Goal: Task Accomplishment & Management: Manage account settings

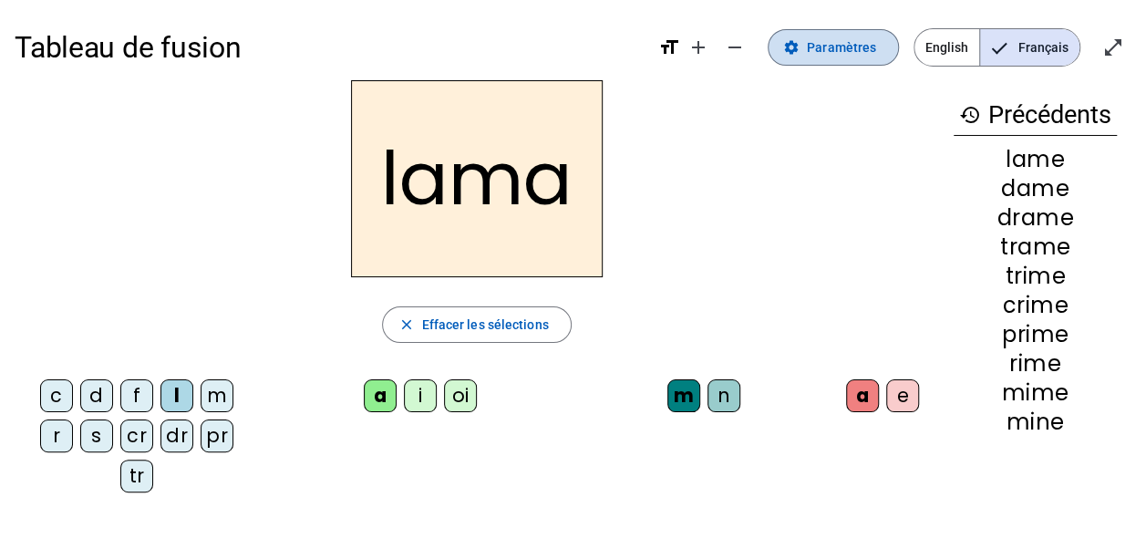
click at [826, 44] on span "Paramètres" at bounding box center [841, 47] width 69 height 22
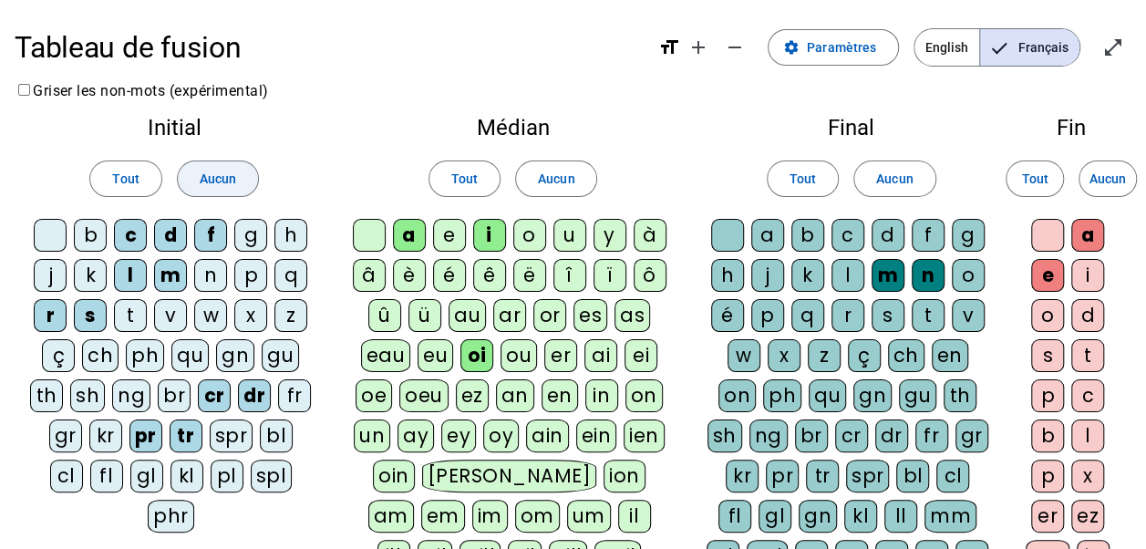
drag, startPoint x: 193, startPoint y: 174, endPoint x: 233, endPoint y: 171, distance: 40.2
click at [195, 173] on span at bounding box center [218, 179] width 80 height 44
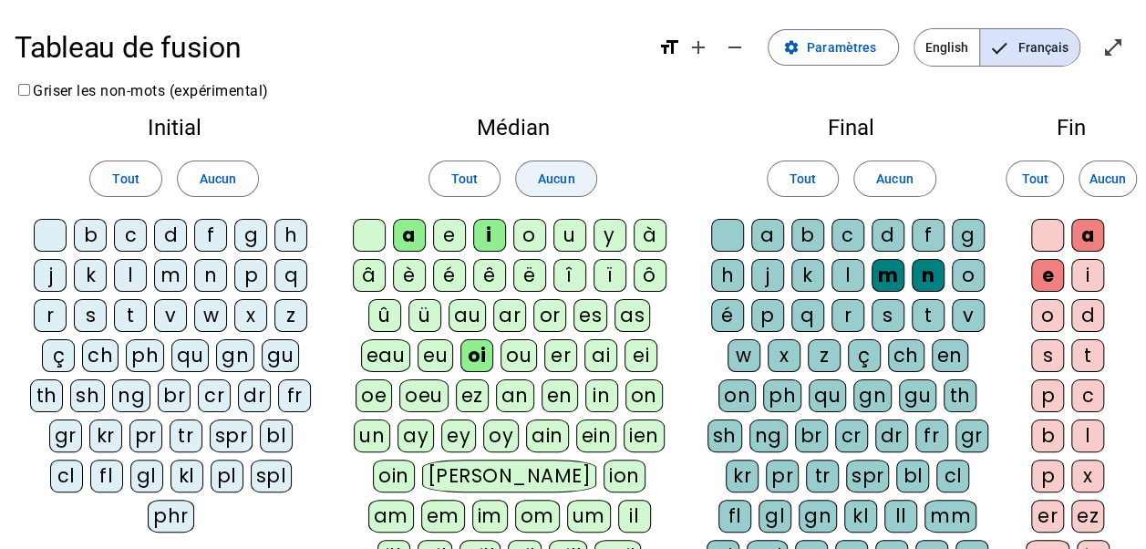
click at [551, 170] on span "Aucun" at bounding box center [556, 179] width 36 height 22
click at [92, 233] on div "b" at bounding box center [90, 235] width 33 height 33
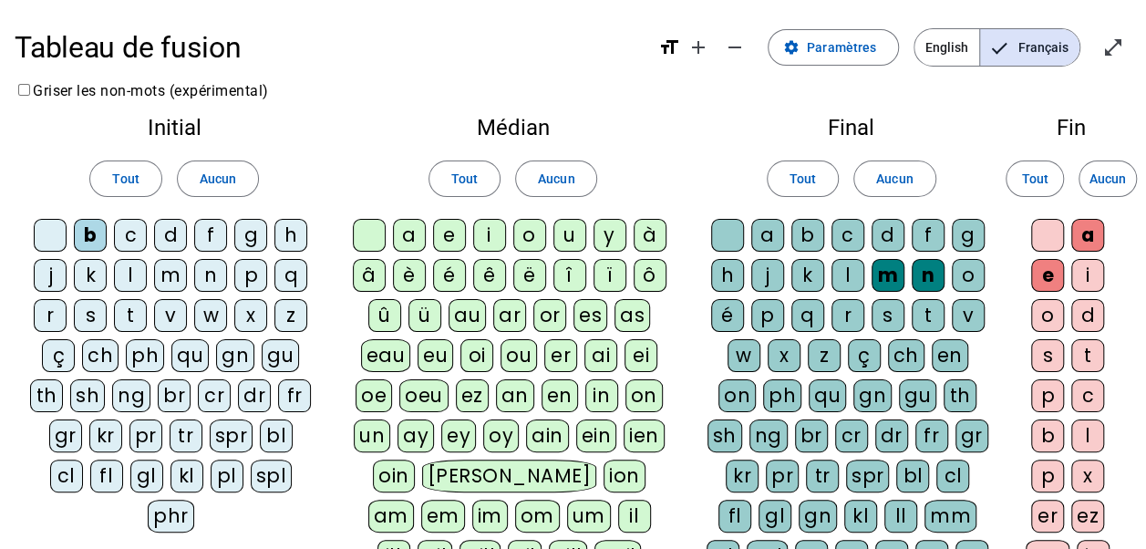
click at [128, 239] on div "c" at bounding box center [130, 235] width 33 height 33
click at [131, 272] on div "l" at bounding box center [130, 275] width 33 height 33
click at [243, 277] on div "p" at bounding box center [250, 275] width 33 height 33
click at [53, 308] on div "r" at bounding box center [50, 315] width 33 height 33
click at [175, 311] on div "v" at bounding box center [170, 315] width 33 height 33
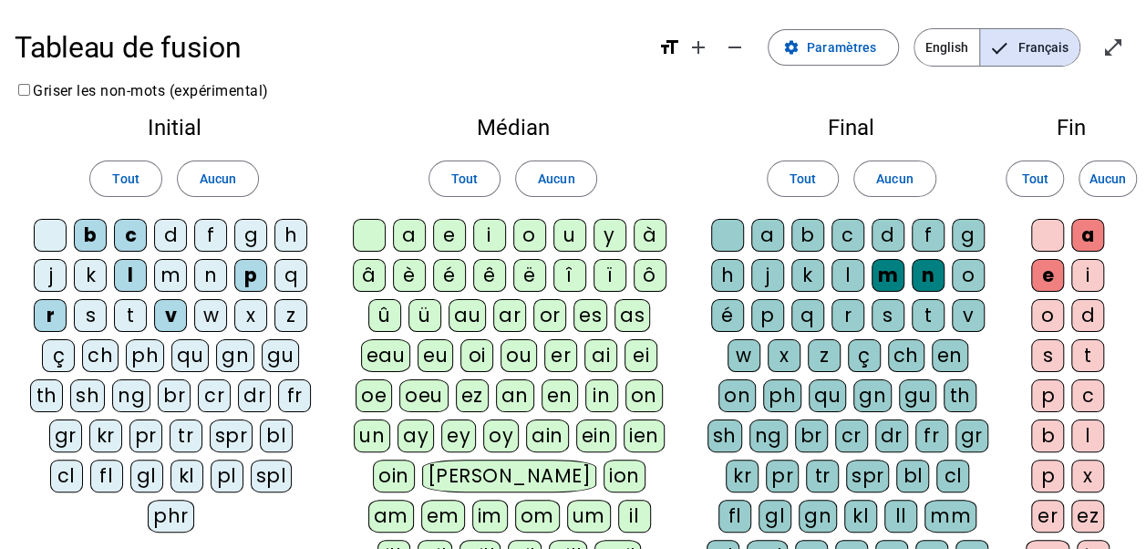
click at [418, 239] on div "a" at bounding box center [409, 235] width 33 height 33
click at [496, 235] on div "i" at bounding box center [489, 235] width 33 height 33
click at [531, 232] on div "o" at bounding box center [529, 235] width 33 height 33
click at [571, 239] on div "u" at bounding box center [570, 235] width 33 height 33
click at [604, 467] on div "ion" at bounding box center [625, 476] width 42 height 33
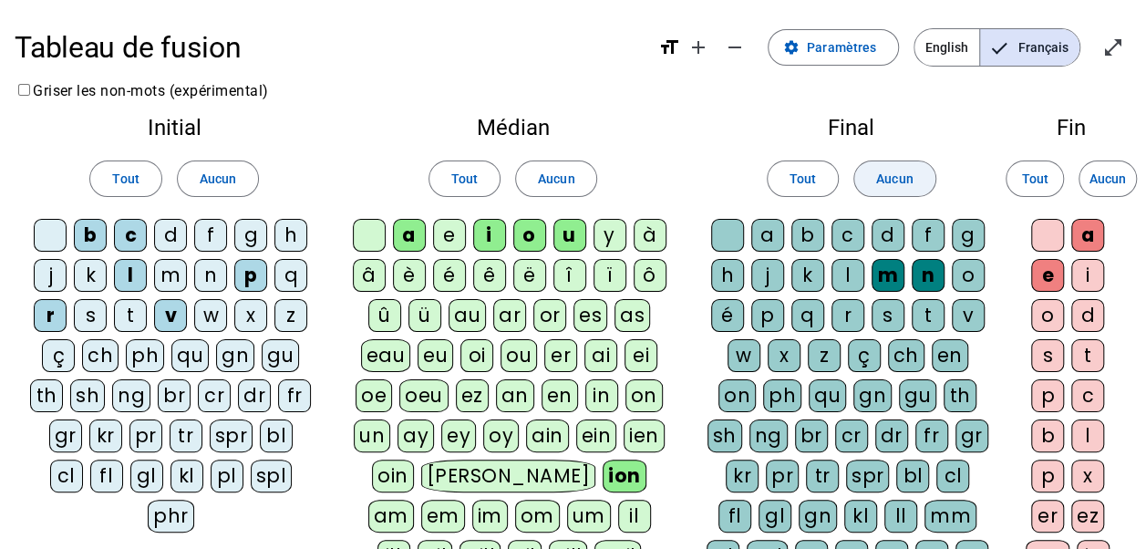
click at [890, 174] on span "Aucun" at bounding box center [894, 179] width 36 height 22
click at [885, 316] on div "s" at bounding box center [888, 315] width 33 height 33
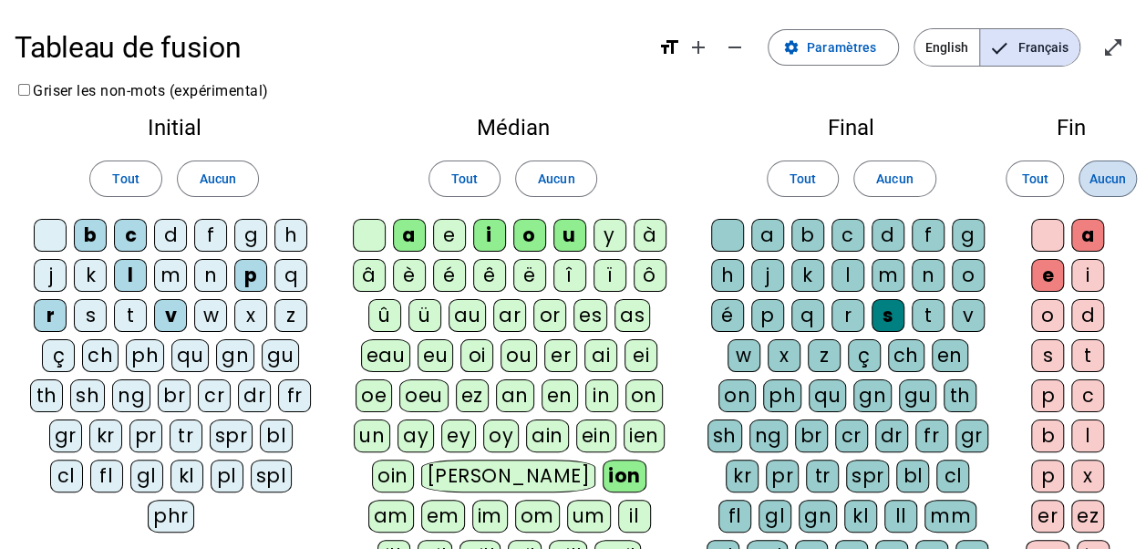
click at [1124, 173] on span "Aucun" at bounding box center [1108, 179] width 36 height 22
drag, startPoint x: 1049, startPoint y: 274, endPoint x: 1043, endPoint y: 297, distance: 24.3
click at [1048, 274] on div "e" at bounding box center [1048, 275] width 33 height 33
click at [1051, 351] on div "s" at bounding box center [1048, 355] width 33 height 33
click at [211, 468] on div "pl" at bounding box center [227, 476] width 33 height 33
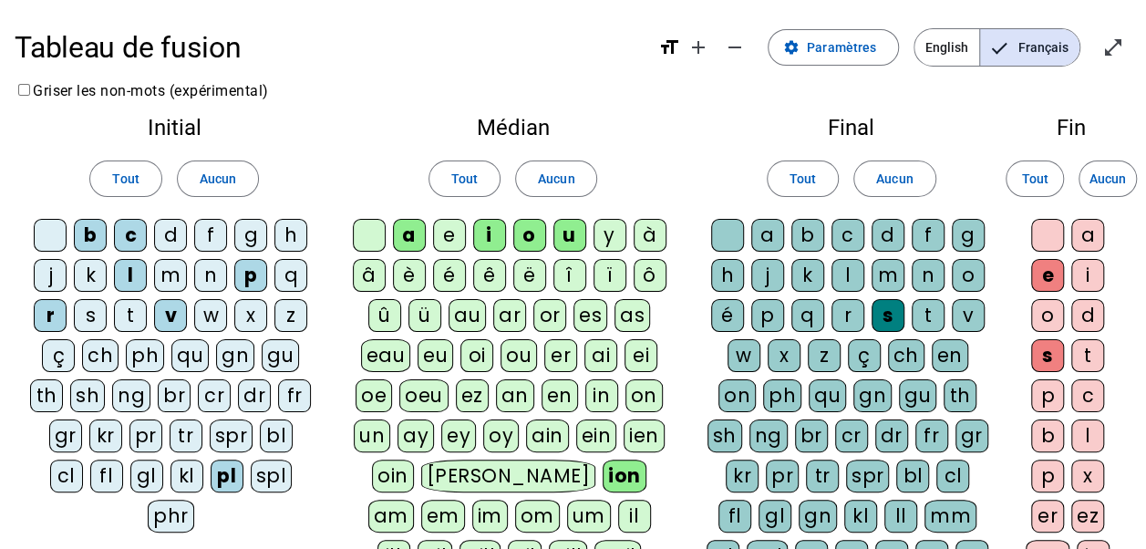
click at [181, 272] on div "m" at bounding box center [170, 275] width 33 height 33
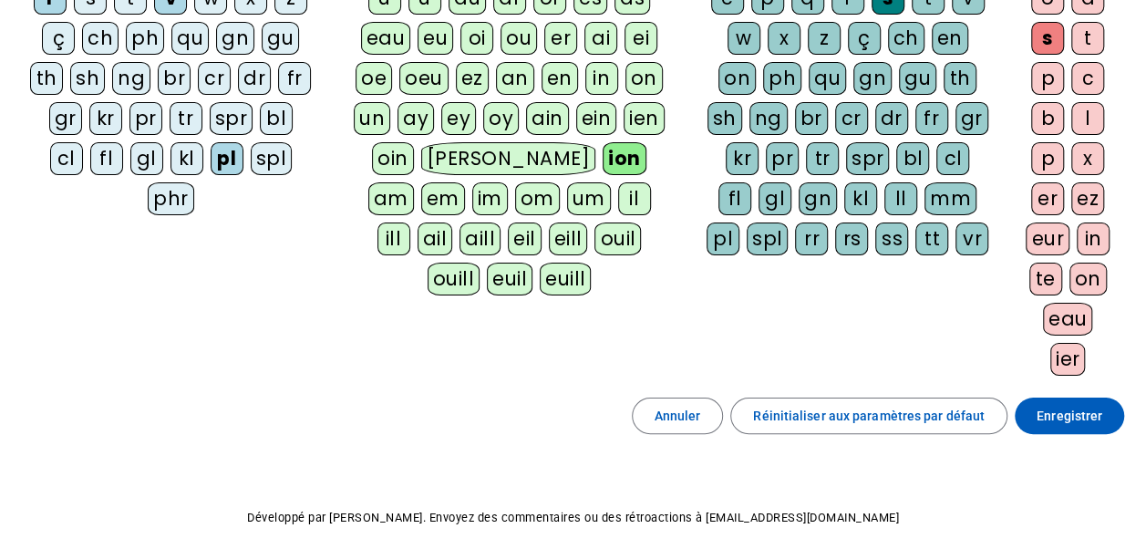
scroll to position [365, 0]
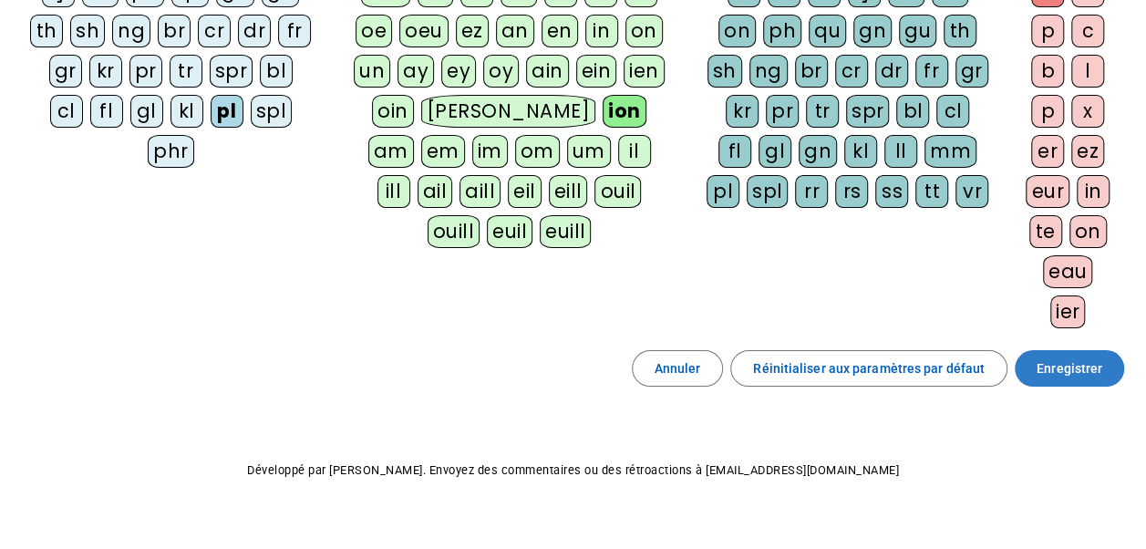
click at [1095, 358] on span "Enregistrer" at bounding box center [1070, 369] width 66 height 22
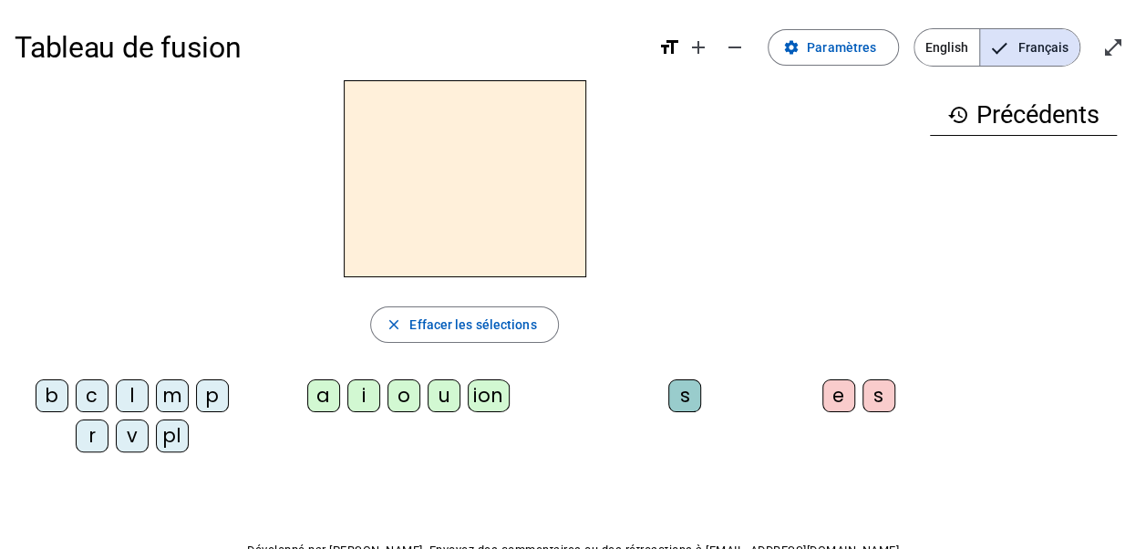
click at [225, 396] on div "p" at bounding box center [212, 395] width 33 height 33
click at [410, 392] on div "o" at bounding box center [404, 395] width 33 height 33
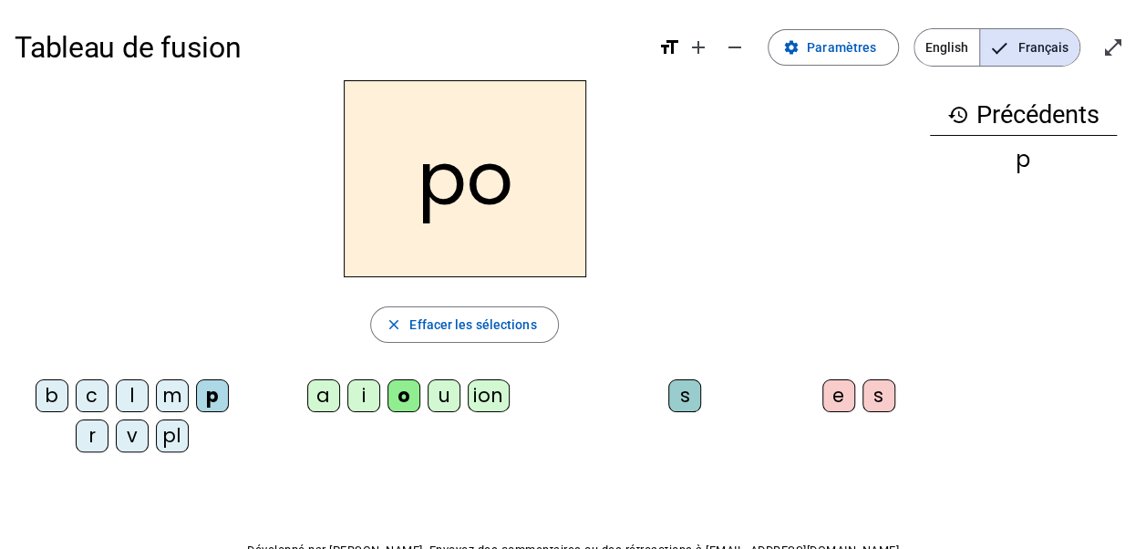
click at [691, 394] on div "s" at bounding box center [685, 395] width 33 height 33
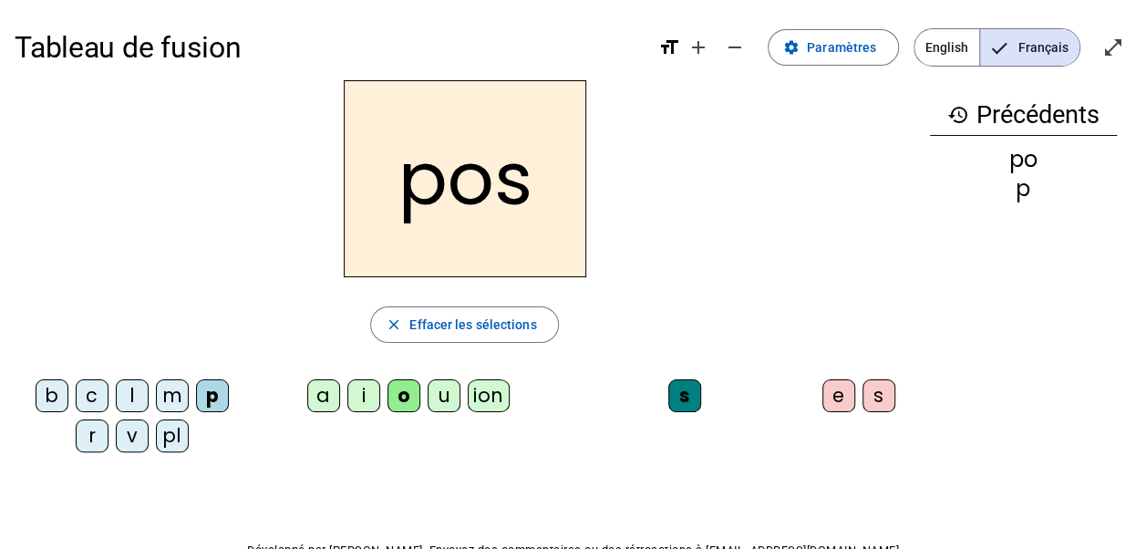
click at [837, 389] on div "e" at bounding box center [839, 395] width 33 height 33
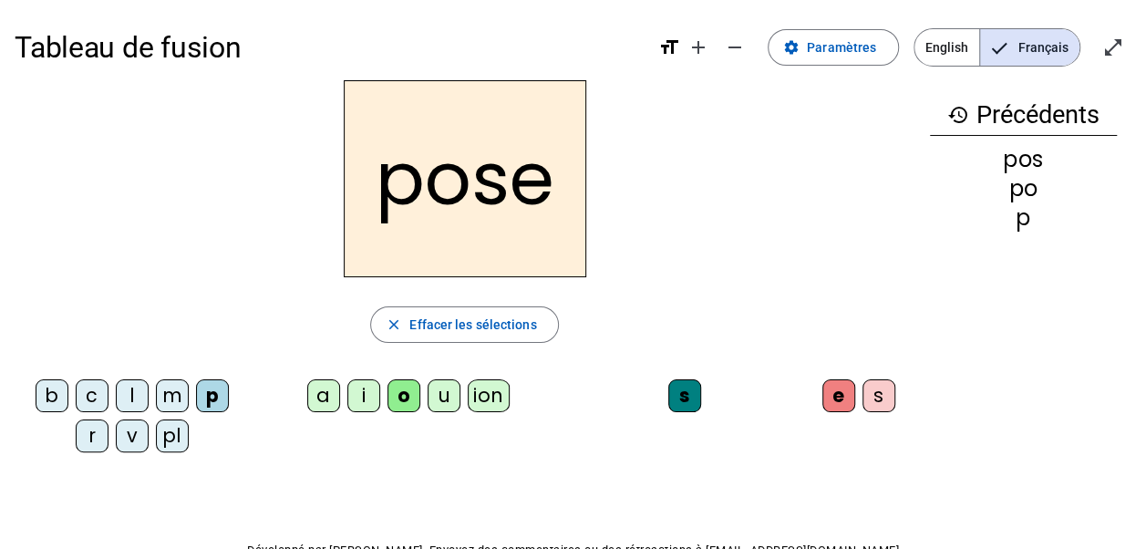
click at [97, 433] on div "r" at bounding box center [92, 436] width 33 height 33
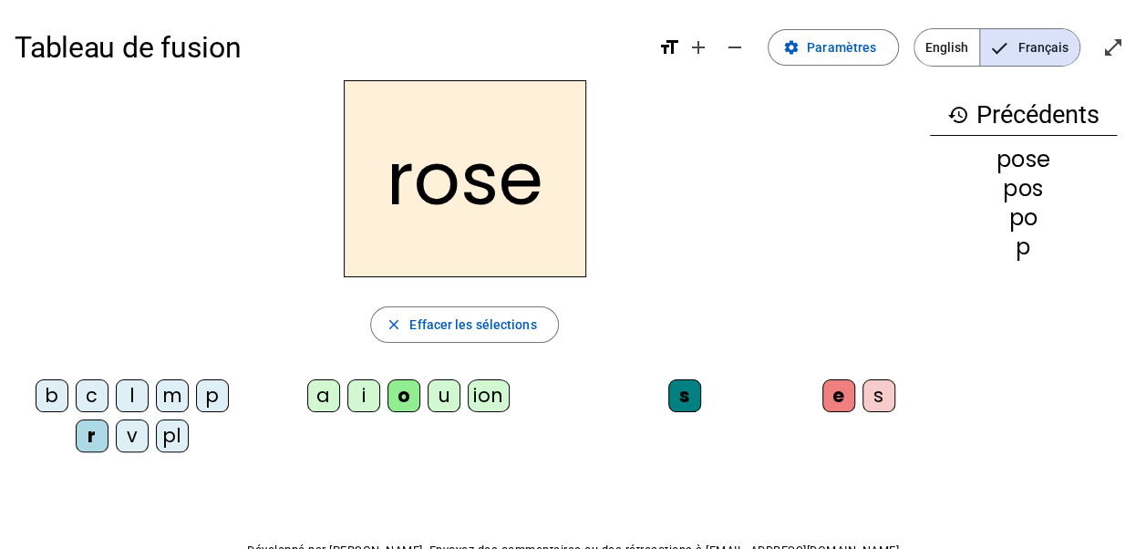
click at [443, 400] on div "u" at bounding box center [444, 395] width 33 height 33
click at [57, 398] on div "b" at bounding box center [52, 395] width 33 height 33
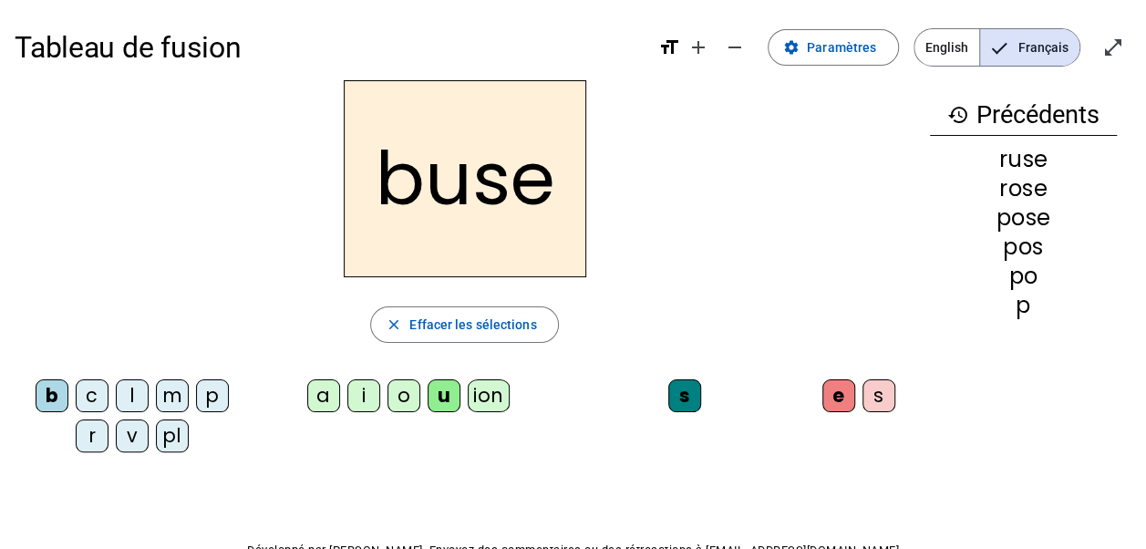
click at [325, 394] on div "a" at bounding box center [323, 395] width 33 height 33
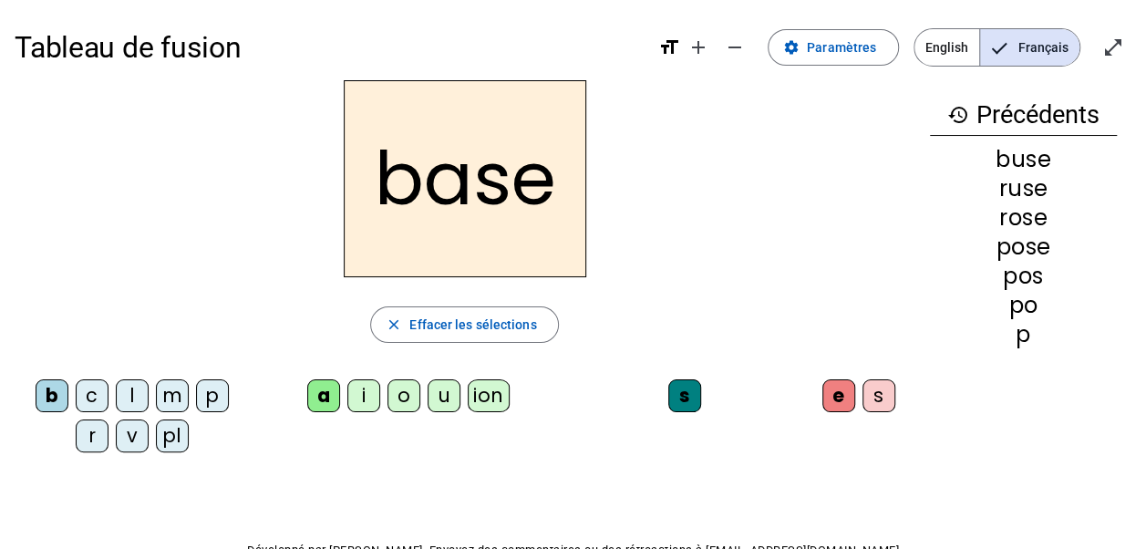
click at [81, 392] on div "c" at bounding box center [92, 395] width 33 height 33
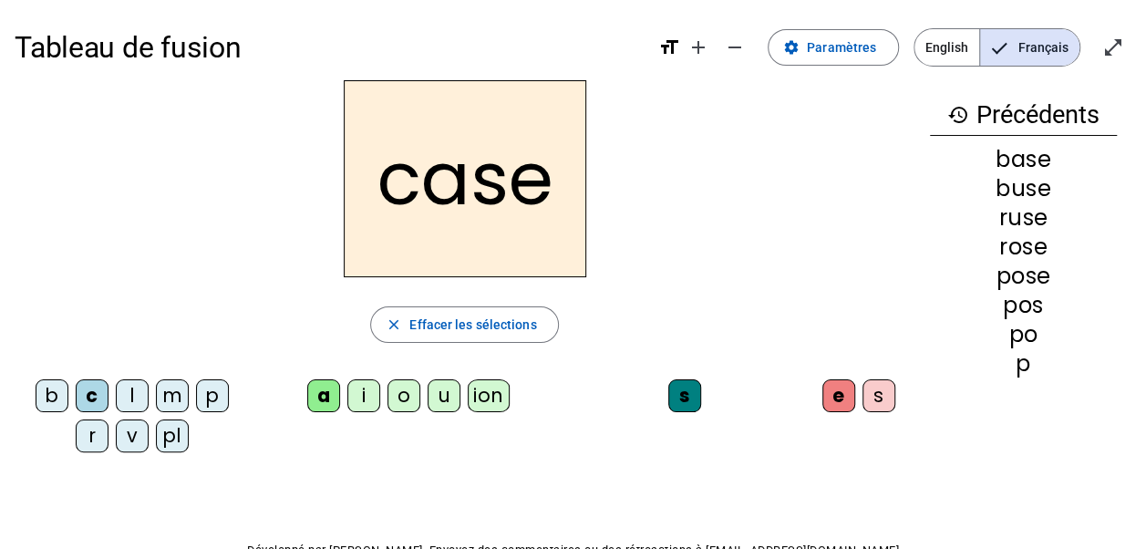
click at [131, 432] on div "v" at bounding box center [132, 436] width 33 height 33
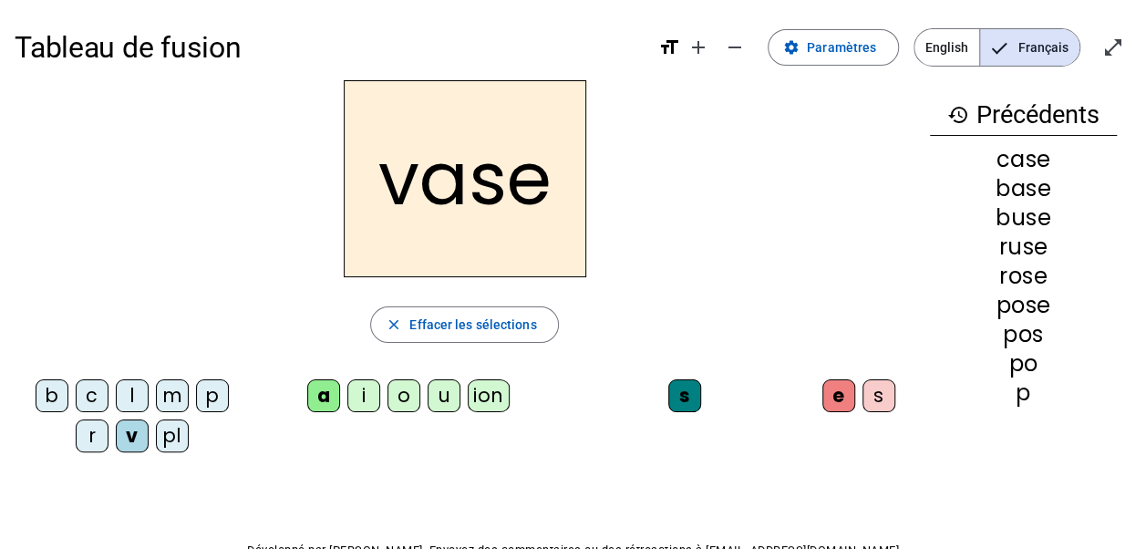
click at [374, 395] on div "i" at bounding box center [363, 395] width 33 height 33
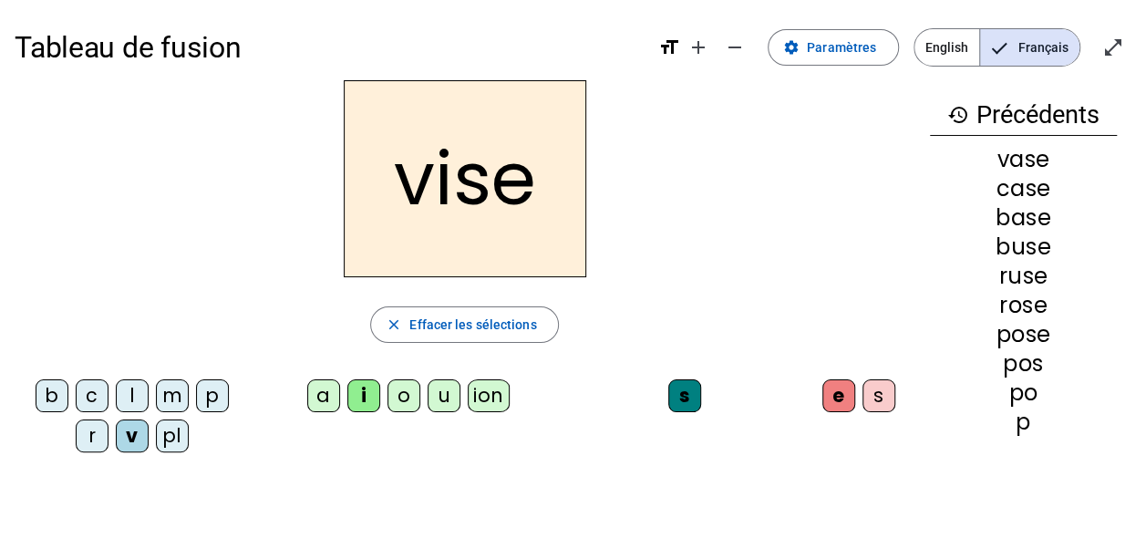
click at [135, 396] on div "l" at bounding box center [132, 395] width 33 height 33
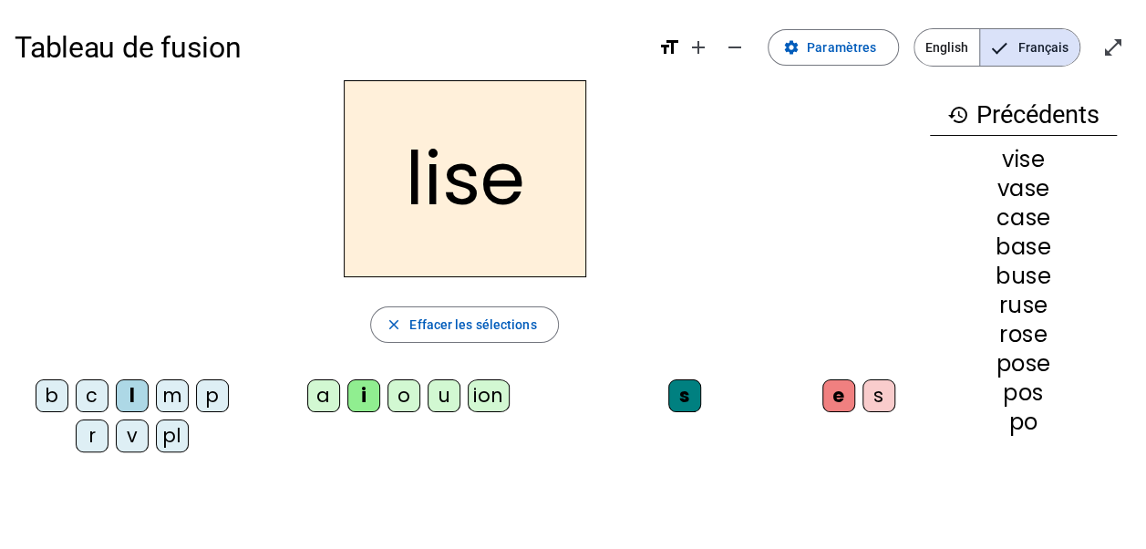
click at [56, 396] on div "b" at bounding box center [52, 395] width 33 height 33
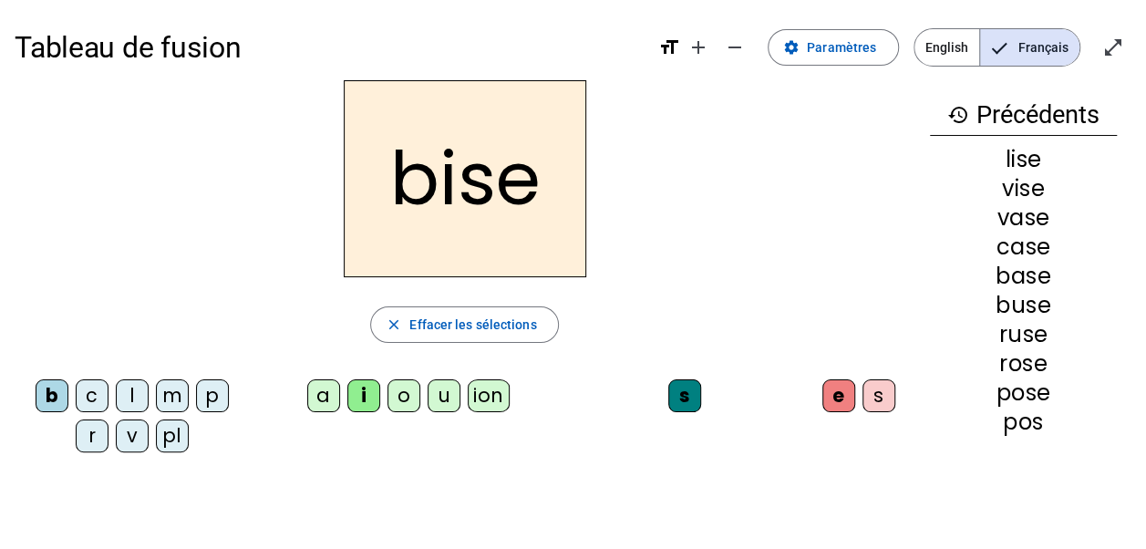
click at [171, 399] on div "m" at bounding box center [172, 395] width 33 height 33
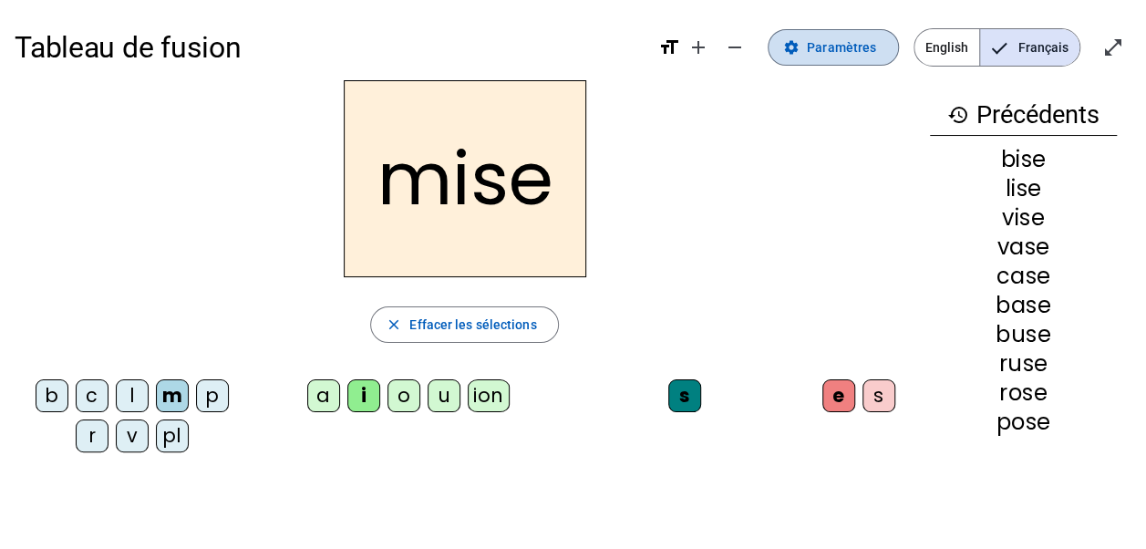
click at [843, 42] on span "Paramètres" at bounding box center [841, 47] width 69 height 22
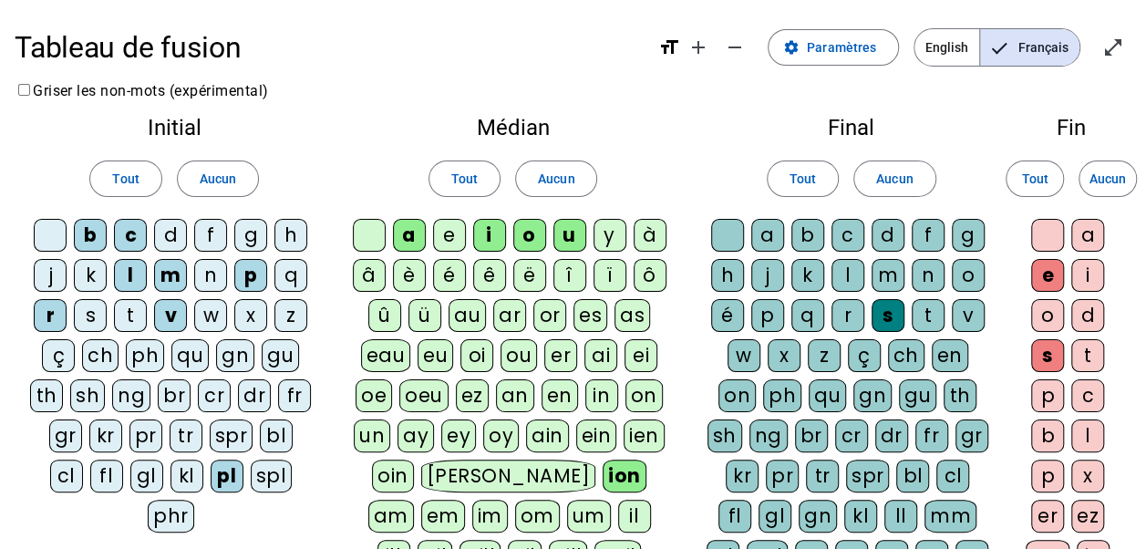
click at [1042, 231] on div at bounding box center [1048, 235] width 33 height 33
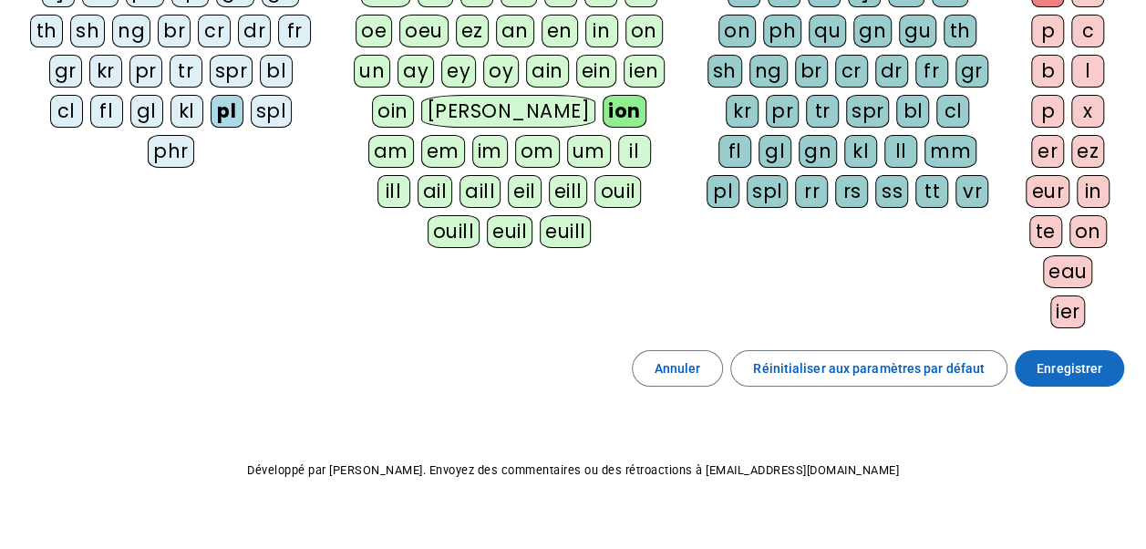
click at [1084, 365] on span "Enregistrer" at bounding box center [1070, 369] width 66 height 22
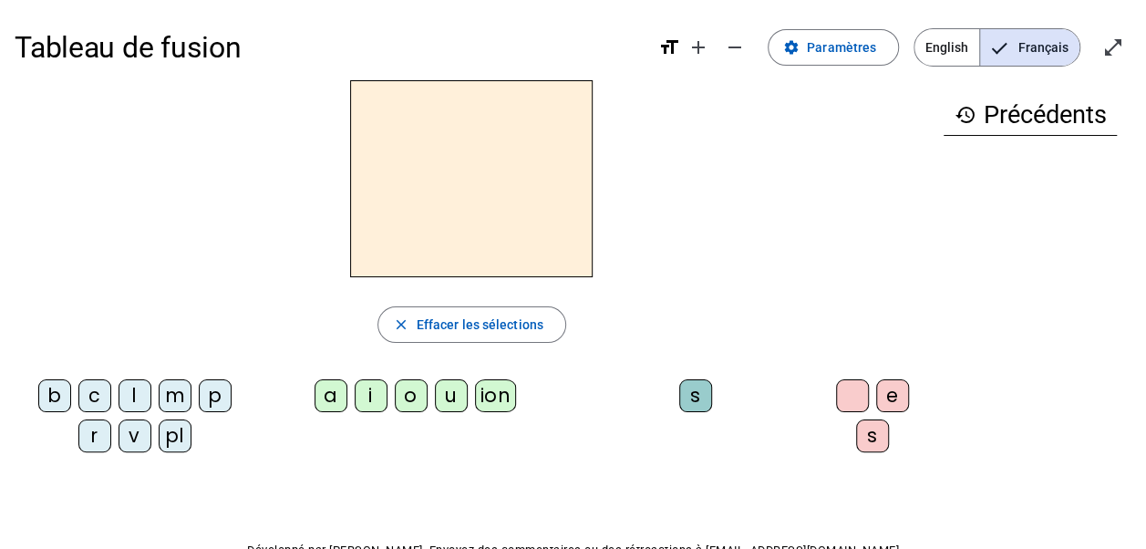
drag, startPoint x: 174, startPoint y: 396, endPoint x: 197, endPoint y: 393, distance: 23.0
click at [175, 396] on div "m" at bounding box center [175, 395] width 33 height 33
click at [363, 391] on div "i" at bounding box center [371, 395] width 33 height 33
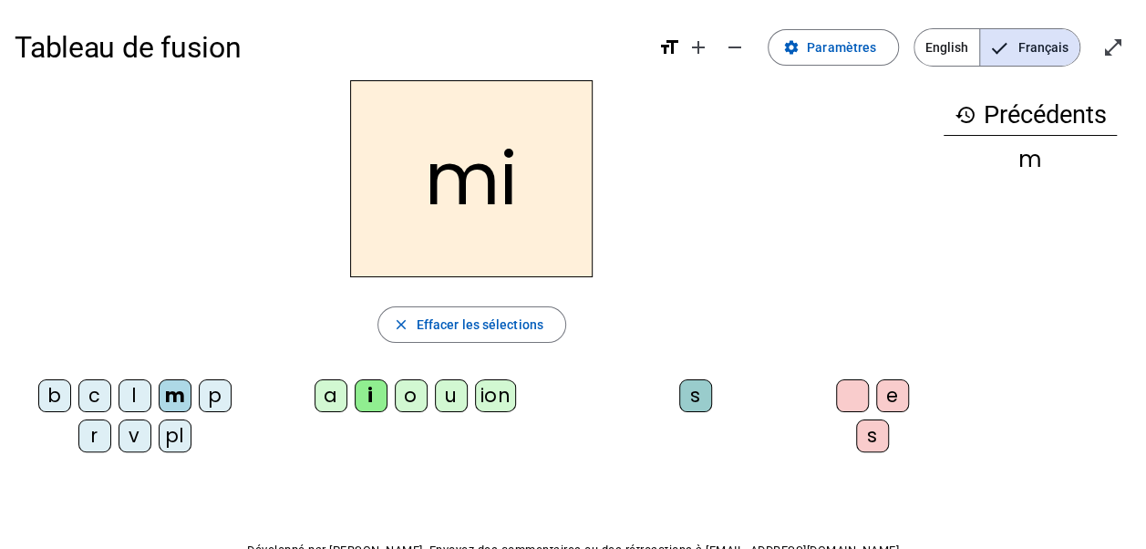
drag, startPoint x: 682, startPoint y: 396, endPoint x: 703, endPoint y: 394, distance: 21.1
click at [683, 396] on div "s" at bounding box center [695, 395] width 33 height 33
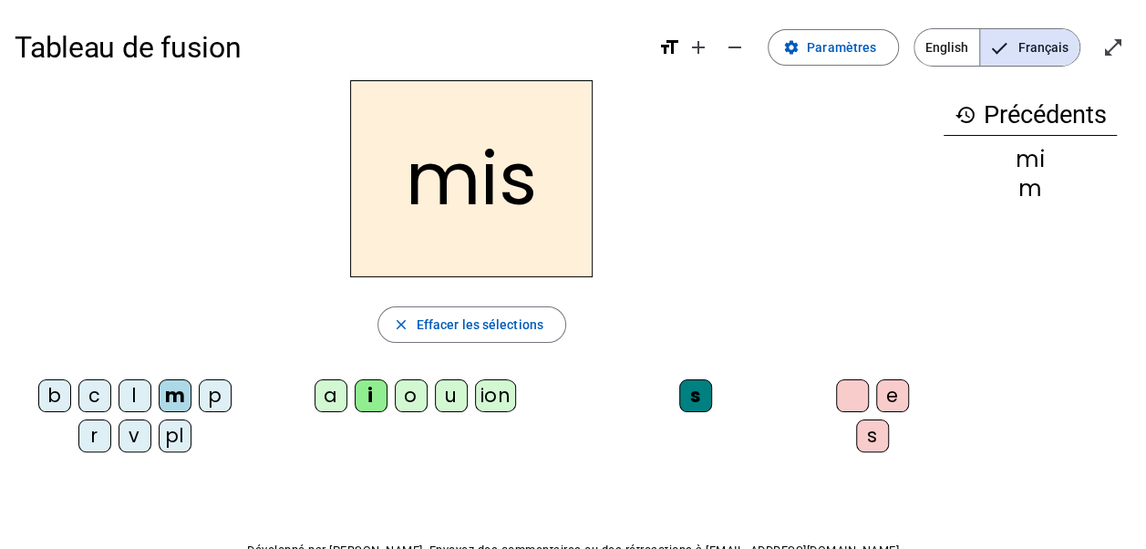
click at [881, 390] on div "e" at bounding box center [892, 395] width 33 height 33
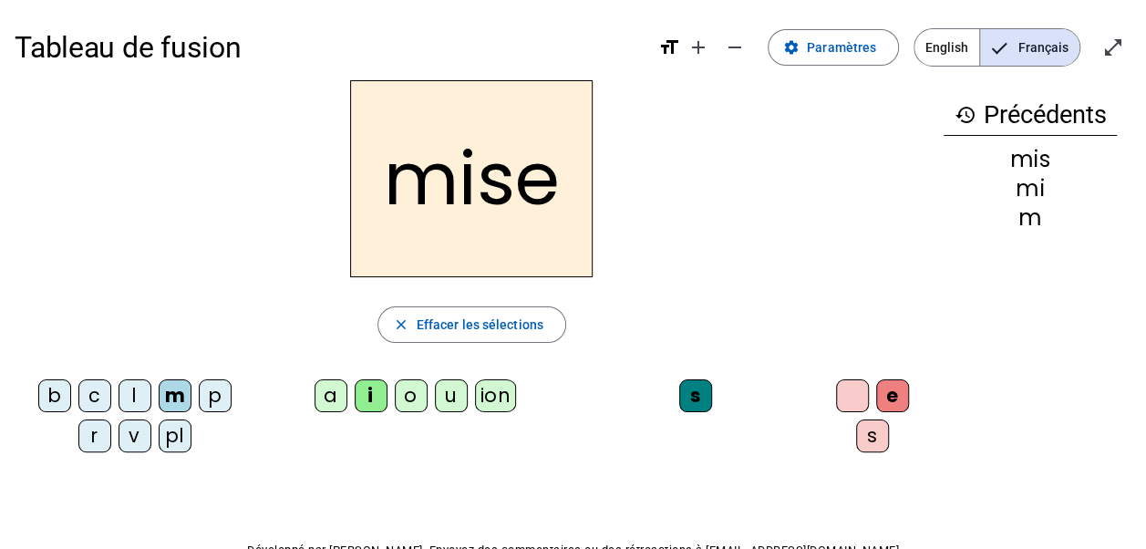
click at [836, 399] on div at bounding box center [852, 395] width 33 height 33
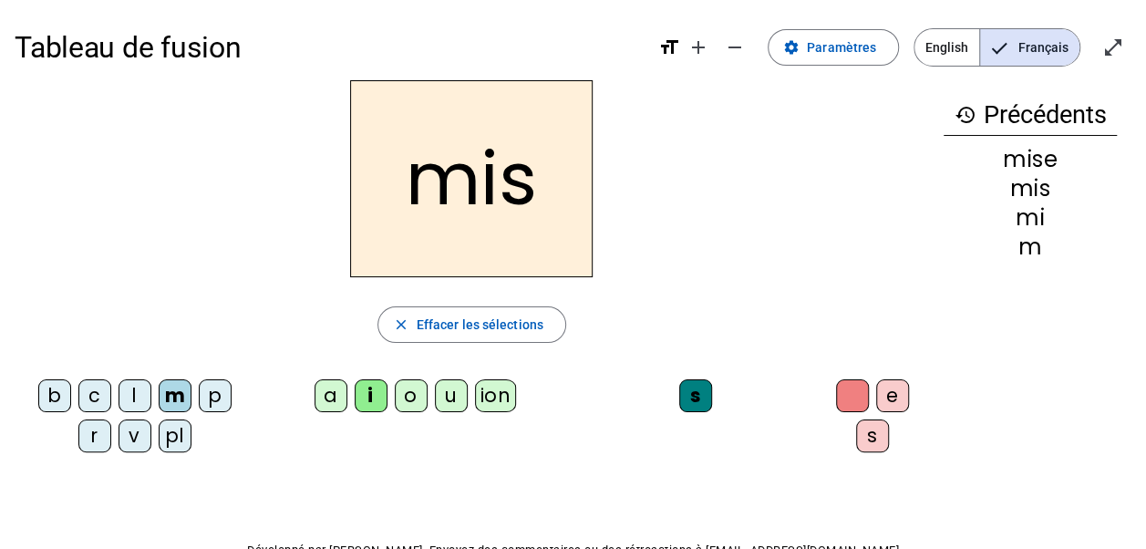
click at [210, 396] on div "p" at bounding box center [215, 395] width 33 height 33
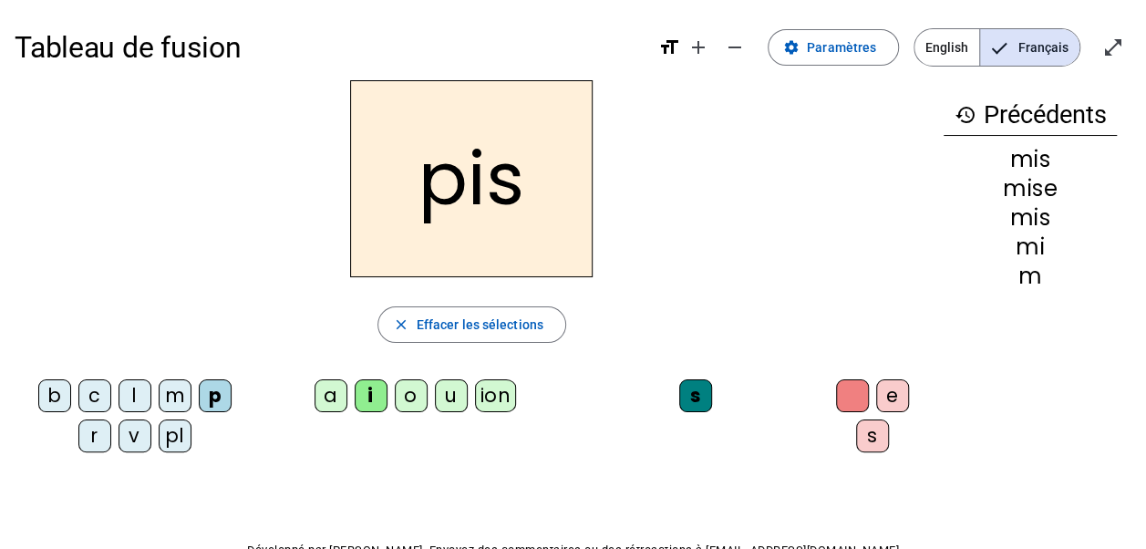
click at [177, 434] on div "pl" at bounding box center [175, 436] width 33 height 33
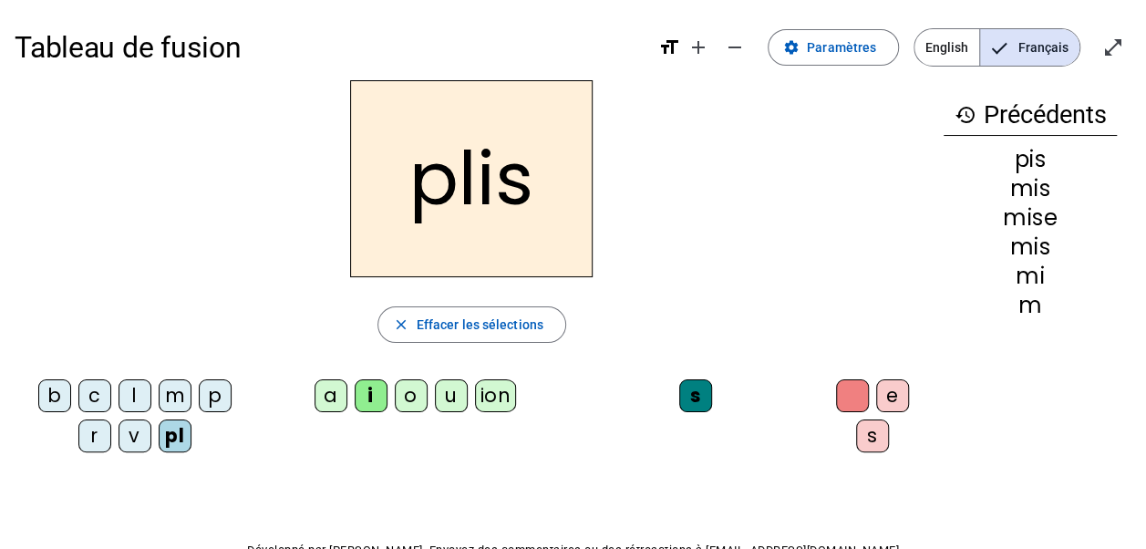
click at [475, 396] on div "ion" at bounding box center [496, 395] width 42 height 33
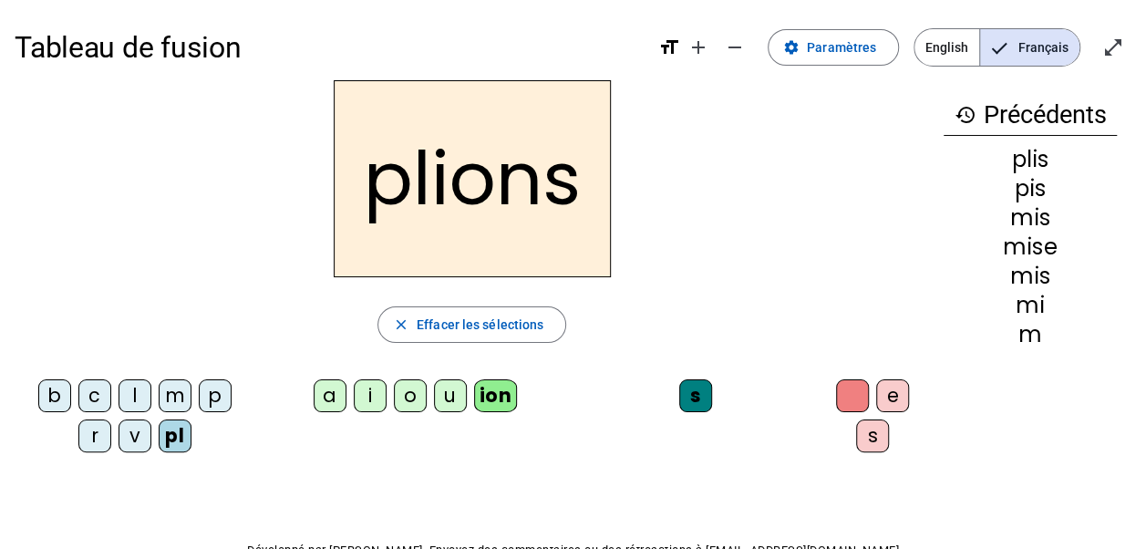
click at [127, 399] on div "l" at bounding box center [135, 395] width 33 height 33
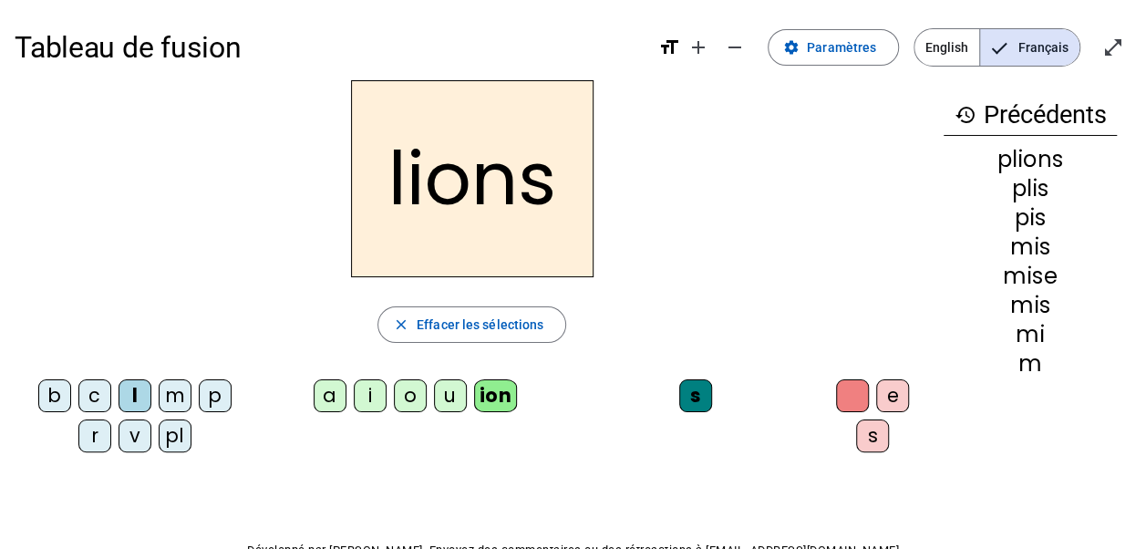
click at [838, 398] on div at bounding box center [852, 395] width 33 height 33
click at [837, 398] on div at bounding box center [852, 395] width 33 height 33
click at [845, 57] on span "Paramètres" at bounding box center [841, 47] width 69 height 22
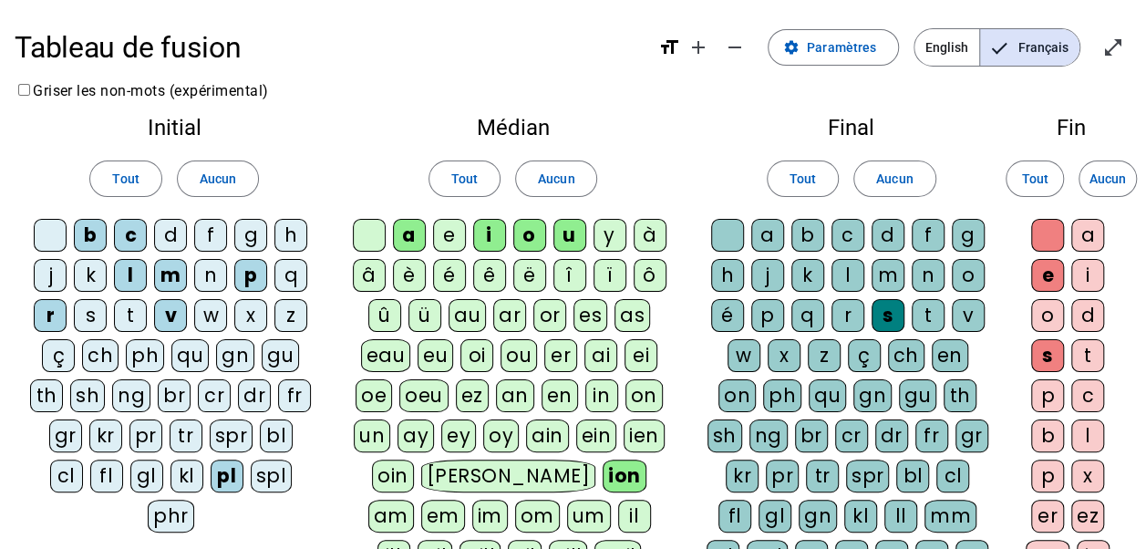
click at [733, 230] on div at bounding box center [727, 235] width 33 height 33
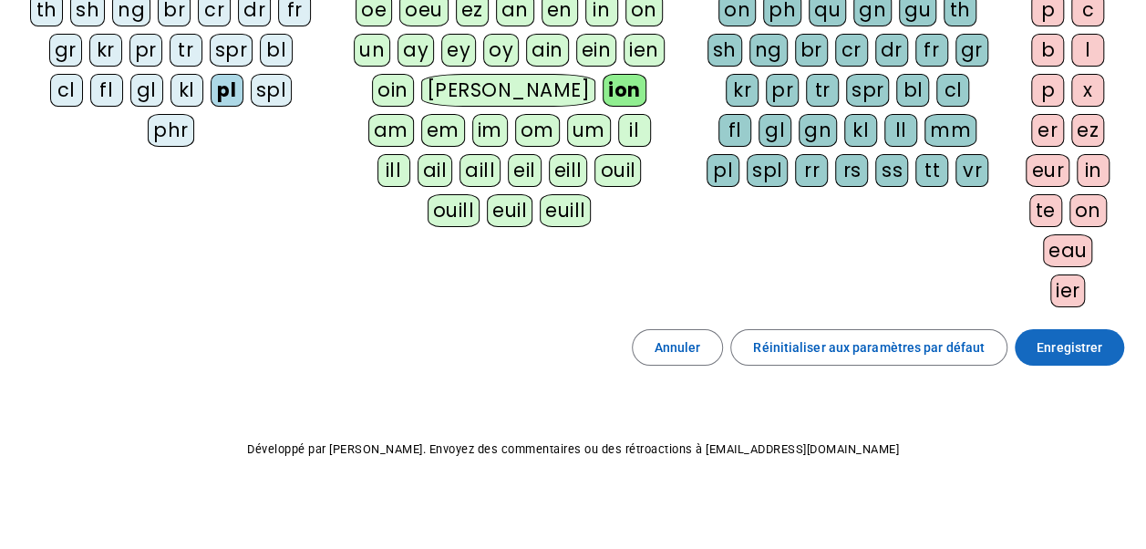
click at [1073, 337] on span "Enregistrer" at bounding box center [1070, 348] width 66 height 22
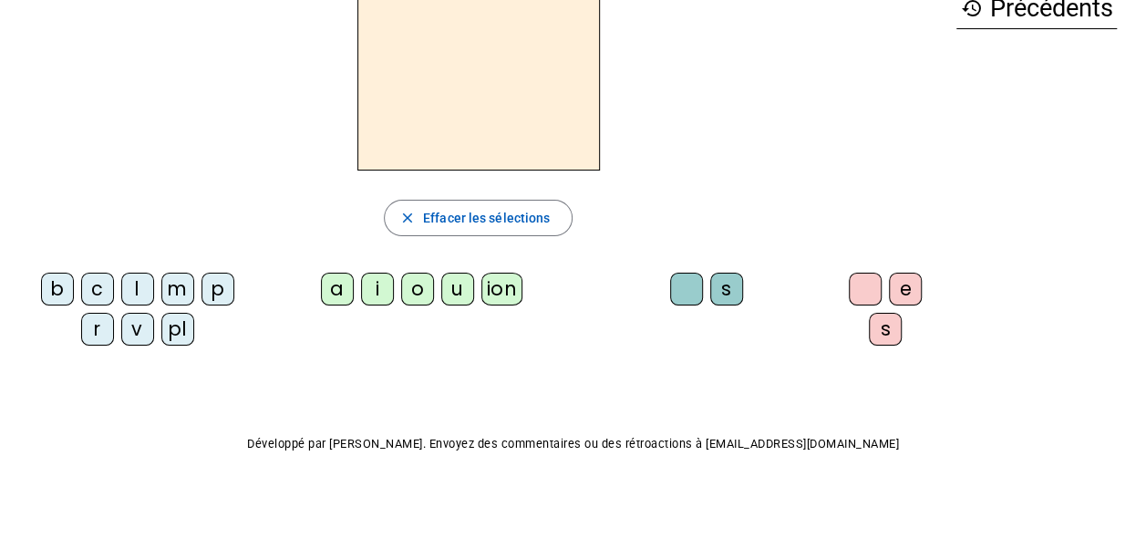
click at [141, 284] on div "l" at bounding box center [137, 289] width 33 height 33
click at [490, 285] on div "ion" at bounding box center [503, 289] width 42 height 33
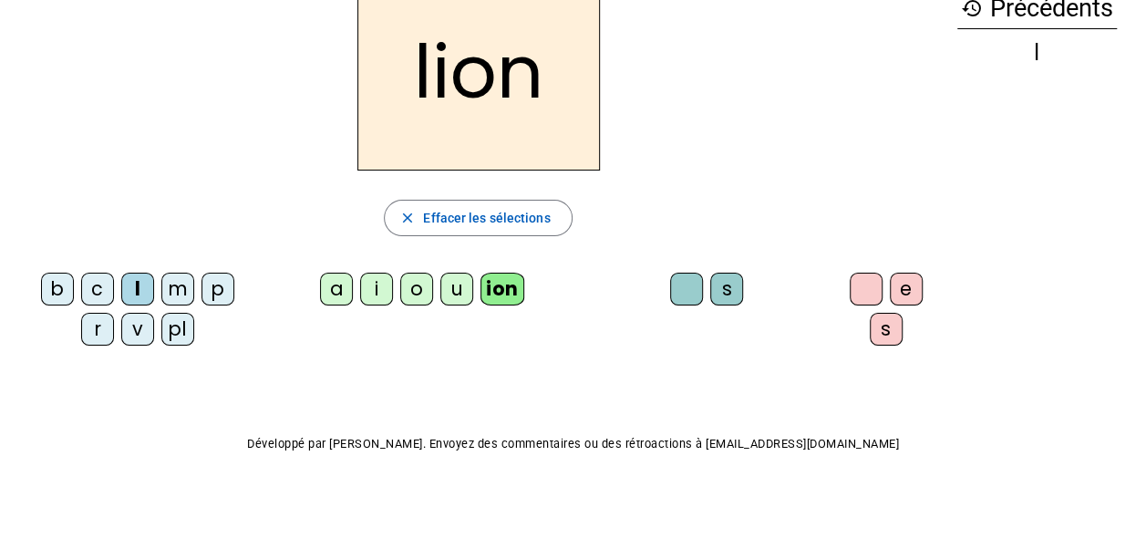
click at [710, 286] on div "s" at bounding box center [726, 289] width 33 height 33
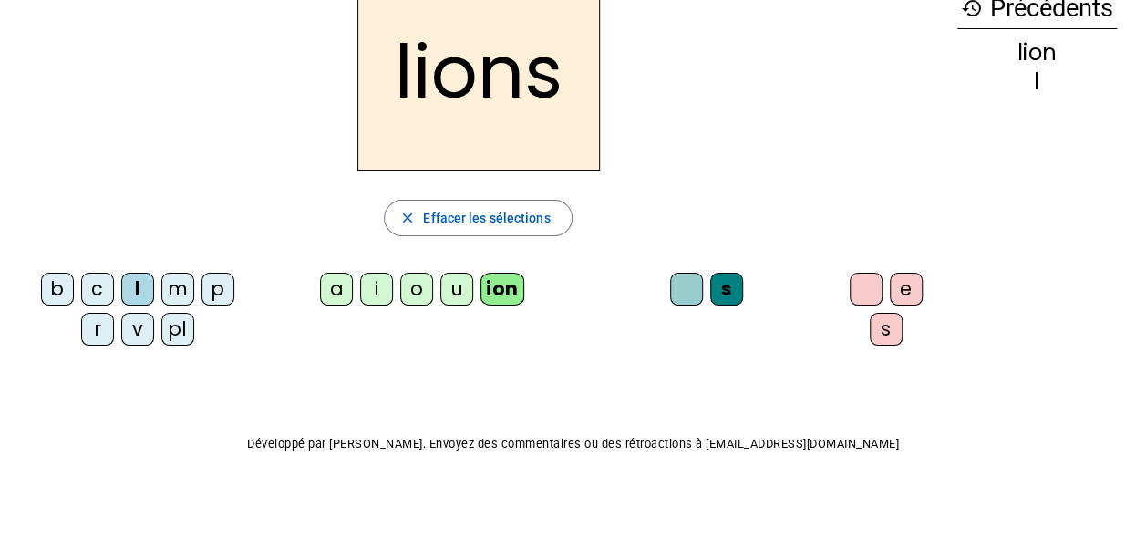
click at [671, 279] on div at bounding box center [686, 289] width 33 height 33
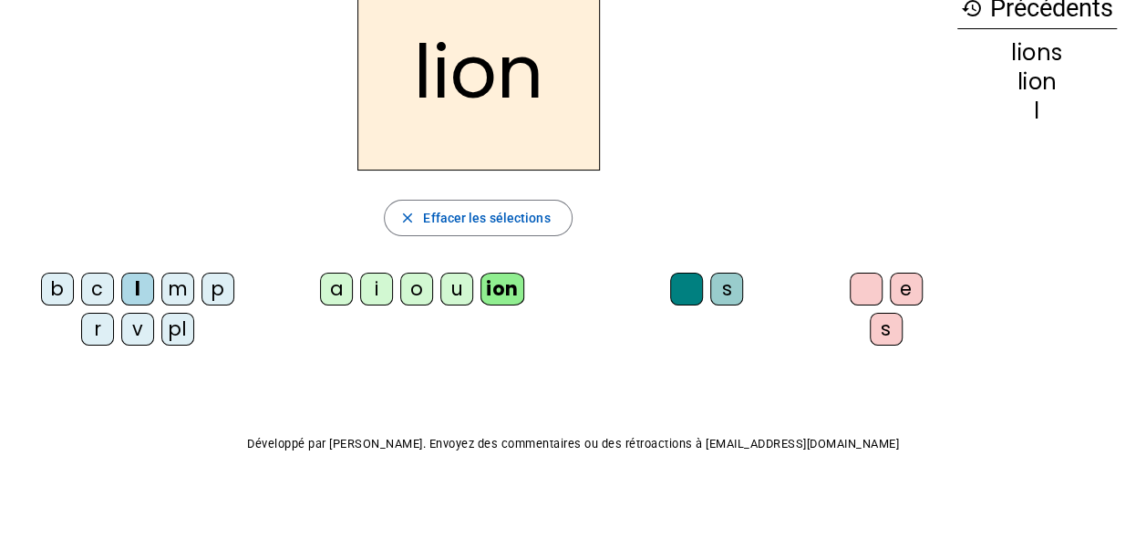
click at [226, 294] on div "p" at bounding box center [218, 289] width 33 height 33
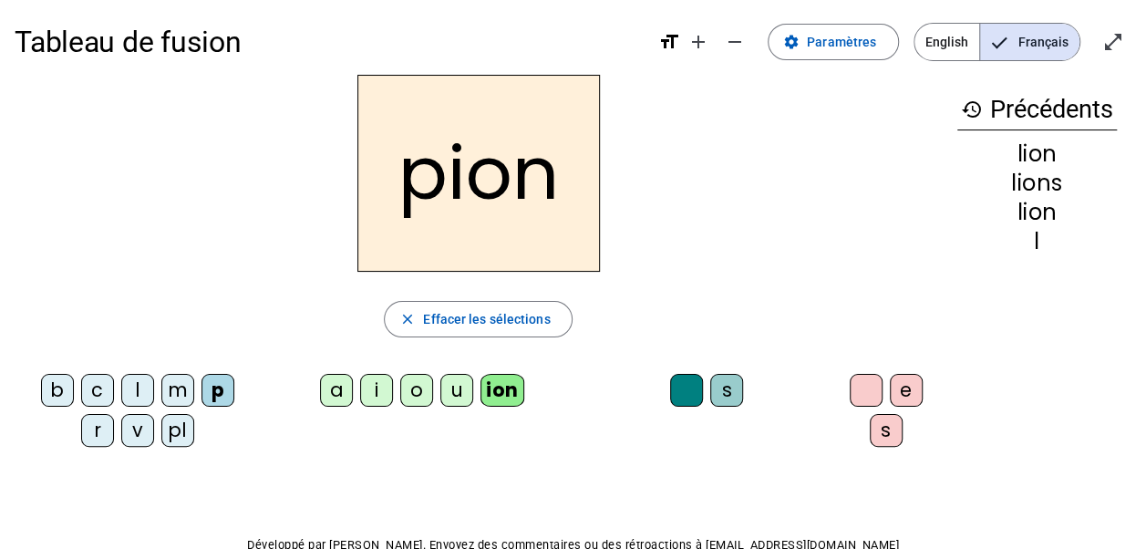
scroll to position [0, 0]
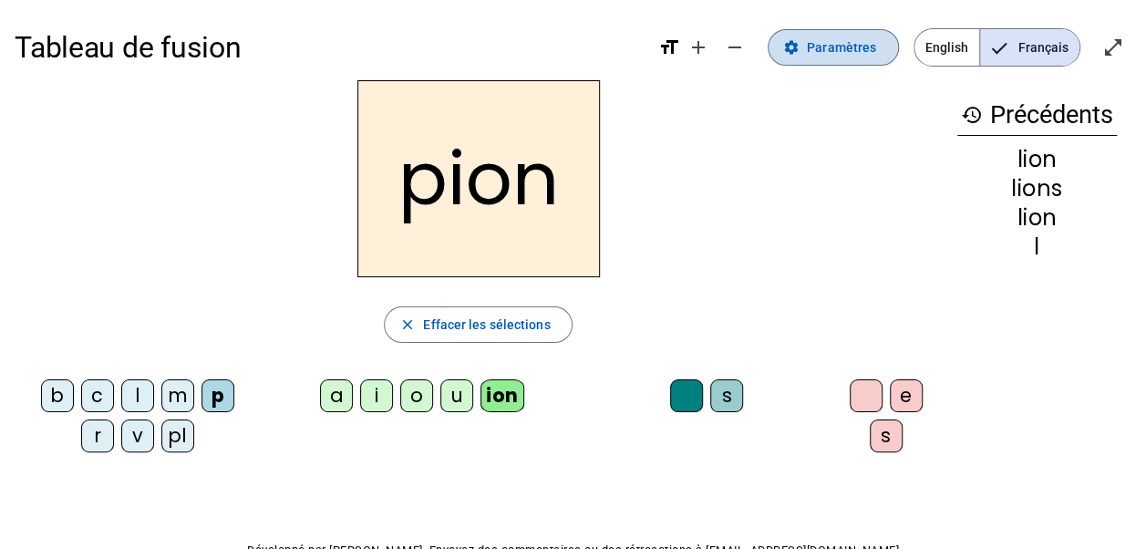
click at [827, 43] on span "Paramètres" at bounding box center [841, 47] width 69 height 22
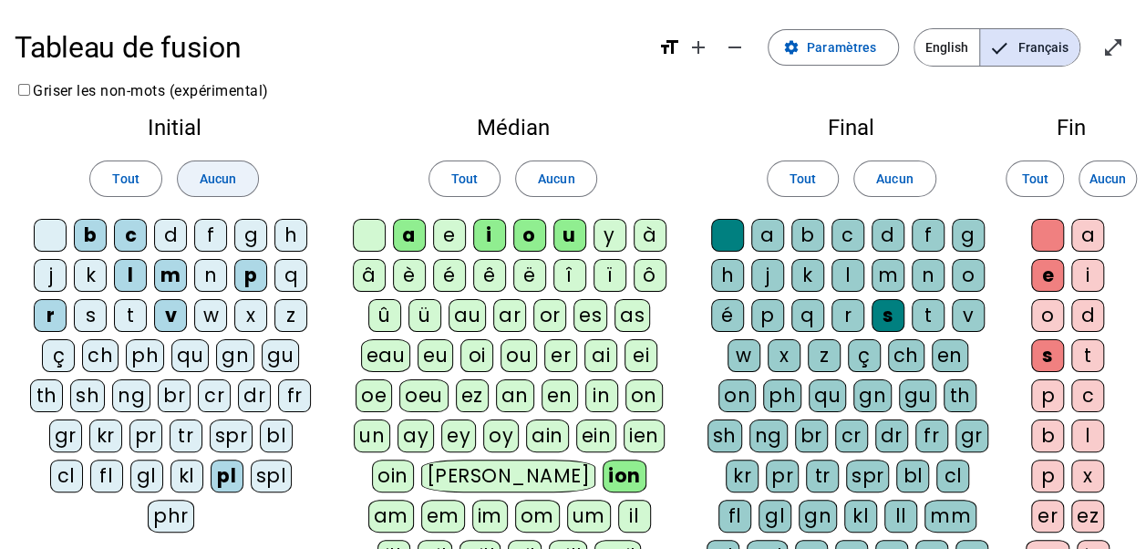
click at [237, 176] on span at bounding box center [218, 179] width 80 height 44
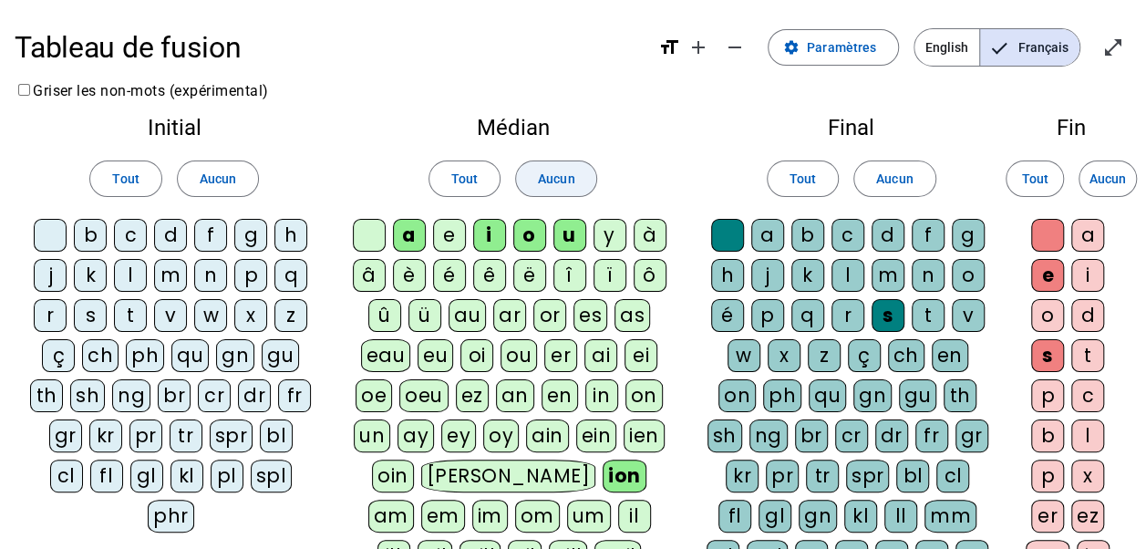
click at [573, 181] on span "Aucun" at bounding box center [556, 179] width 36 height 22
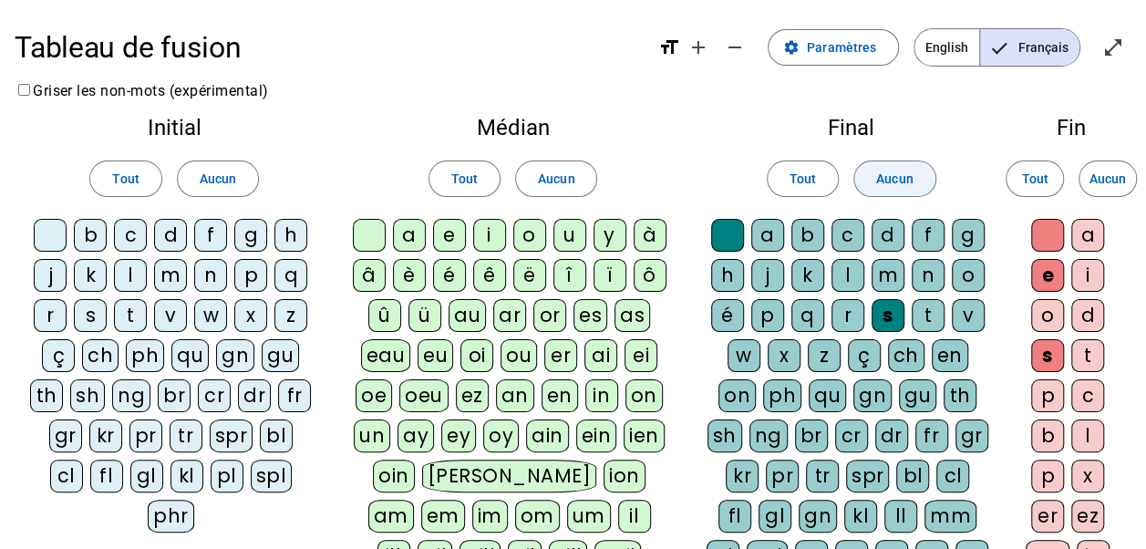
click at [879, 178] on span "Aucun" at bounding box center [894, 179] width 36 height 22
click at [1120, 171] on span "Aucun" at bounding box center [1108, 179] width 36 height 22
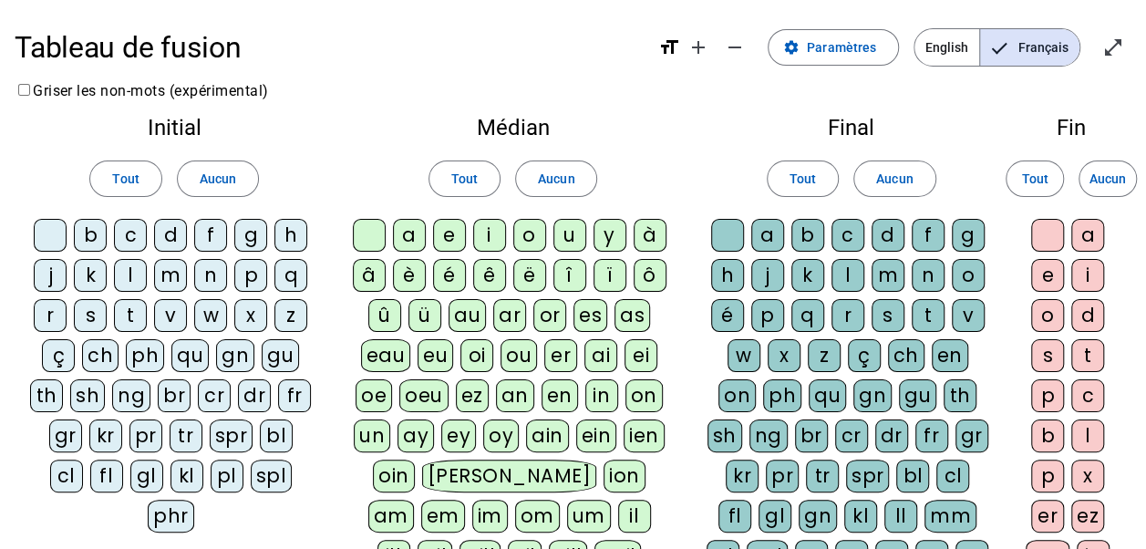
scroll to position [91, 0]
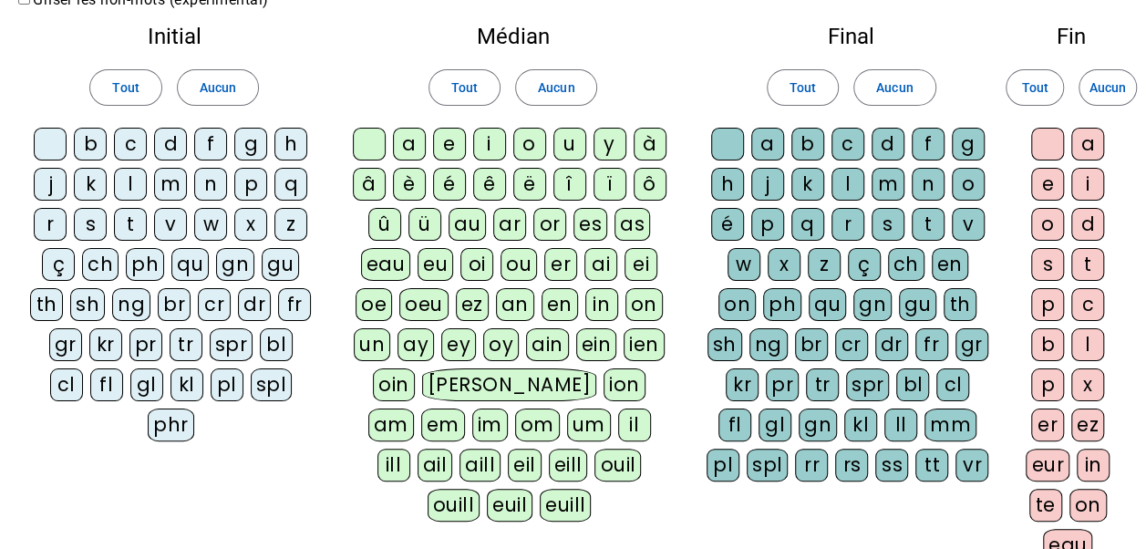
click at [58, 147] on div at bounding box center [50, 144] width 33 height 33
click at [94, 138] on div "b" at bounding box center [90, 144] width 33 height 33
click at [130, 182] on div "l" at bounding box center [130, 184] width 33 height 33
click at [153, 182] on letter-bubble "l" at bounding box center [134, 188] width 40 height 40
click at [137, 186] on div "l" at bounding box center [130, 184] width 33 height 33
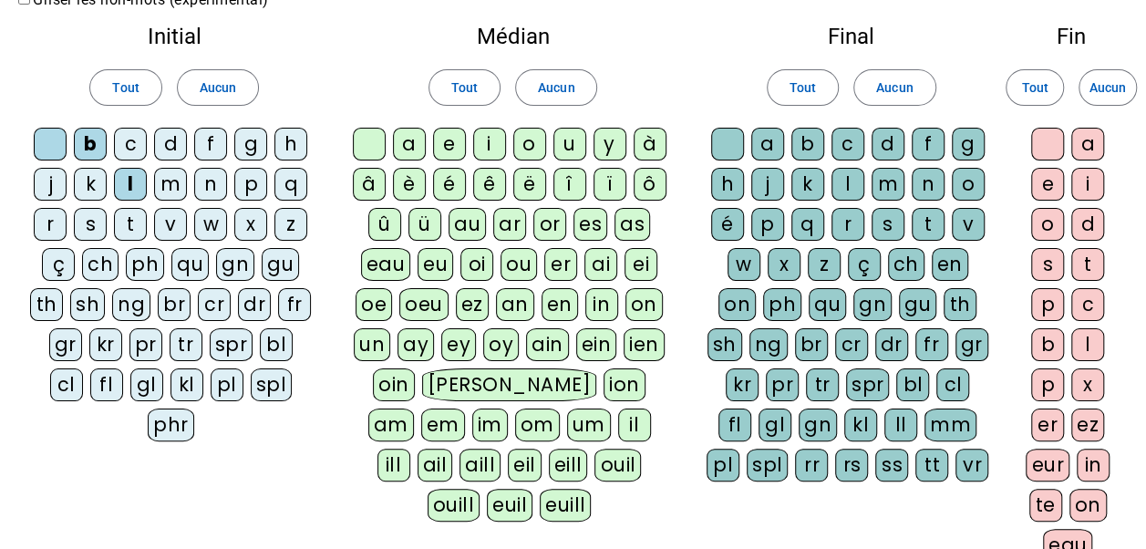
click at [170, 184] on div "m" at bounding box center [170, 184] width 33 height 33
click at [53, 227] on div "r" at bounding box center [50, 224] width 33 height 33
click at [98, 224] on div "s" at bounding box center [90, 224] width 33 height 33
click at [133, 223] on div "t" at bounding box center [130, 224] width 33 height 33
click at [102, 268] on div "ch" at bounding box center [100, 264] width 36 height 33
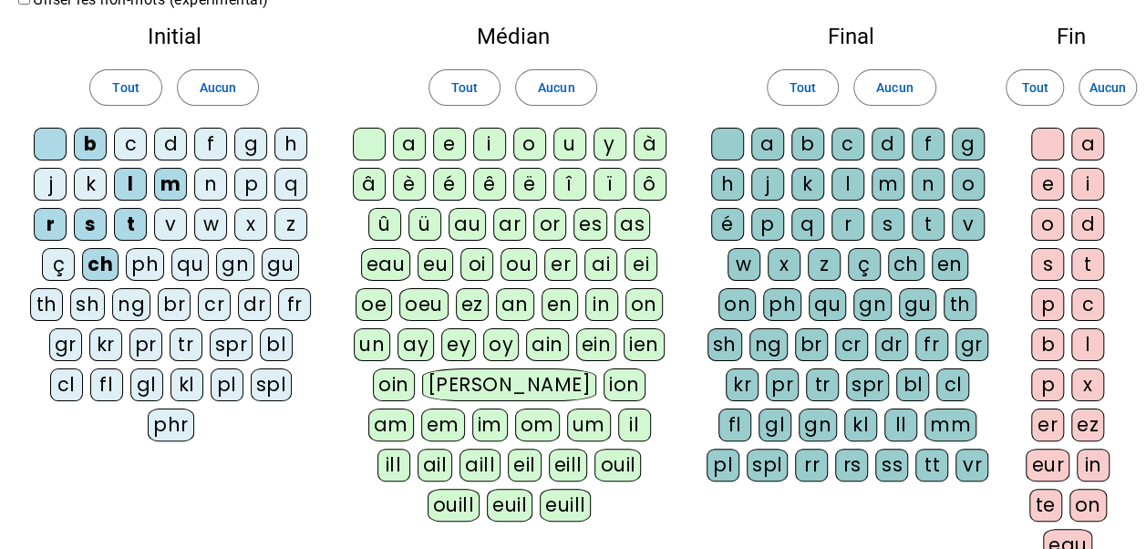
click at [642, 305] on div "on" at bounding box center [644, 304] width 37 height 33
click at [638, 345] on div "ien" at bounding box center [644, 344] width 41 height 33
click at [604, 383] on div "ion" at bounding box center [625, 384] width 42 height 33
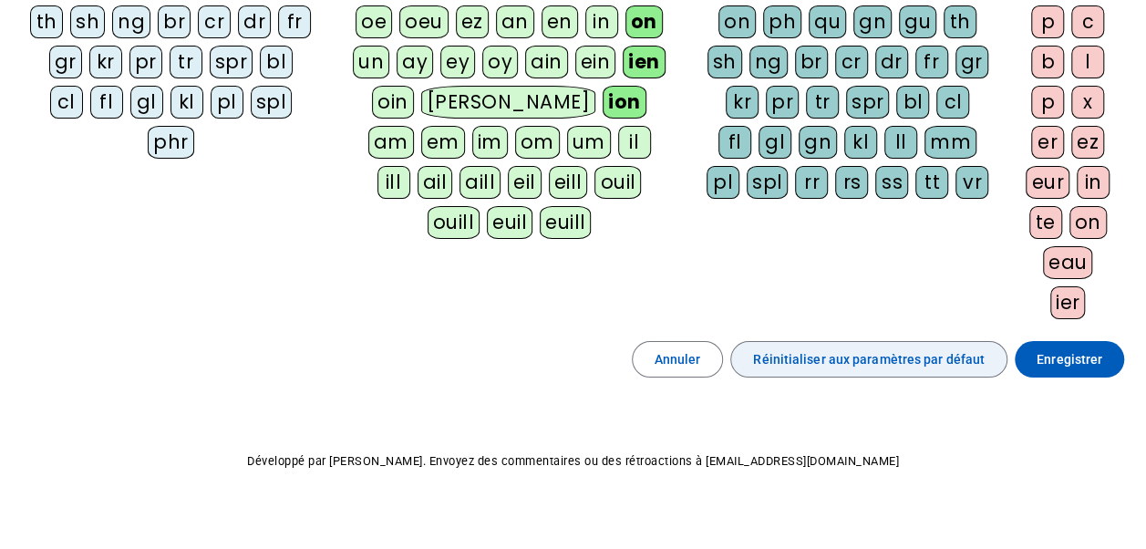
scroll to position [386, 0]
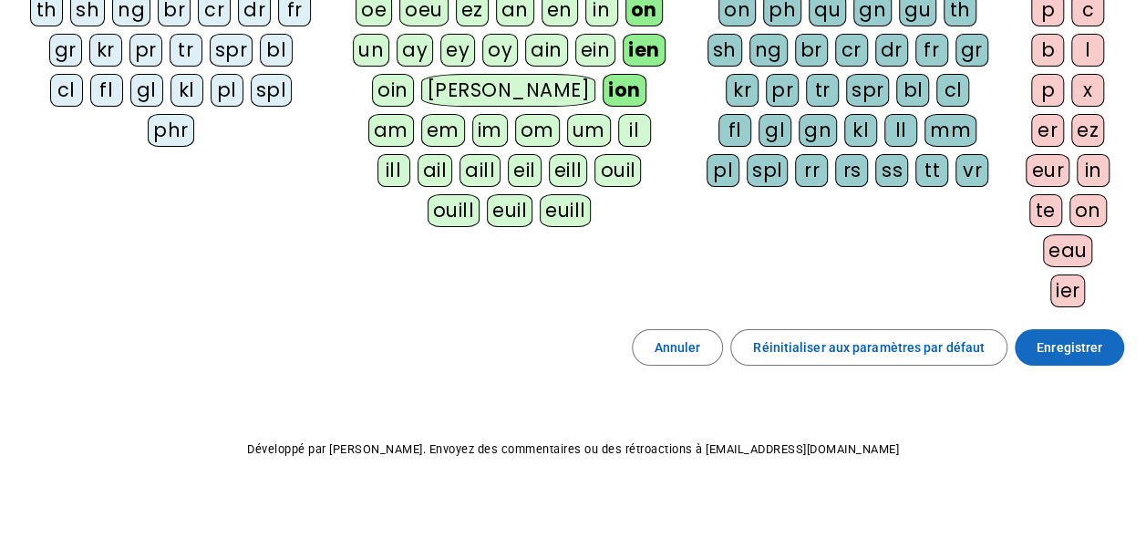
click at [1076, 339] on span "Enregistrer" at bounding box center [1070, 348] width 66 height 22
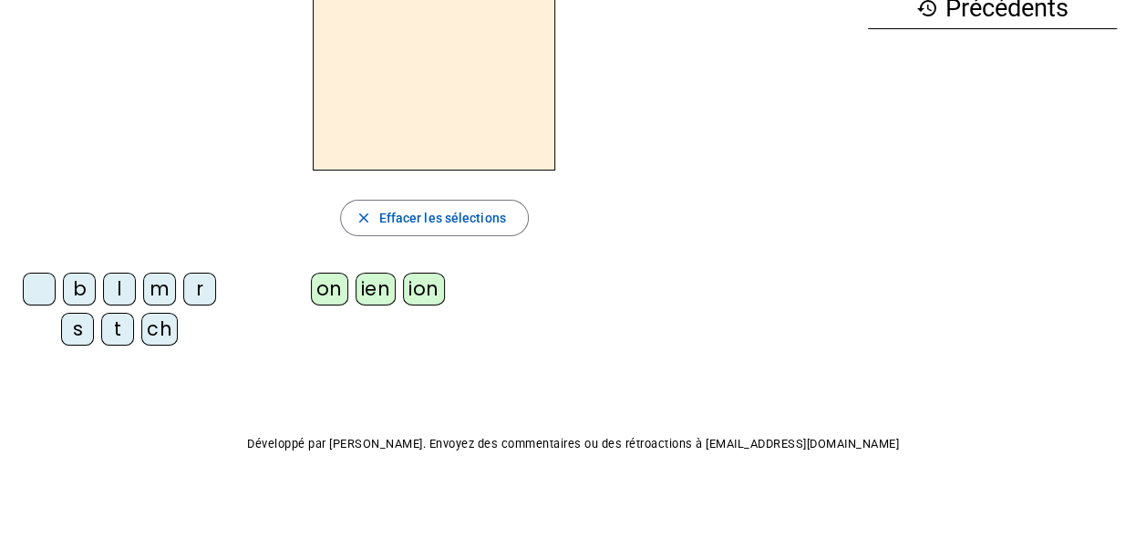
click at [194, 286] on div "r" at bounding box center [199, 289] width 33 height 33
click at [368, 288] on div "ien" at bounding box center [376, 289] width 41 height 33
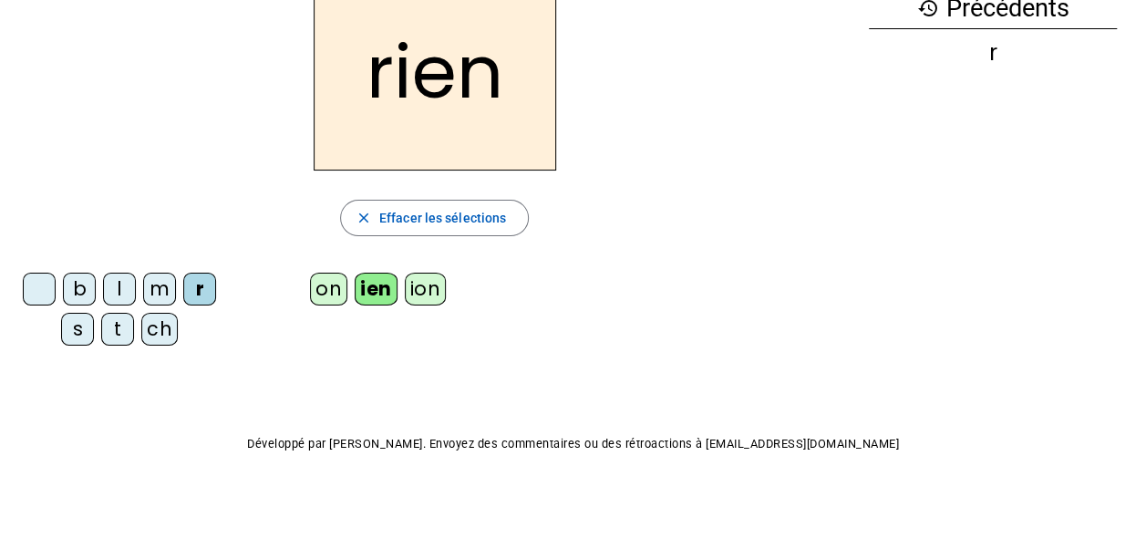
click at [82, 334] on div "s" at bounding box center [77, 329] width 33 height 33
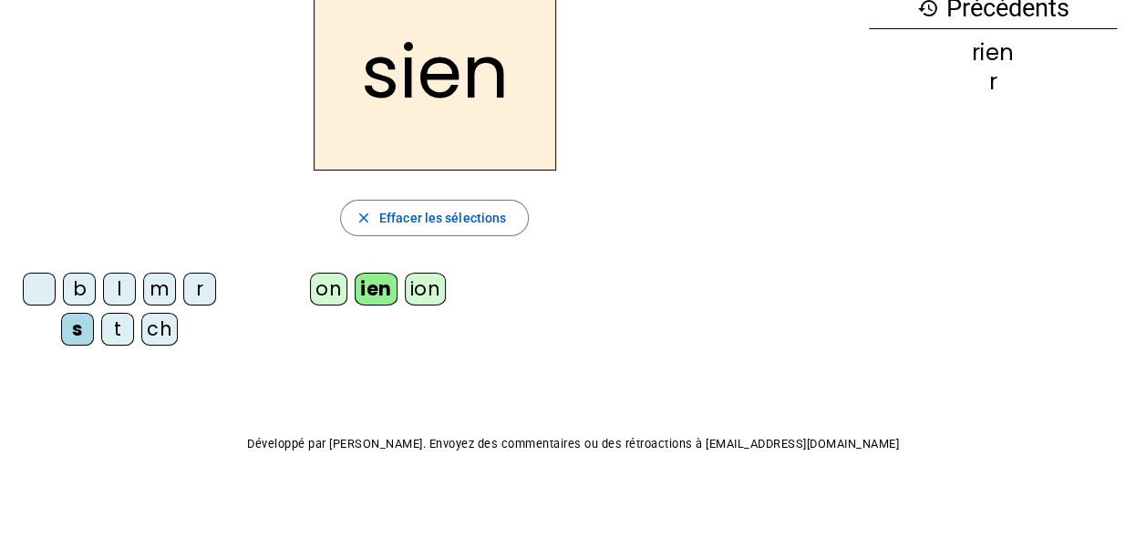
click at [165, 288] on div "m" at bounding box center [159, 289] width 33 height 33
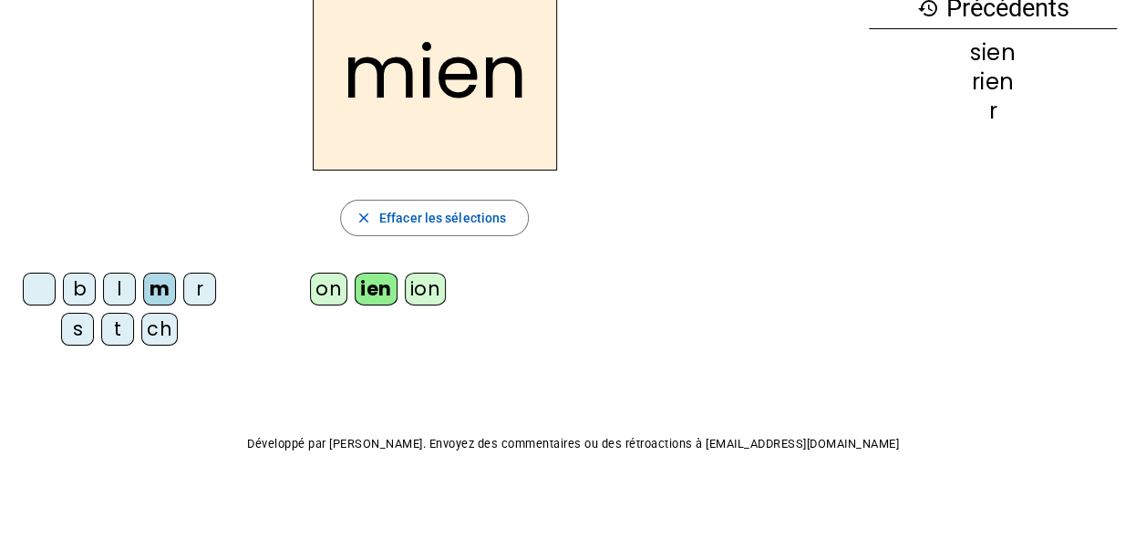
click at [82, 292] on div "b" at bounding box center [79, 289] width 33 height 33
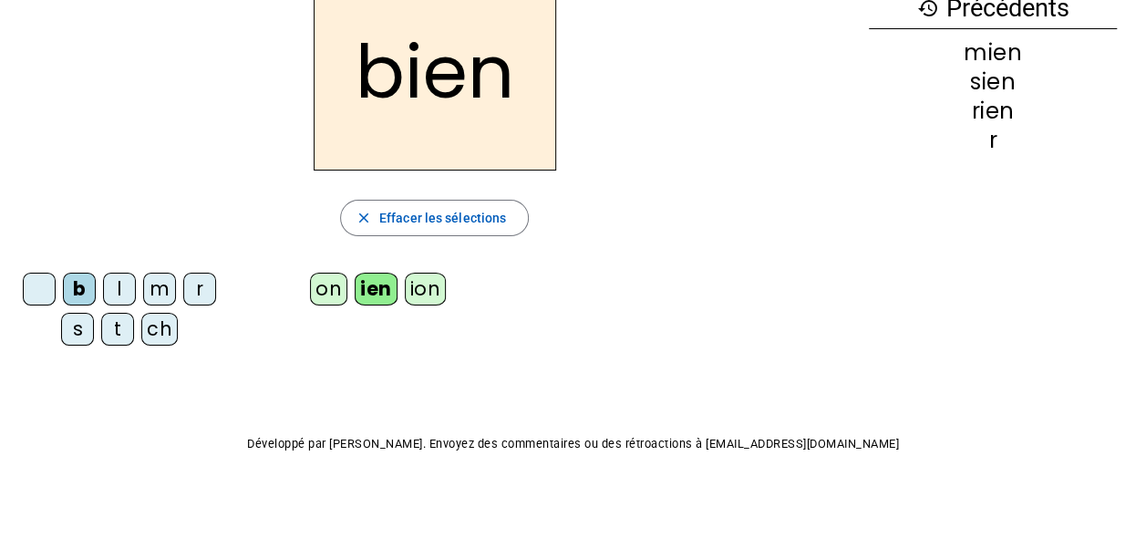
click at [126, 286] on div "l" at bounding box center [119, 289] width 33 height 33
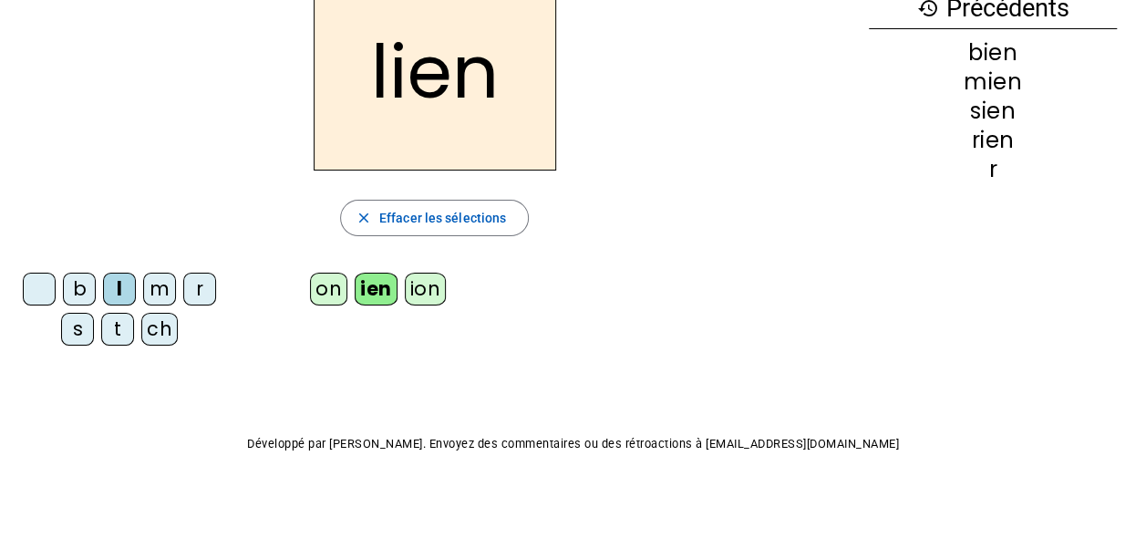
click at [168, 328] on div "ch" at bounding box center [159, 329] width 36 height 33
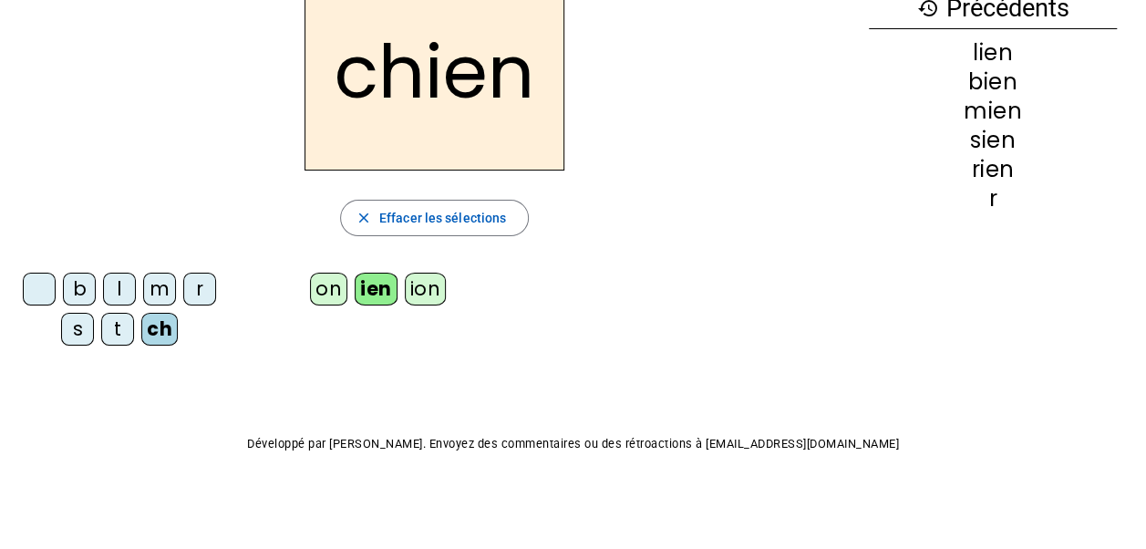
click at [110, 327] on div "t" at bounding box center [117, 329] width 33 height 33
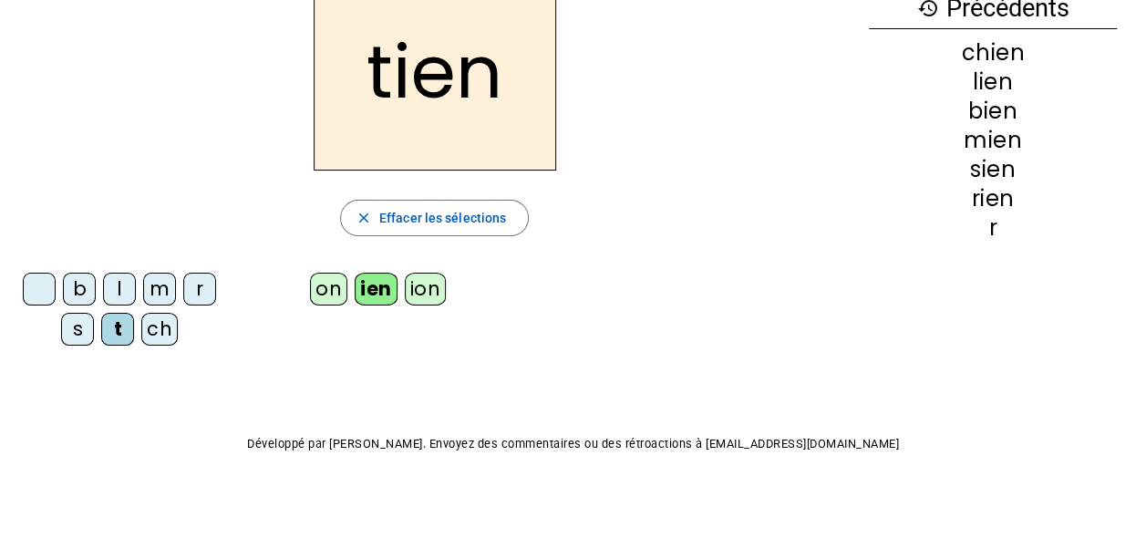
click at [85, 294] on div "b" at bounding box center [79, 289] width 33 height 33
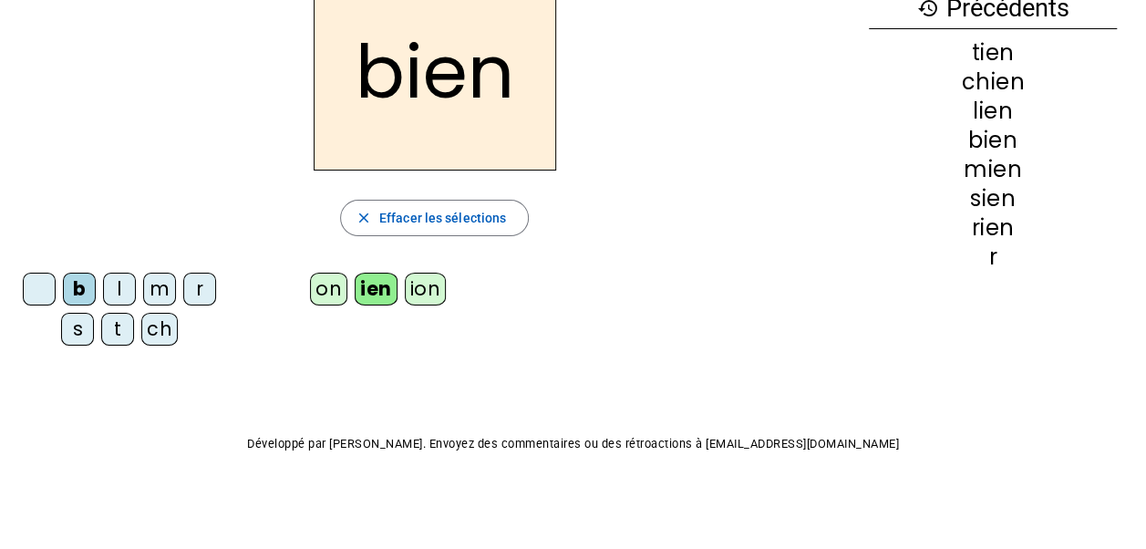
click at [322, 291] on div "on" at bounding box center [328, 289] width 37 height 33
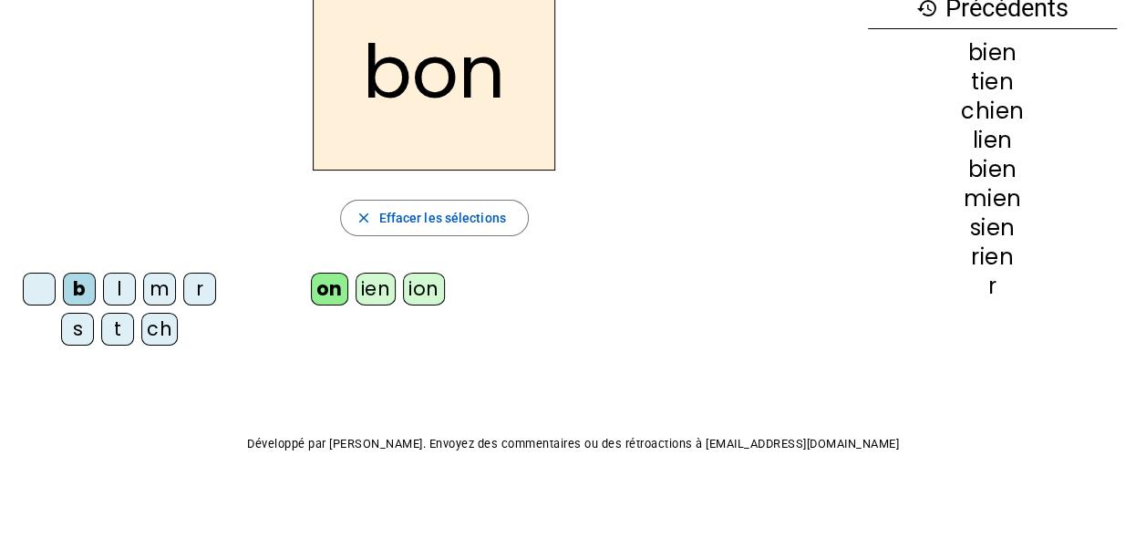
click at [120, 330] on div "t" at bounding box center [117, 329] width 33 height 33
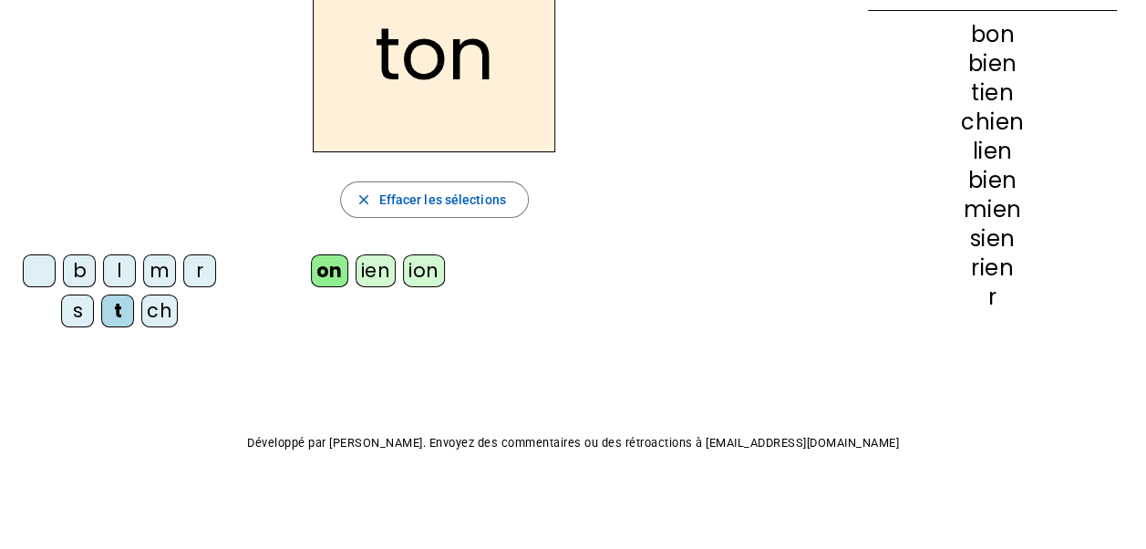
click at [88, 314] on div "s" at bounding box center [77, 311] width 33 height 33
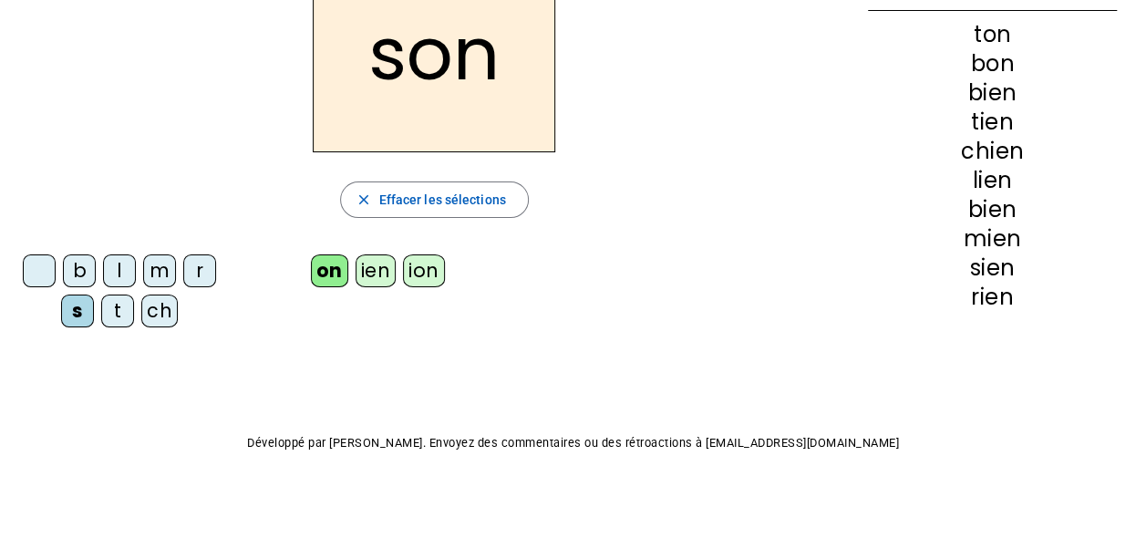
click at [151, 268] on div "m" at bounding box center [159, 270] width 33 height 33
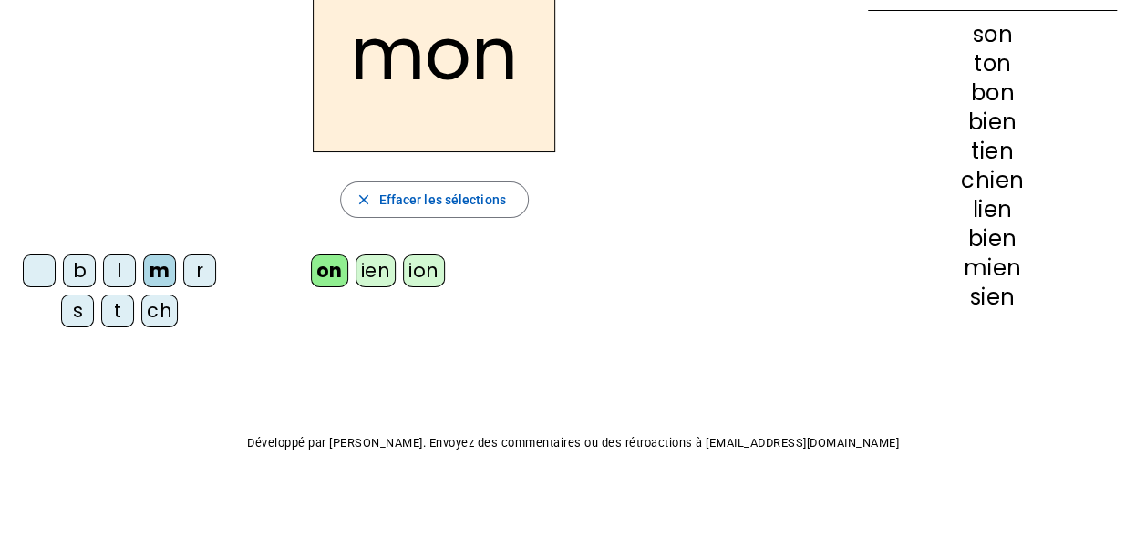
click at [418, 272] on div "ion" at bounding box center [424, 270] width 42 height 33
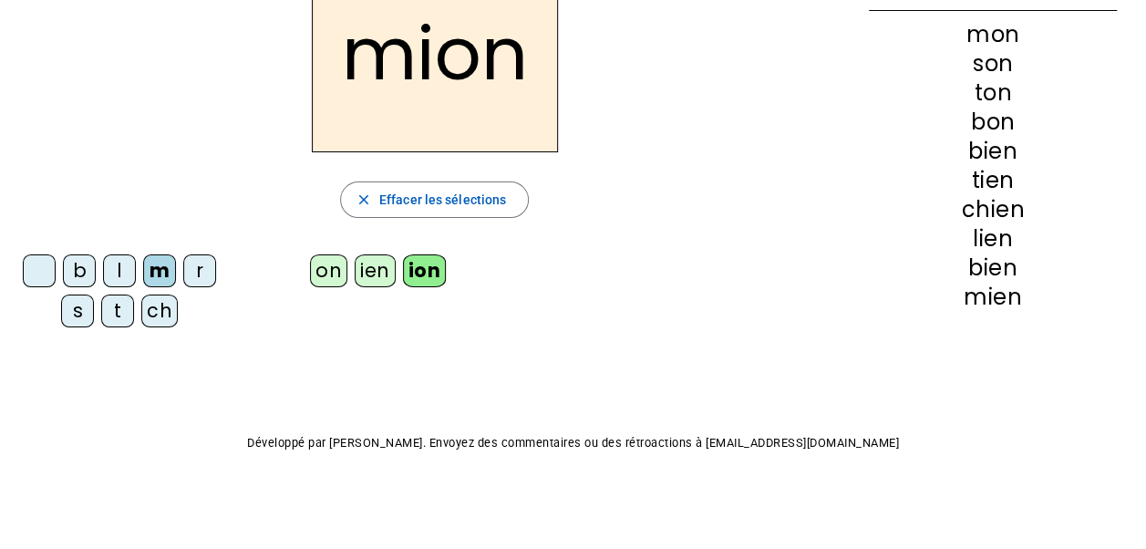
click at [159, 263] on div "m" at bounding box center [159, 270] width 33 height 33
click at [327, 267] on div "on" at bounding box center [328, 270] width 37 height 33
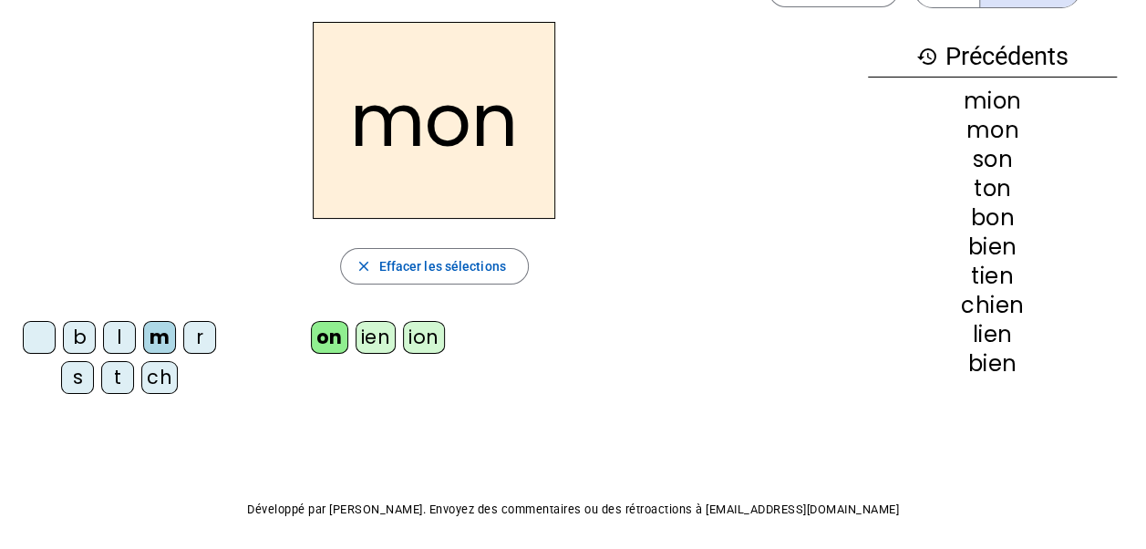
scroll to position [0, 0]
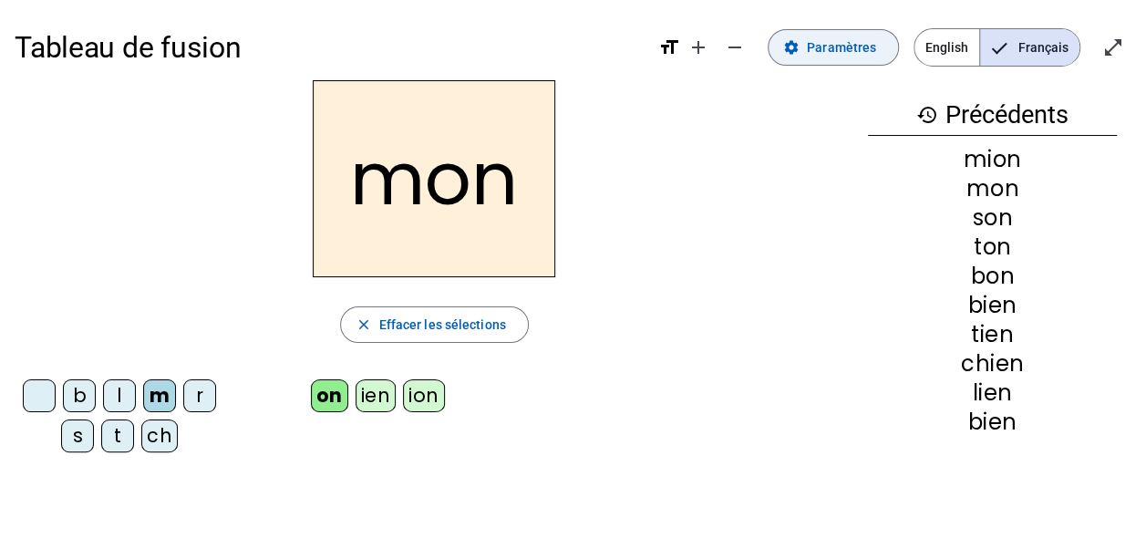
click at [859, 46] on span "Paramètres" at bounding box center [841, 47] width 69 height 22
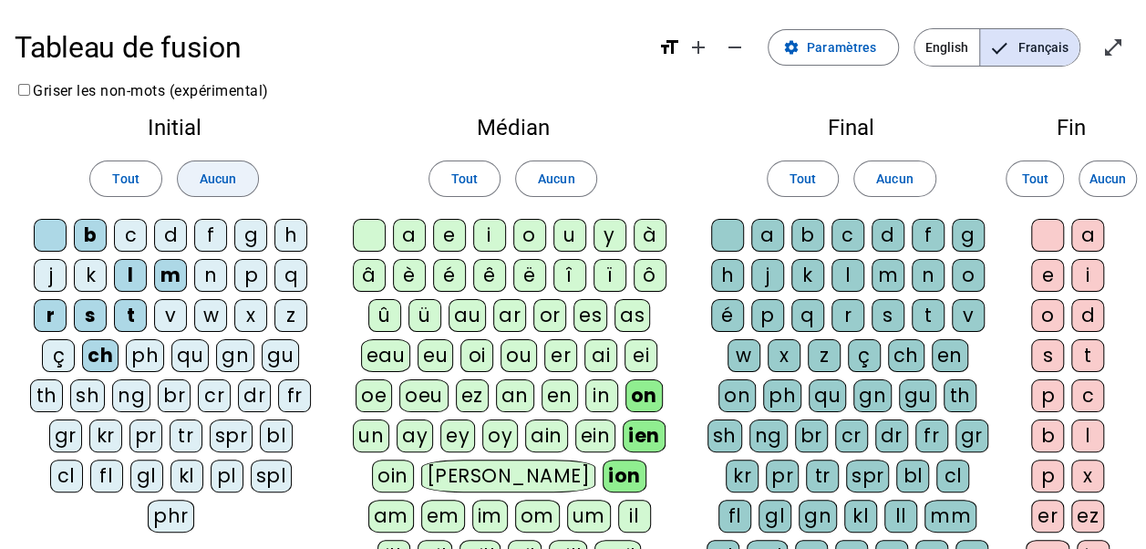
click at [230, 166] on span at bounding box center [218, 179] width 80 height 44
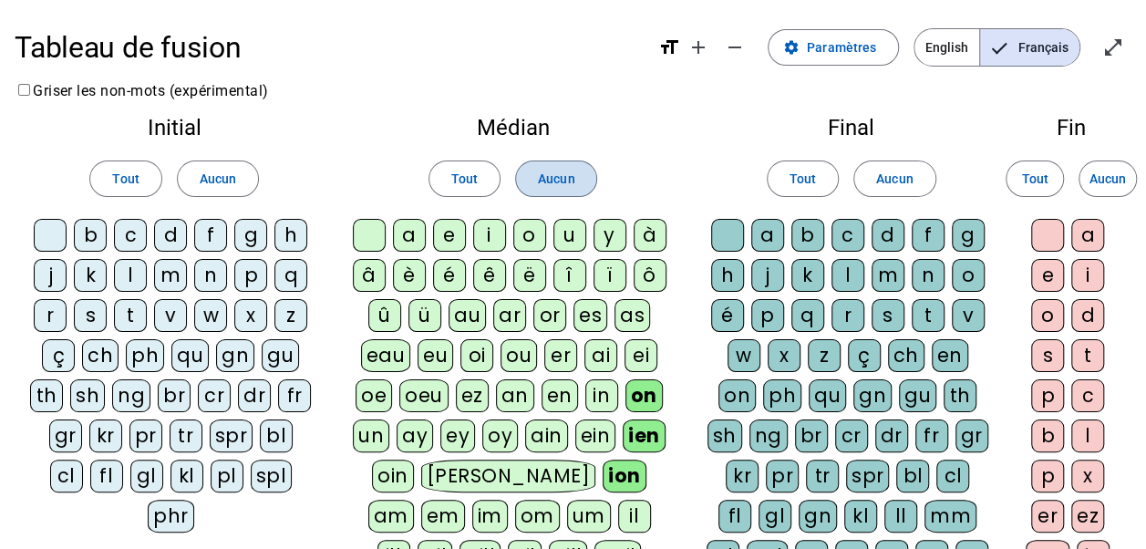
click at [568, 181] on span "Aucun" at bounding box center [556, 179] width 36 height 22
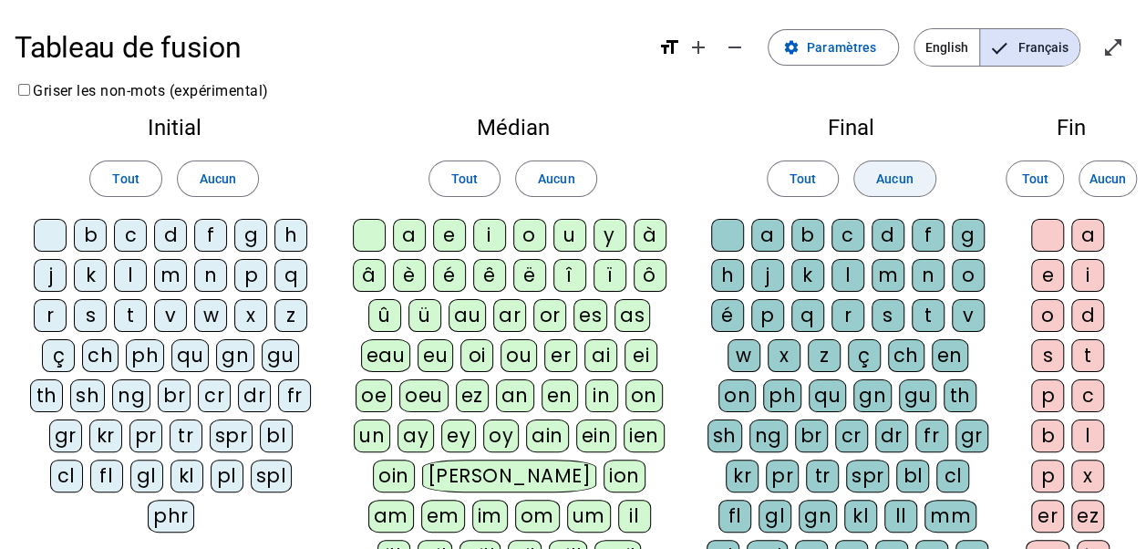
drag, startPoint x: 900, startPoint y: 173, endPoint x: 969, endPoint y: 175, distance: 69.3
click at [901, 173] on span "Aucun" at bounding box center [894, 179] width 36 height 22
click at [1112, 184] on span "Aucun" at bounding box center [1108, 179] width 36 height 22
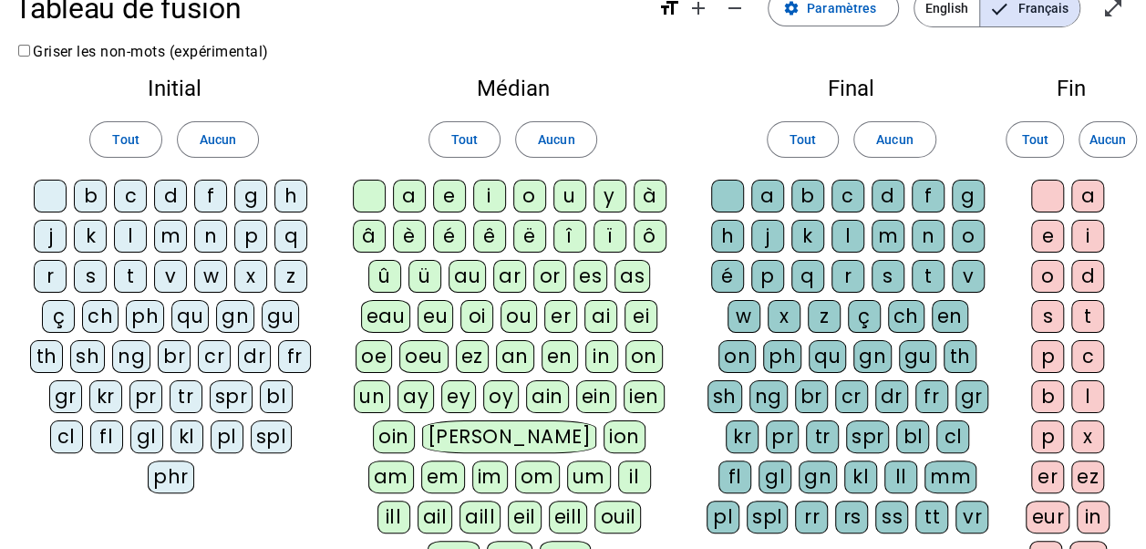
scroll to position [21, 0]
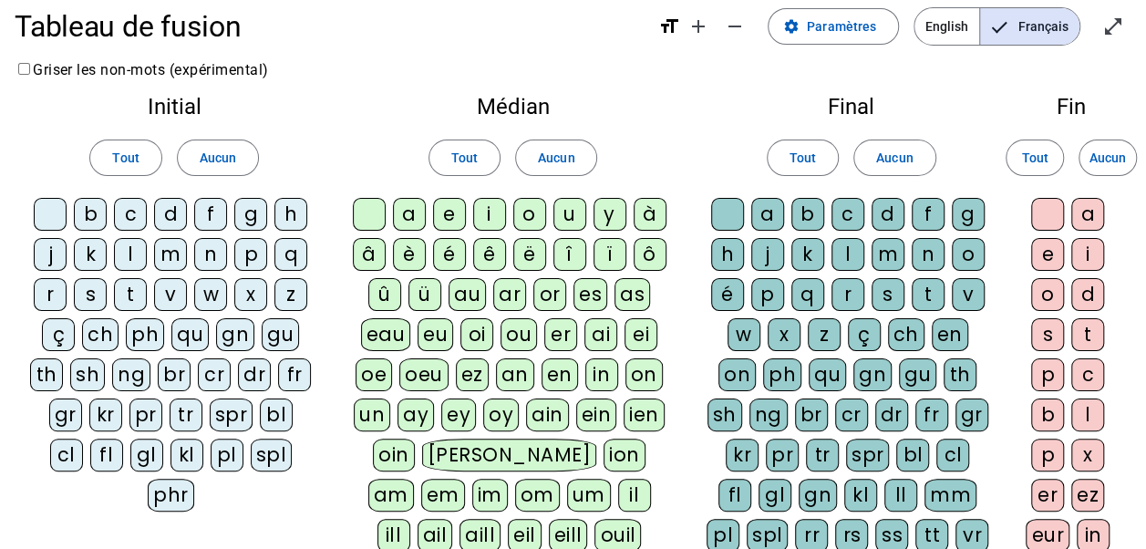
click at [90, 221] on div "b" at bounding box center [90, 214] width 33 height 33
click at [168, 254] on div "m" at bounding box center [170, 254] width 33 height 33
click at [60, 297] on div "r" at bounding box center [50, 294] width 33 height 33
click at [95, 294] on div "s" at bounding box center [90, 294] width 33 height 33
click at [130, 299] on div "t" at bounding box center [130, 294] width 33 height 33
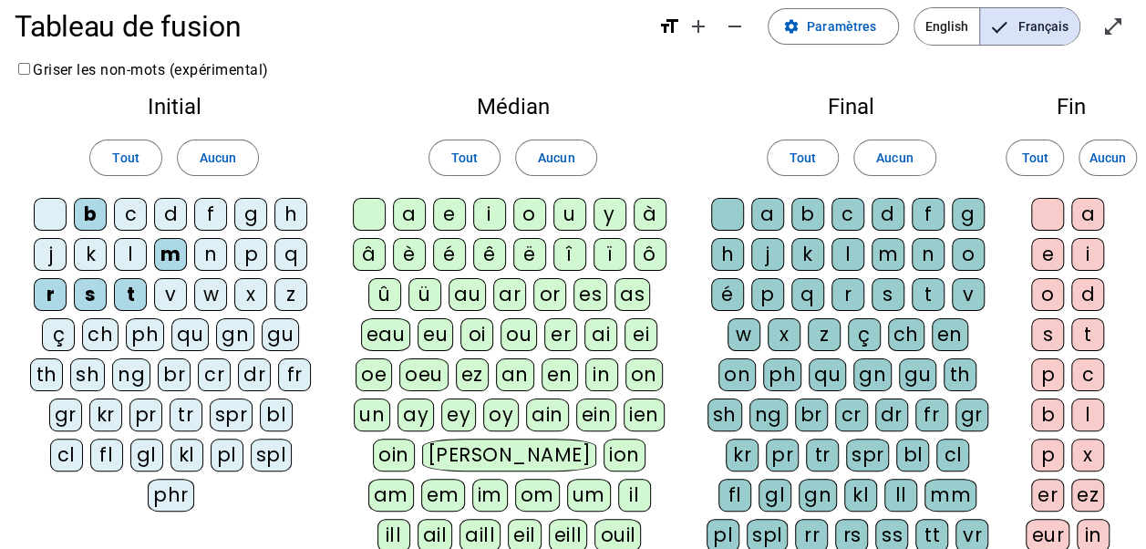
click at [103, 343] on div "ch" at bounding box center [100, 334] width 36 height 33
click at [634, 367] on div "on" at bounding box center [644, 374] width 37 height 33
click at [653, 410] on div "ien" at bounding box center [644, 415] width 41 height 33
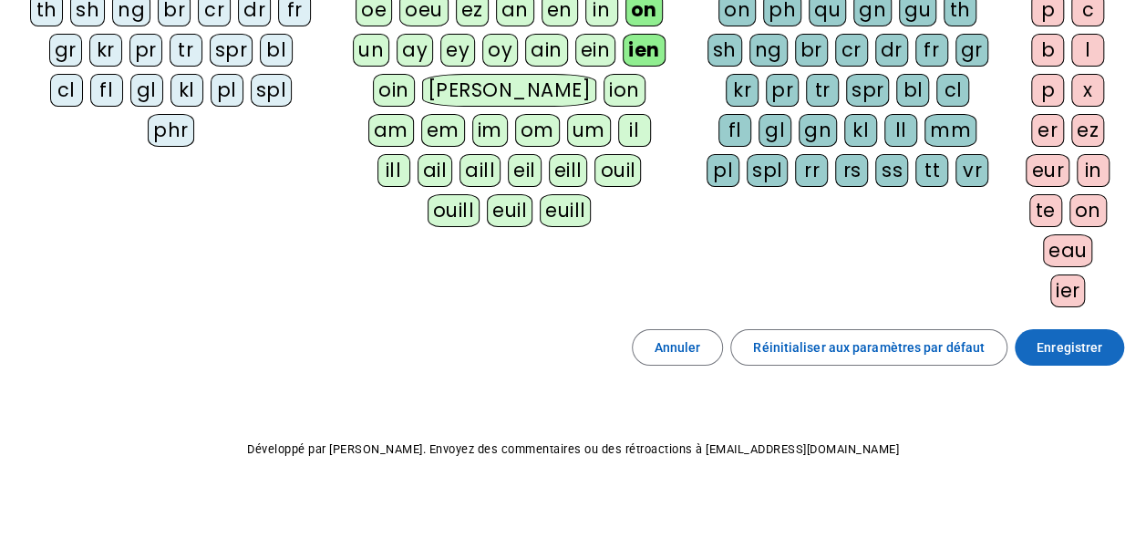
click at [1078, 350] on span "Enregistrer" at bounding box center [1070, 348] width 66 height 22
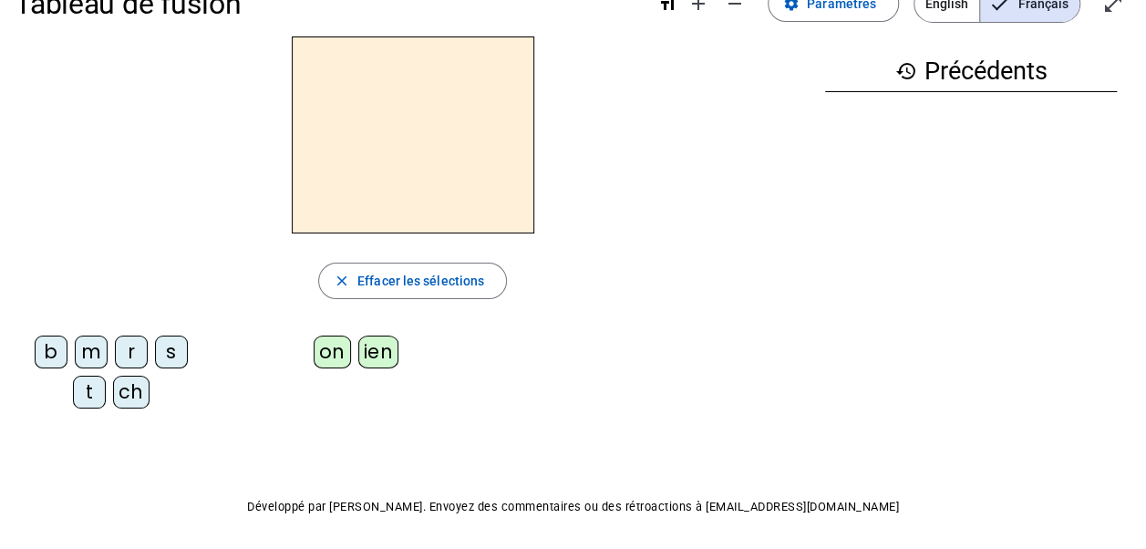
scroll to position [16, 0]
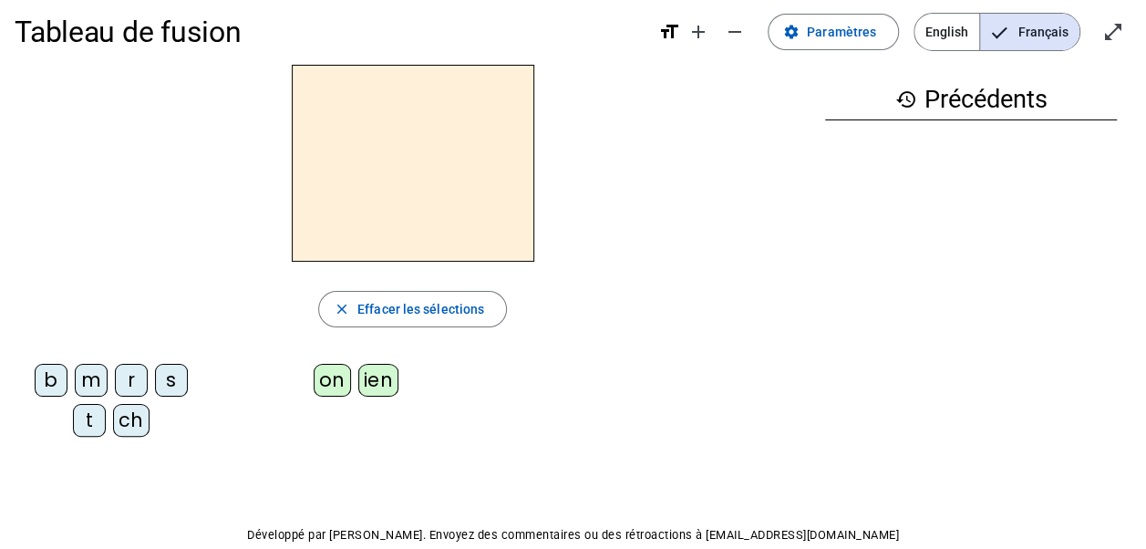
click at [131, 383] on div "r" at bounding box center [131, 380] width 33 height 33
click at [364, 382] on div "ien" at bounding box center [378, 380] width 41 height 33
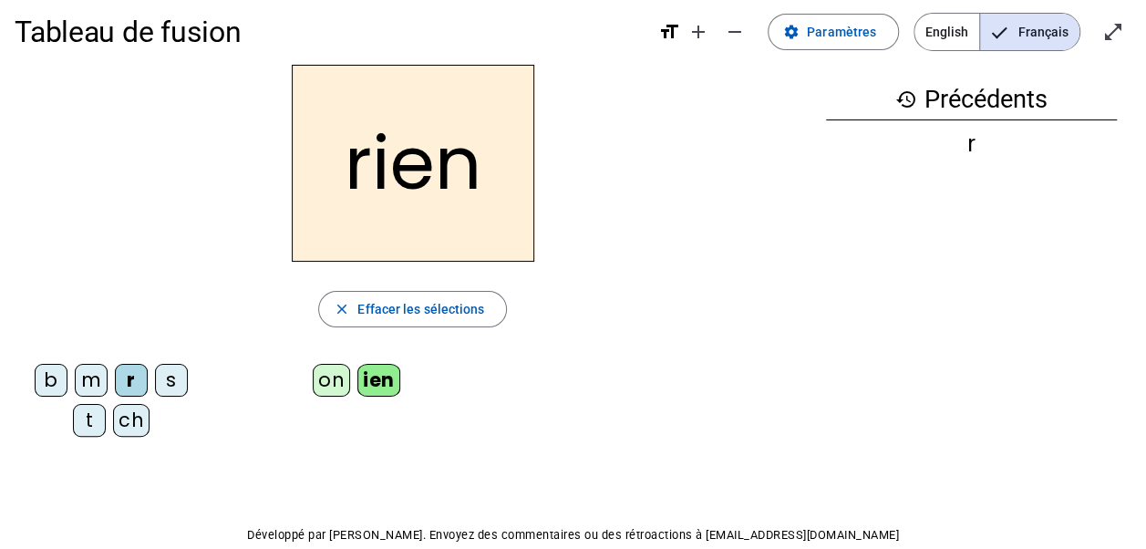
click at [160, 385] on div "s" at bounding box center [171, 380] width 33 height 33
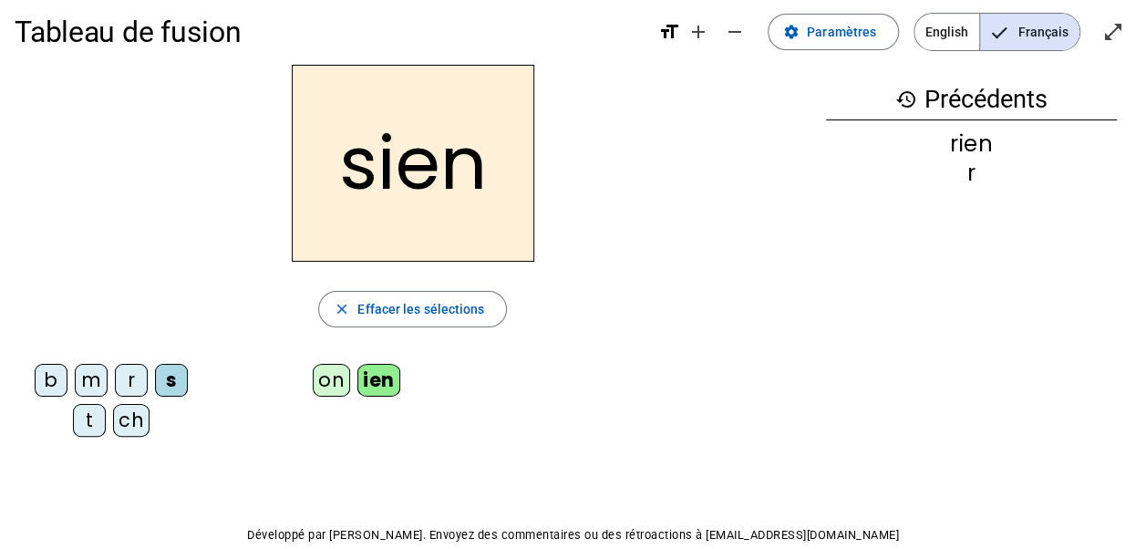
click at [89, 385] on div "m" at bounding box center [91, 380] width 33 height 33
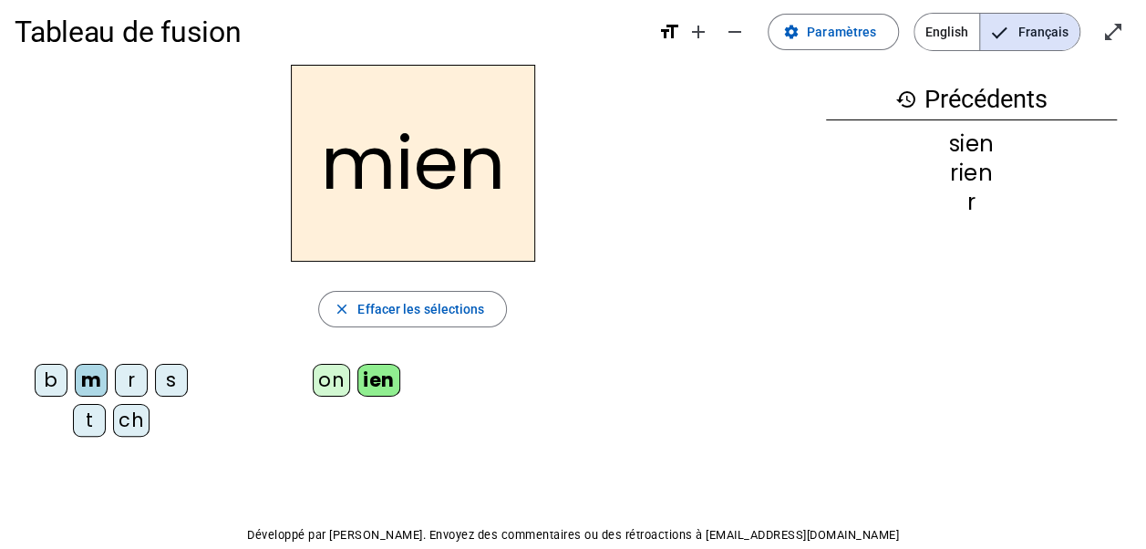
click at [48, 385] on div "b" at bounding box center [51, 380] width 33 height 33
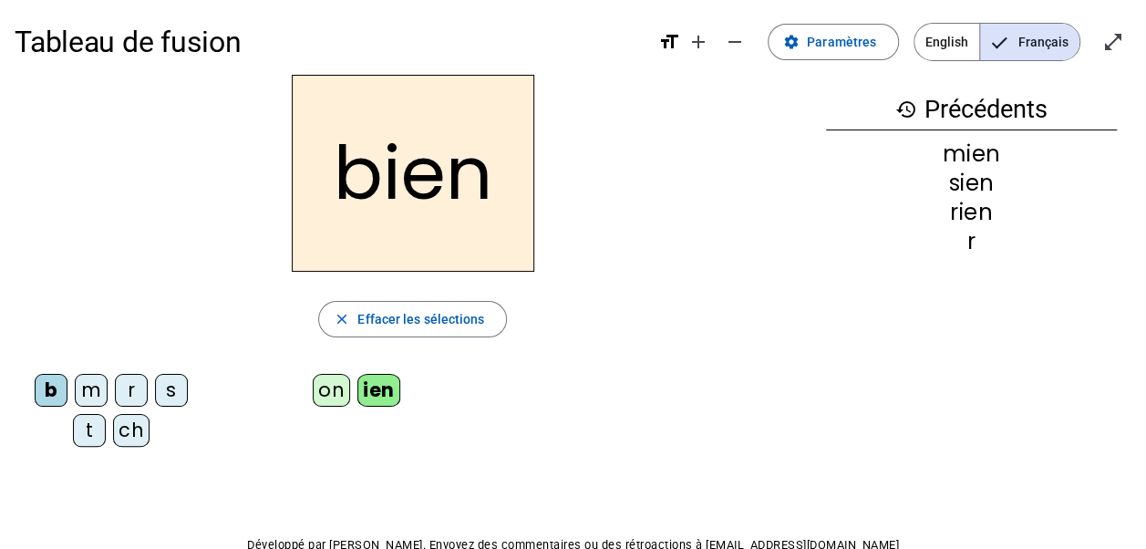
scroll to position [0, 0]
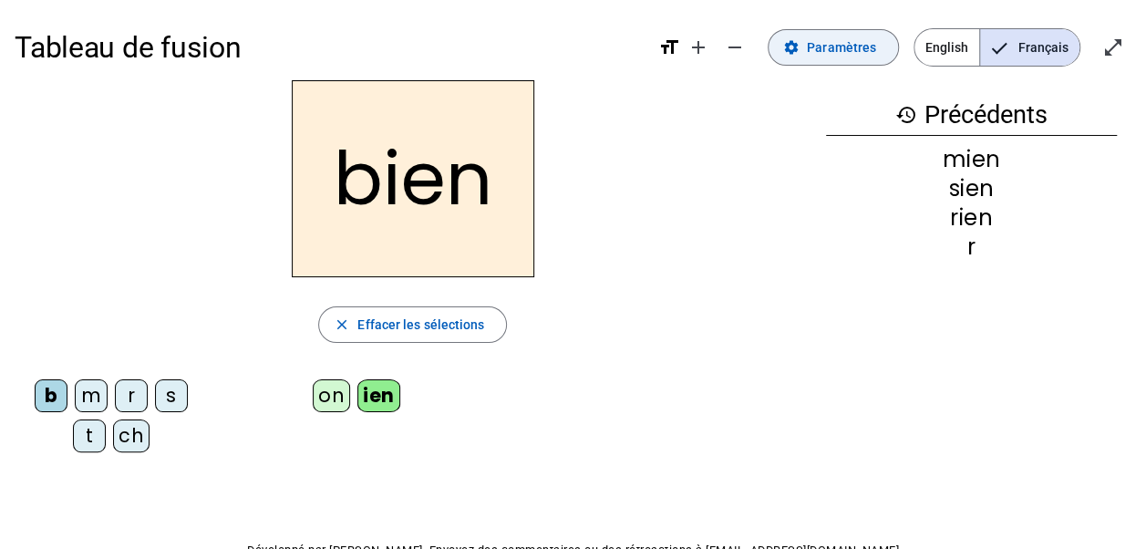
click at [830, 57] on span "Paramètres" at bounding box center [841, 47] width 69 height 22
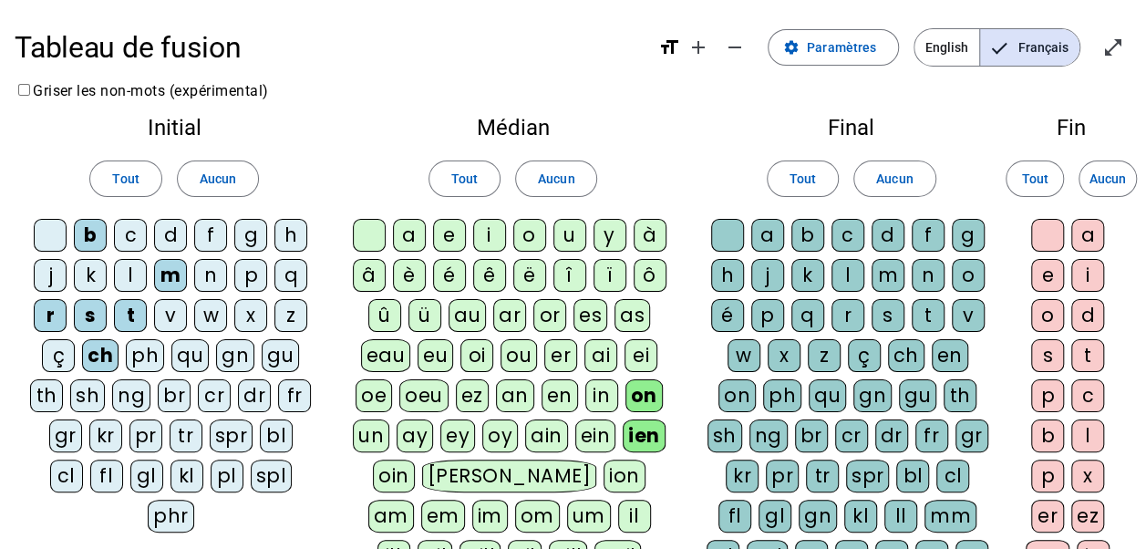
click at [129, 270] on div "l" at bounding box center [130, 275] width 33 height 33
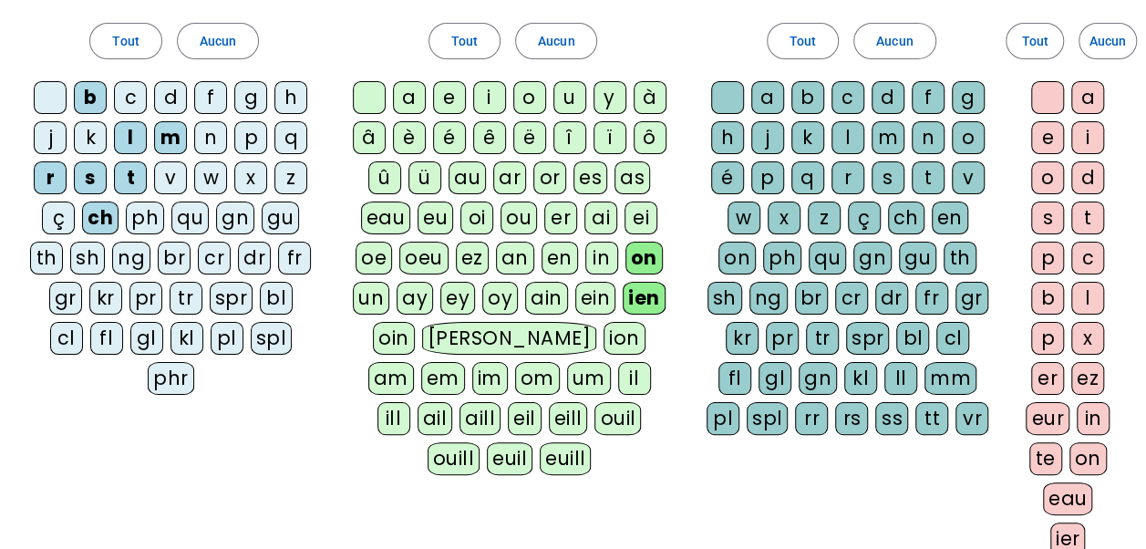
scroll to position [365, 0]
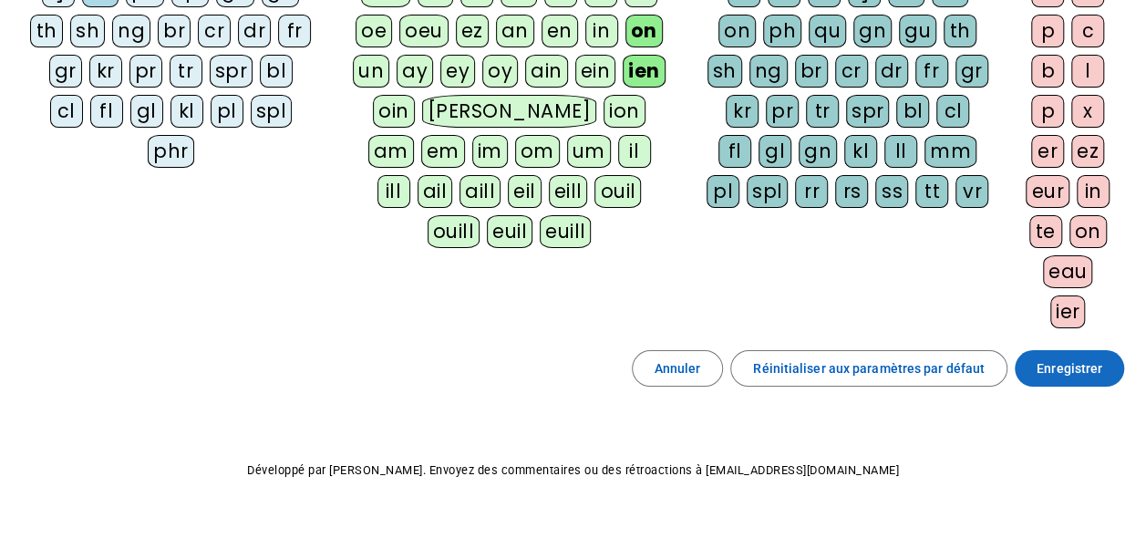
click at [1080, 370] on span "Enregistrer" at bounding box center [1070, 369] width 66 height 22
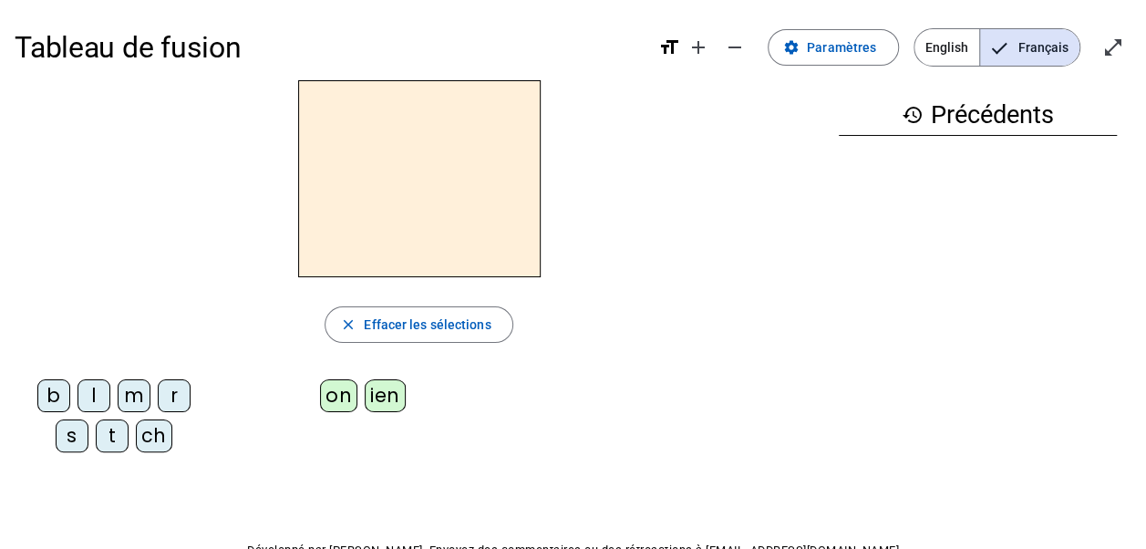
click at [176, 389] on div "r" at bounding box center [174, 395] width 33 height 33
click at [389, 389] on div "ien" at bounding box center [385, 395] width 41 height 33
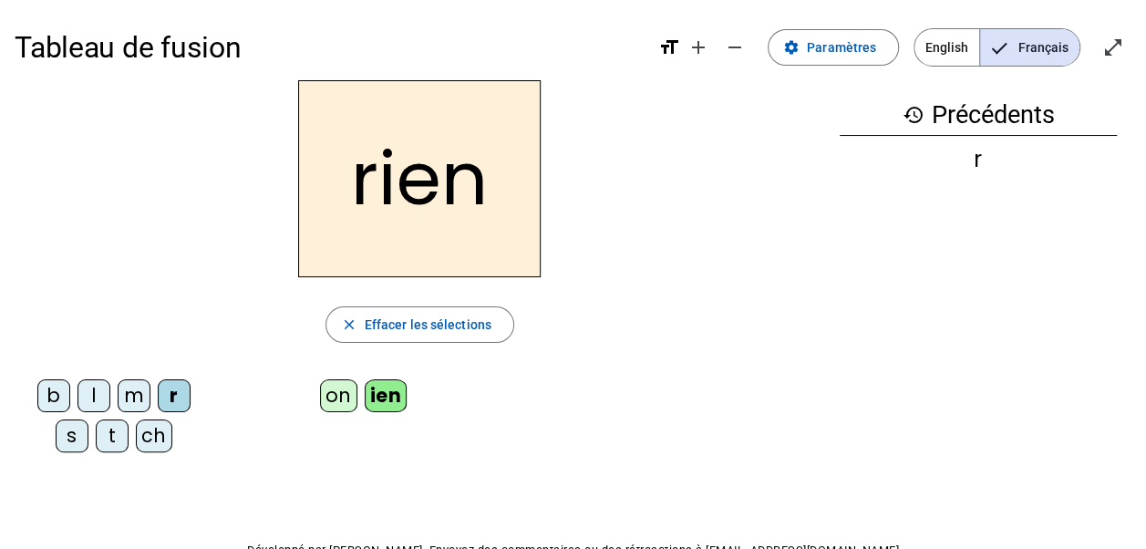
click at [69, 438] on div "s" at bounding box center [72, 436] width 33 height 33
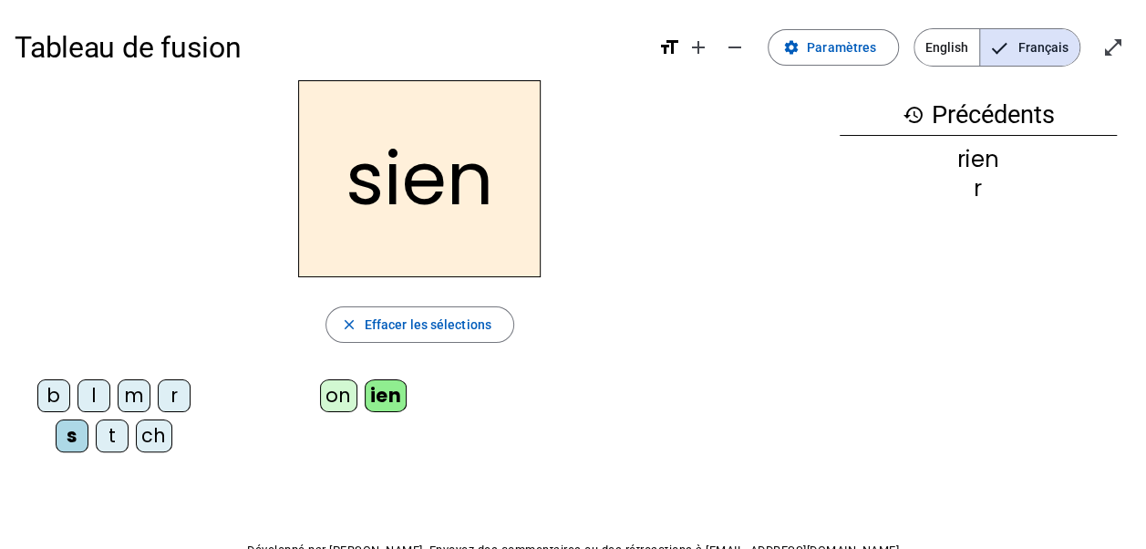
click at [124, 401] on div "m" at bounding box center [134, 395] width 33 height 33
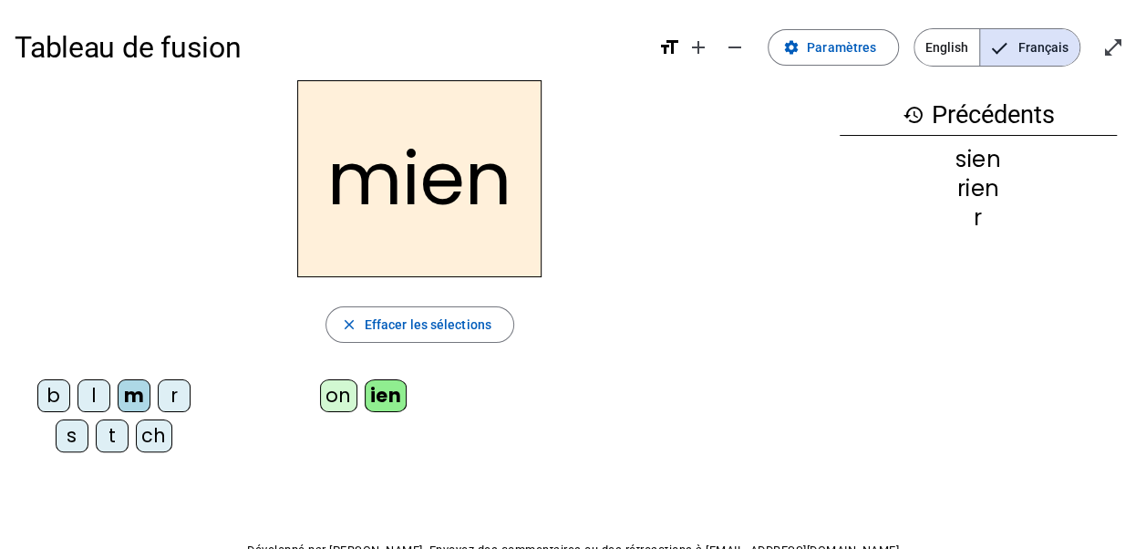
click at [58, 398] on div "b" at bounding box center [53, 395] width 33 height 33
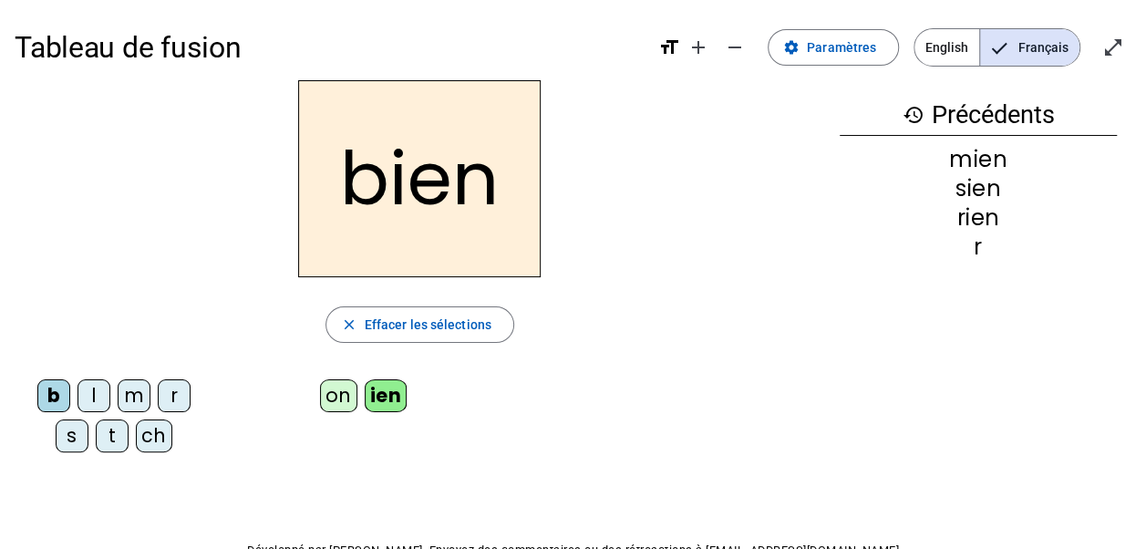
click at [100, 393] on div "l" at bounding box center [94, 395] width 33 height 33
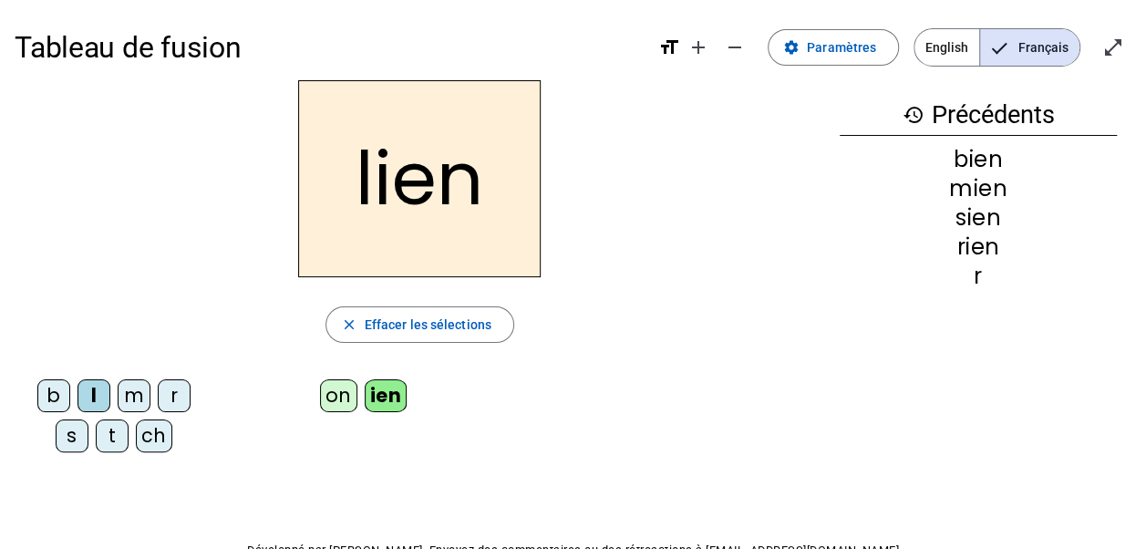
click at [157, 432] on div "ch" at bounding box center [154, 436] width 36 height 33
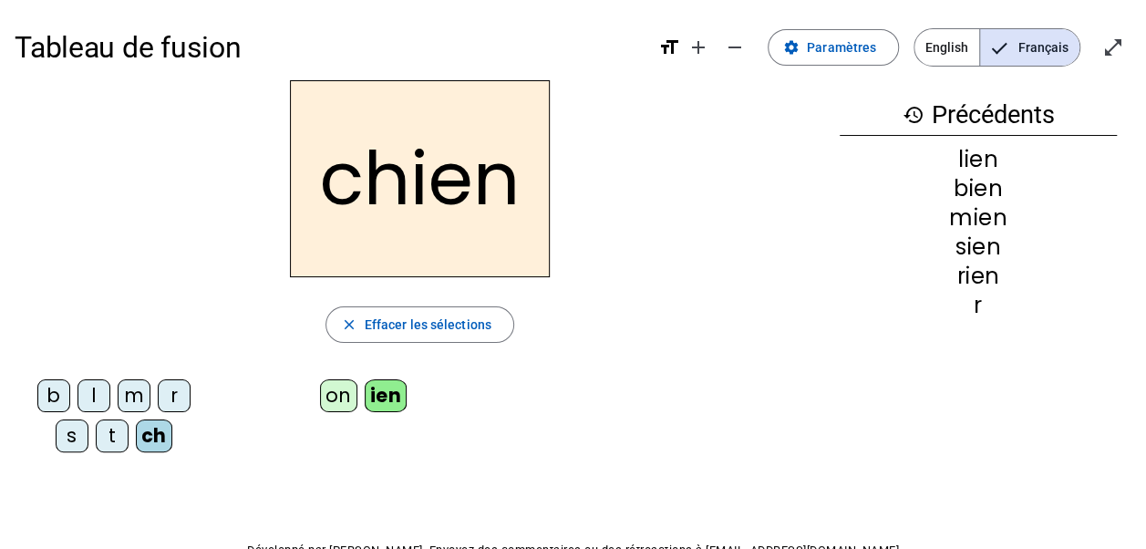
click at [113, 436] on div "t" at bounding box center [112, 436] width 33 height 33
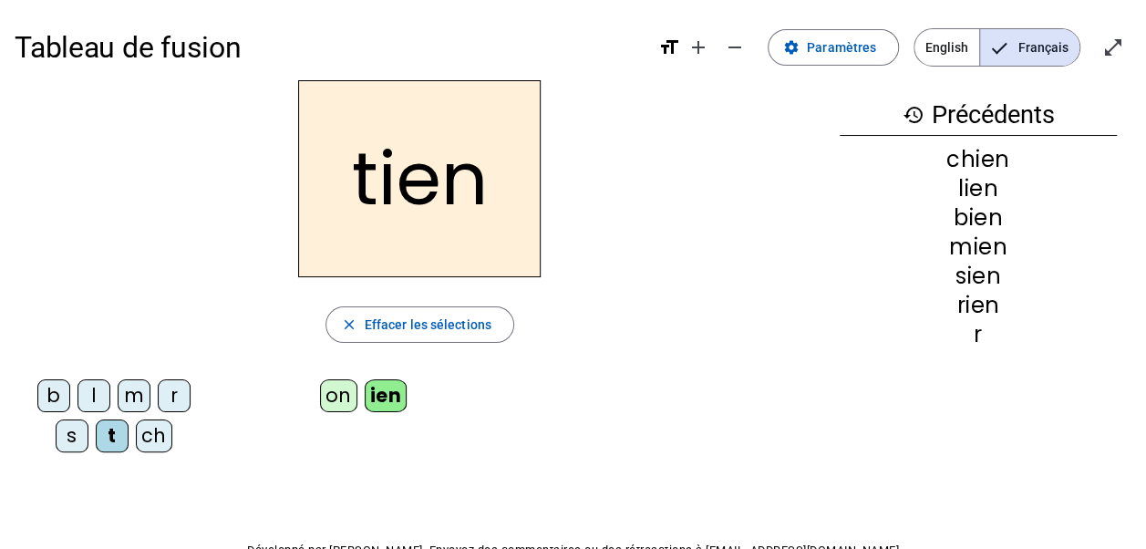
click at [46, 397] on div "b" at bounding box center [53, 395] width 33 height 33
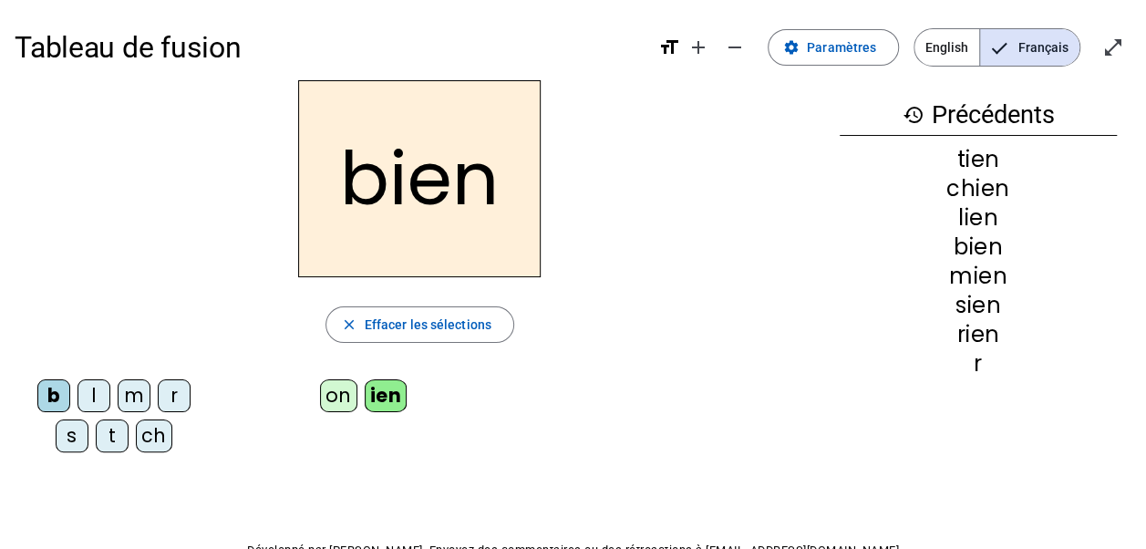
click at [334, 395] on div "on" at bounding box center [338, 395] width 37 height 33
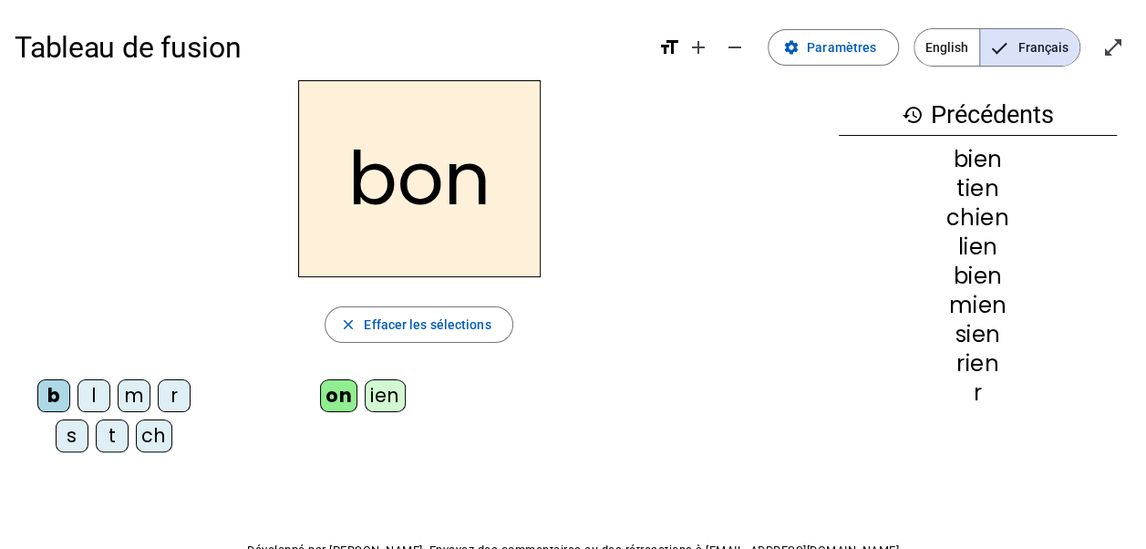
click at [107, 434] on div "t" at bounding box center [112, 436] width 33 height 33
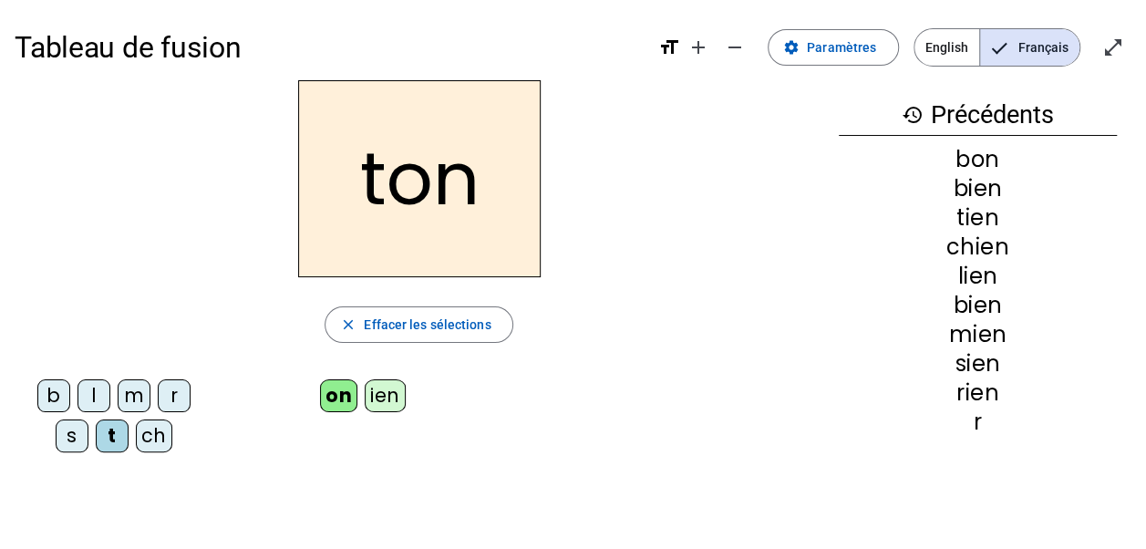
click at [72, 436] on div "s" at bounding box center [72, 436] width 33 height 33
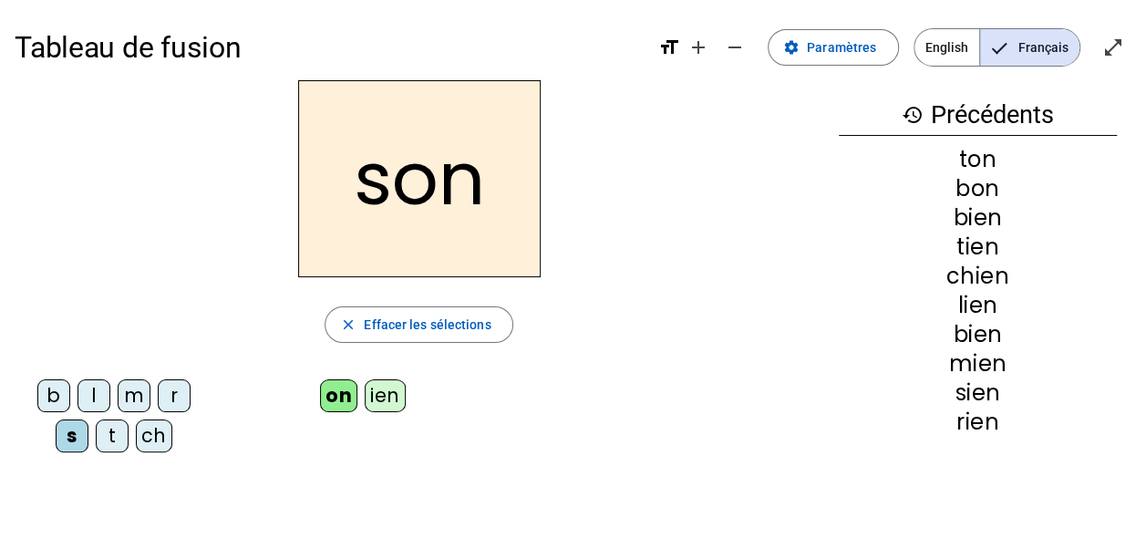
click at [131, 394] on div "m" at bounding box center [134, 395] width 33 height 33
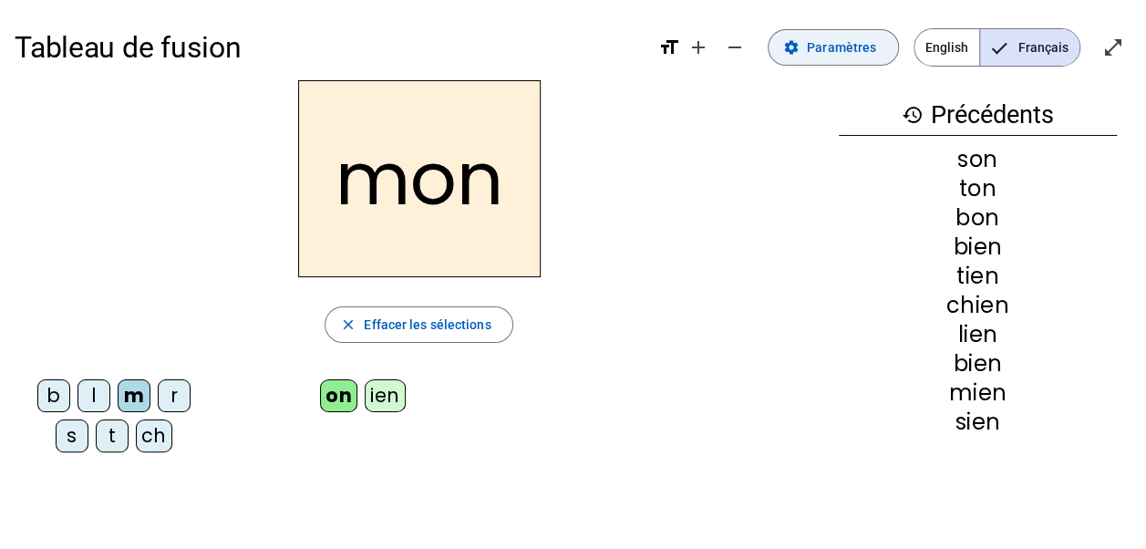
click at [852, 40] on span "Paramètres" at bounding box center [841, 47] width 69 height 22
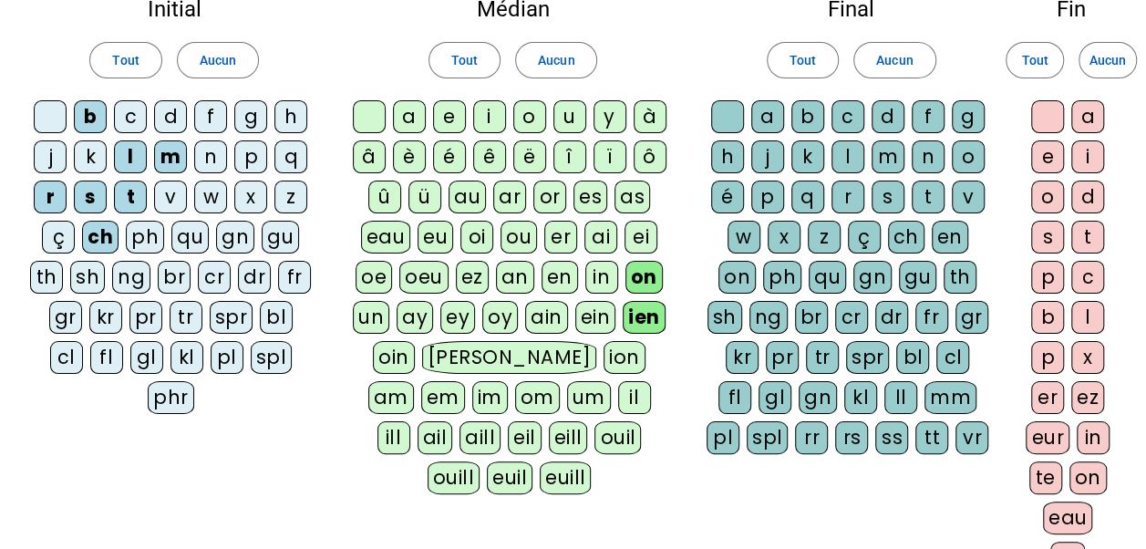
scroll to position [91, 0]
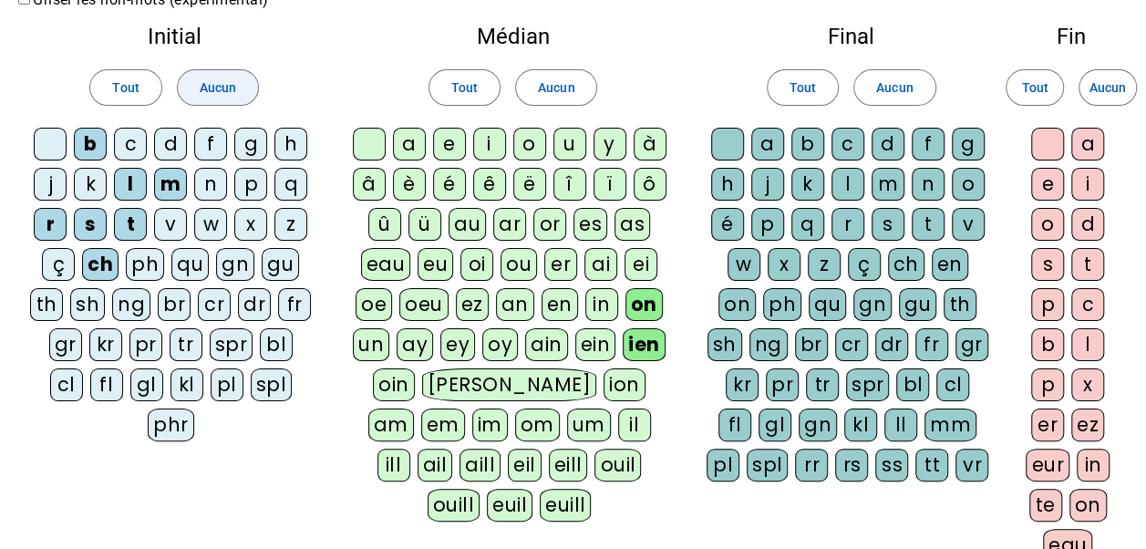
click at [212, 91] on span "Aucun" at bounding box center [218, 88] width 36 height 22
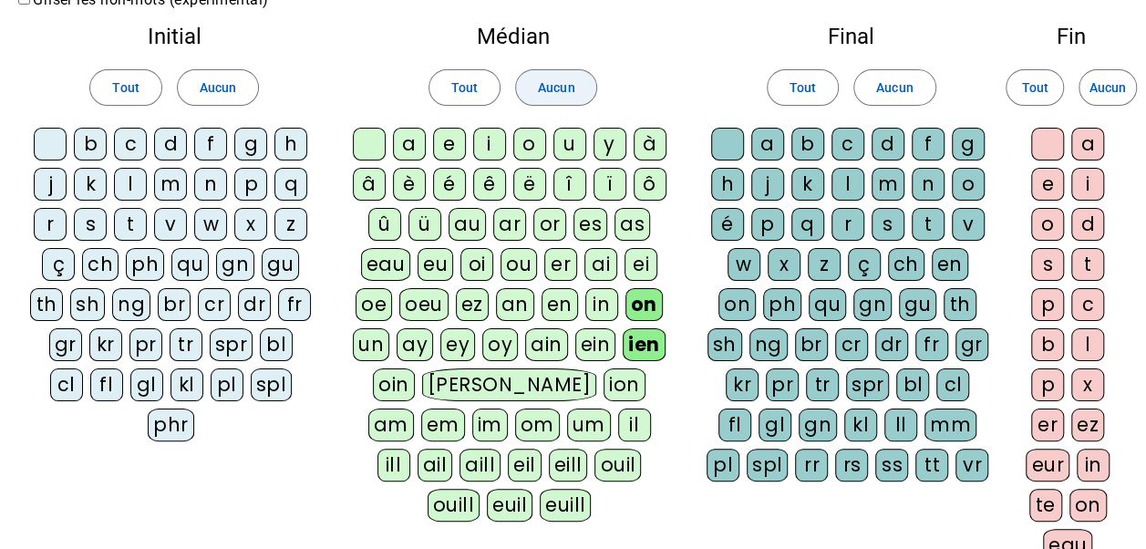
click at [585, 83] on span at bounding box center [556, 88] width 80 height 44
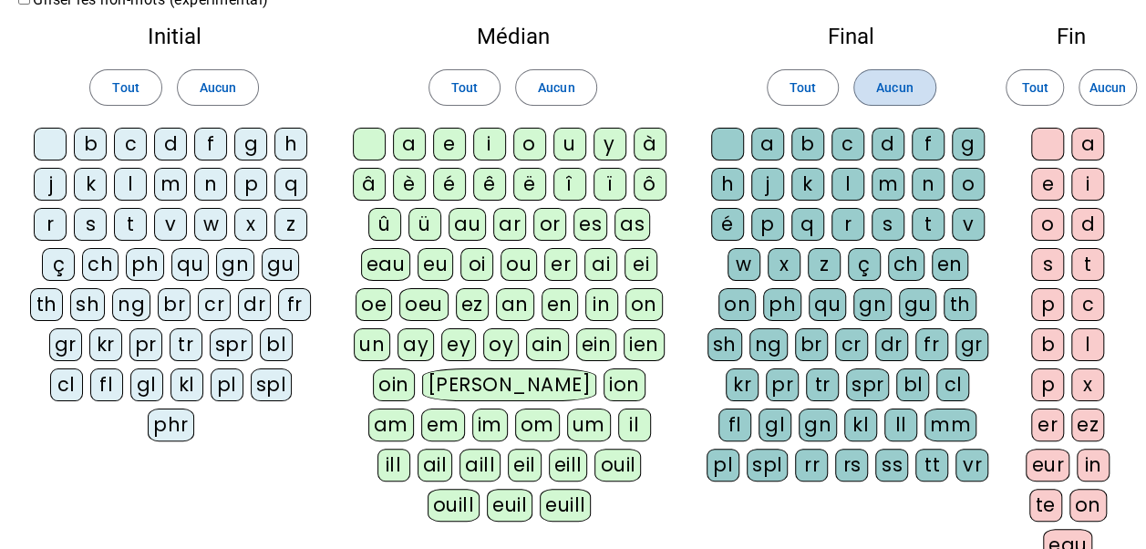
click at [927, 75] on span at bounding box center [895, 88] width 80 height 44
click at [1109, 75] on span at bounding box center [1108, 88] width 57 height 44
click at [47, 147] on div at bounding box center [50, 144] width 33 height 33
click at [131, 150] on div "c" at bounding box center [130, 144] width 33 height 33
click at [206, 145] on div "f" at bounding box center [210, 144] width 33 height 33
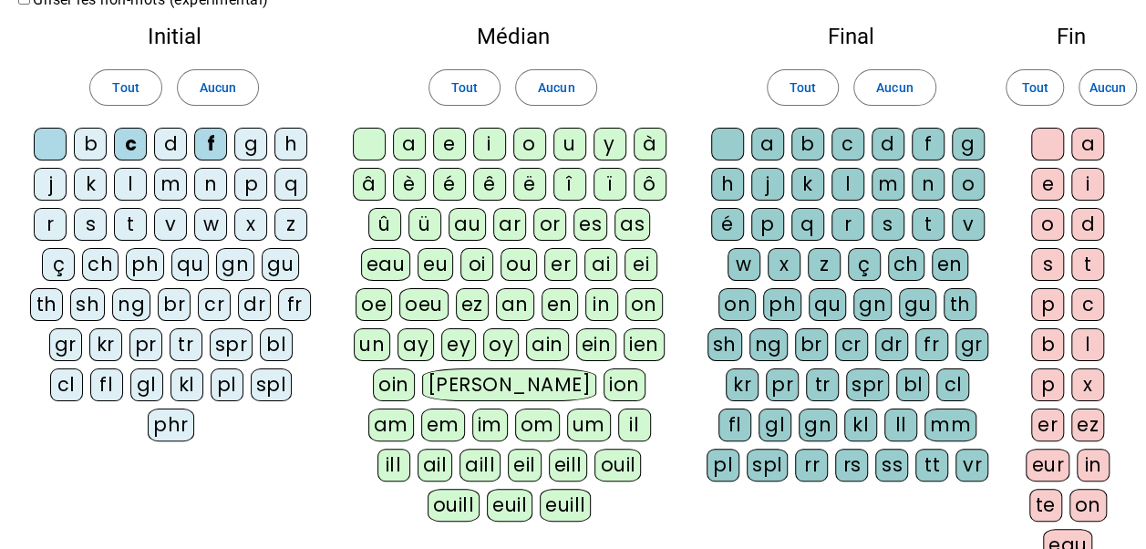
click at [252, 187] on div "p" at bounding box center [250, 184] width 33 height 33
click at [558, 224] on div "or" at bounding box center [550, 224] width 33 height 33
click at [888, 182] on div "m" at bounding box center [888, 184] width 33 height 33
click at [1041, 177] on div "e" at bounding box center [1048, 184] width 33 height 33
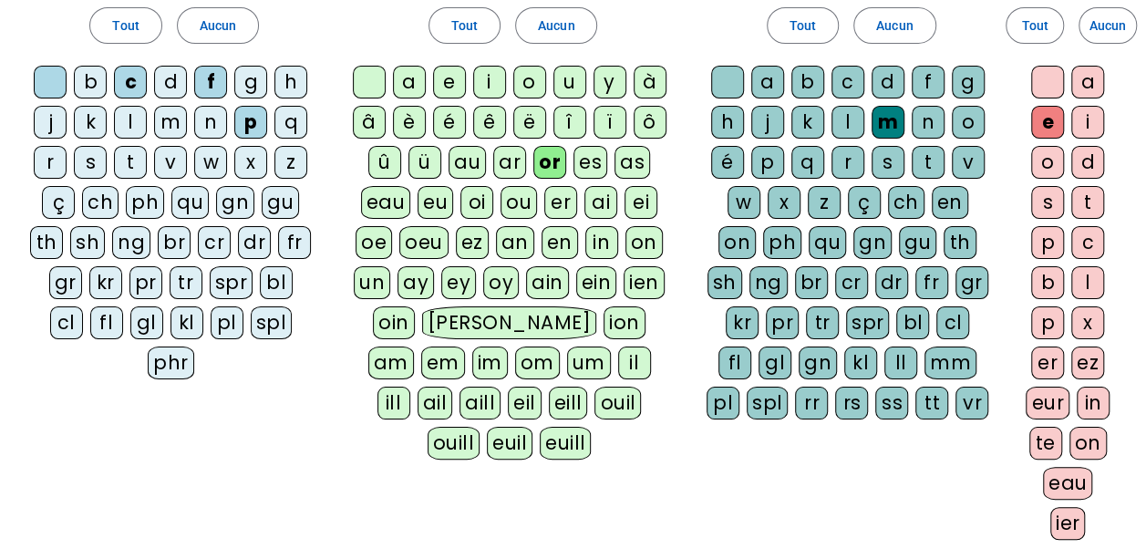
scroll to position [182, 0]
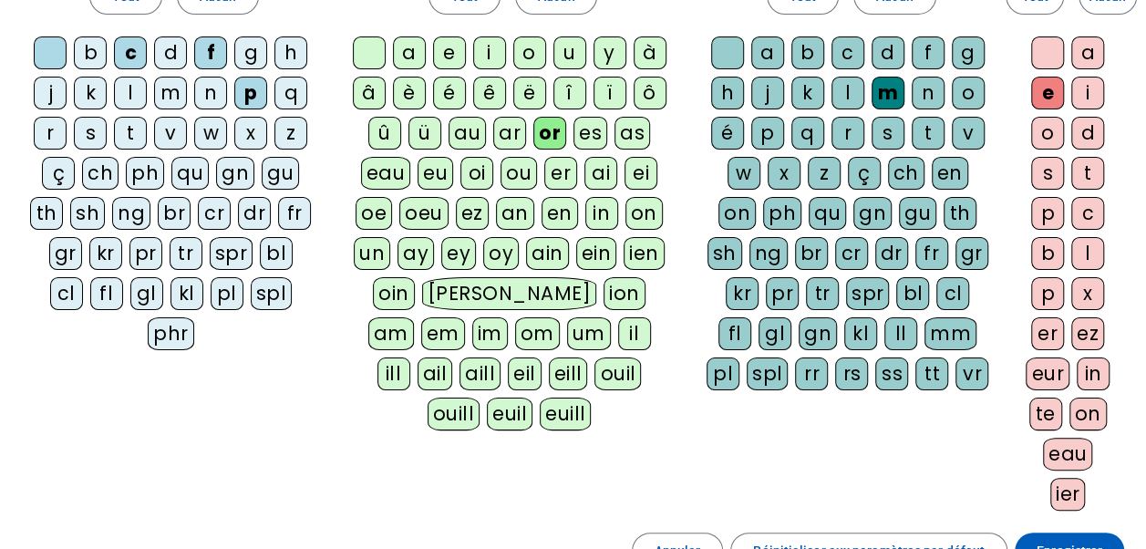
click at [1078, 483] on div "ier" at bounding box center [1069, 494] width 36 height 33
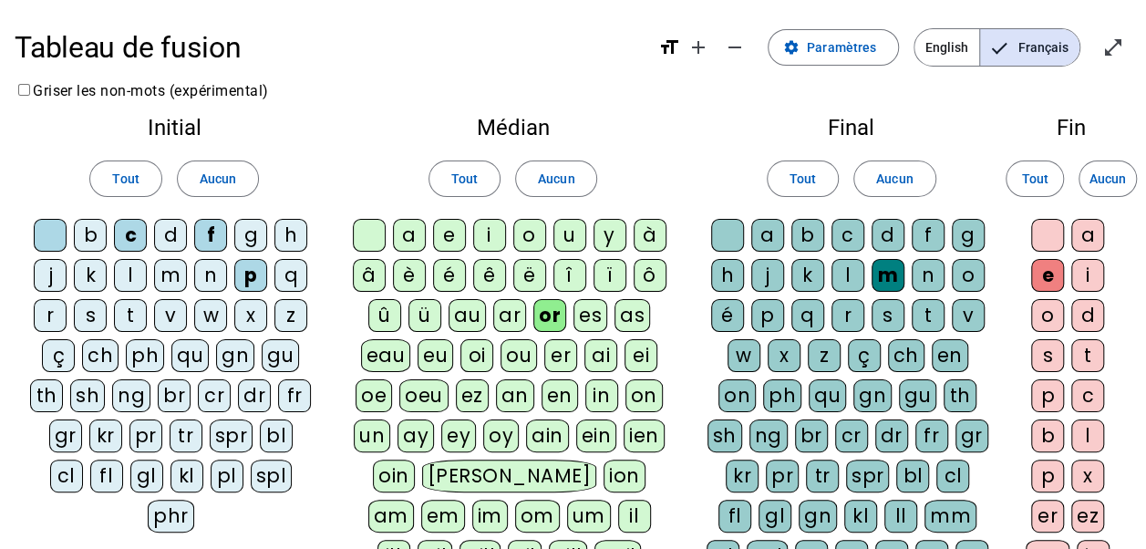
scroll to position [274, 0]
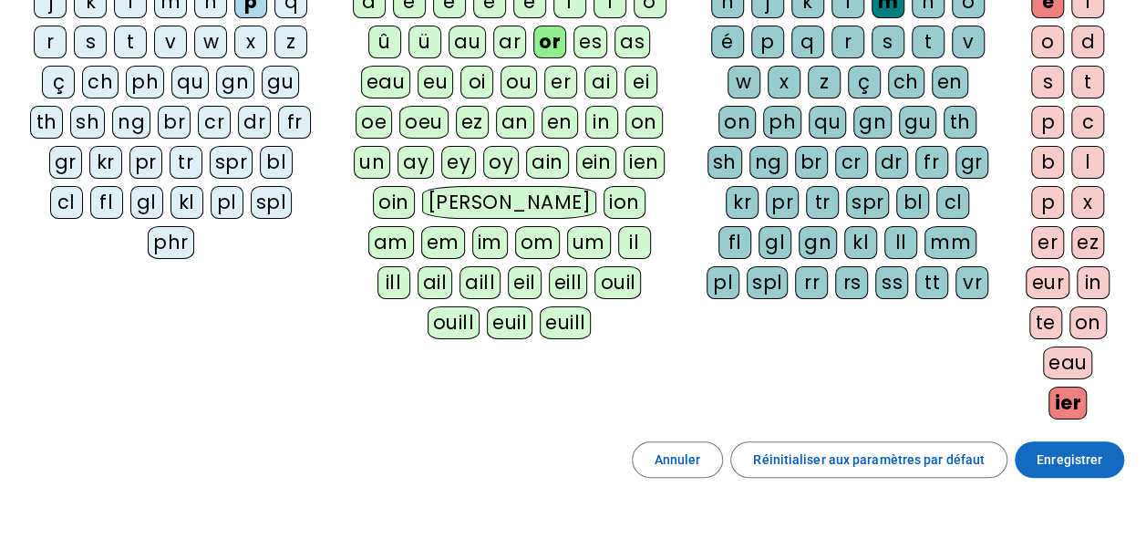
click at [1093, 449] on span "Enregistrer" at bounding box center [1070, 460] width 66 height 22
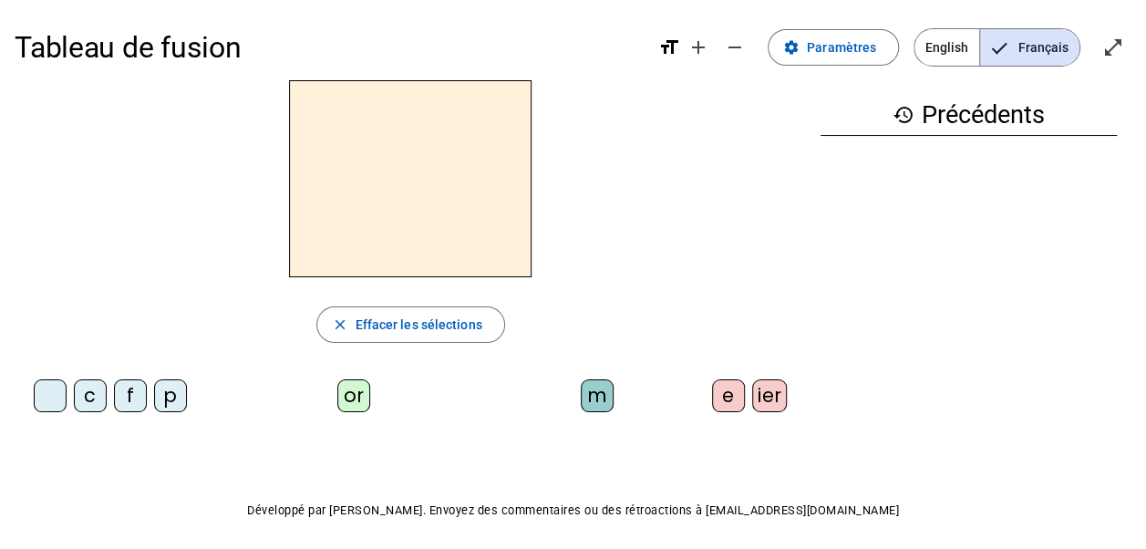
click at [135, 395] on div "f" at bounding box center [130, 395] width 33 height 33
click at [343, 397] on div "or" at bounding box center [353, 395] width 33 height 33
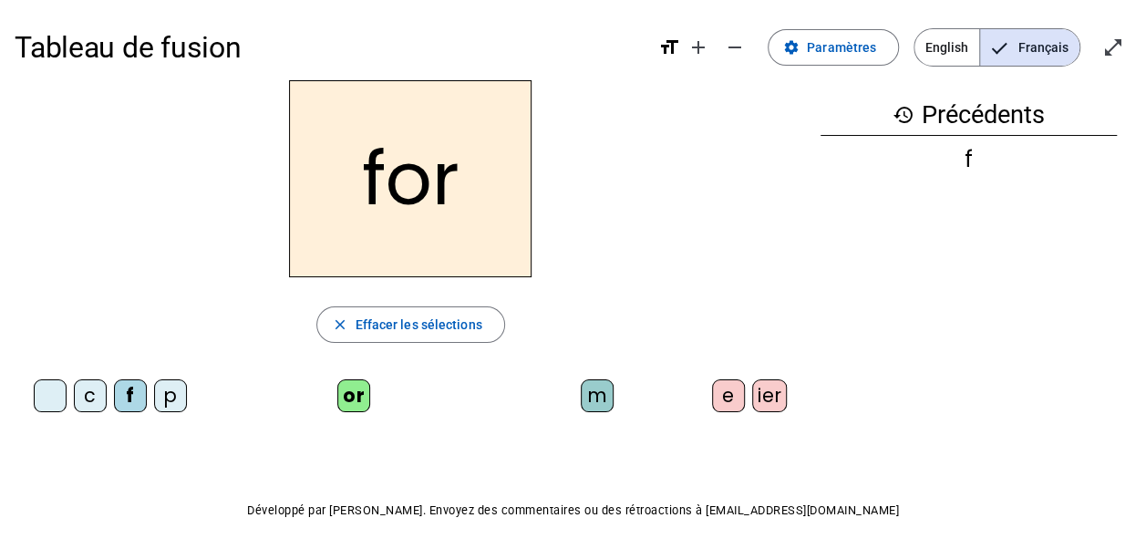
drag, startPoint x: 594, startPoint y: 399, endPoint x: 660, endPoint y: 397, distance: 66.6
click at [595, 399] on div "m" at bounding box center [597, 395] width 33 height 33
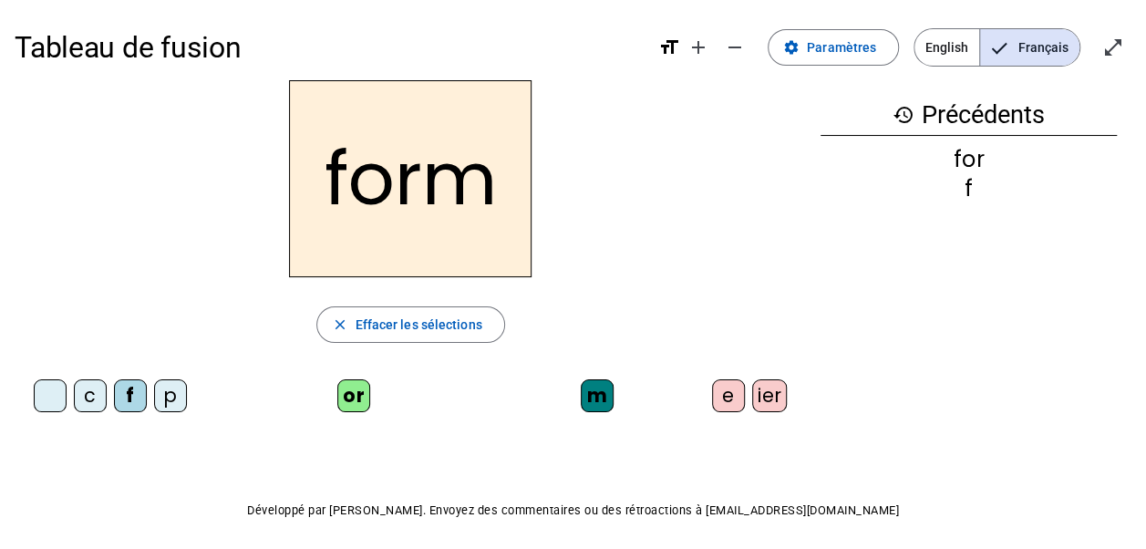
click at [731, 391] on div "e" at bounding box center [728, 395] width 33 height 33
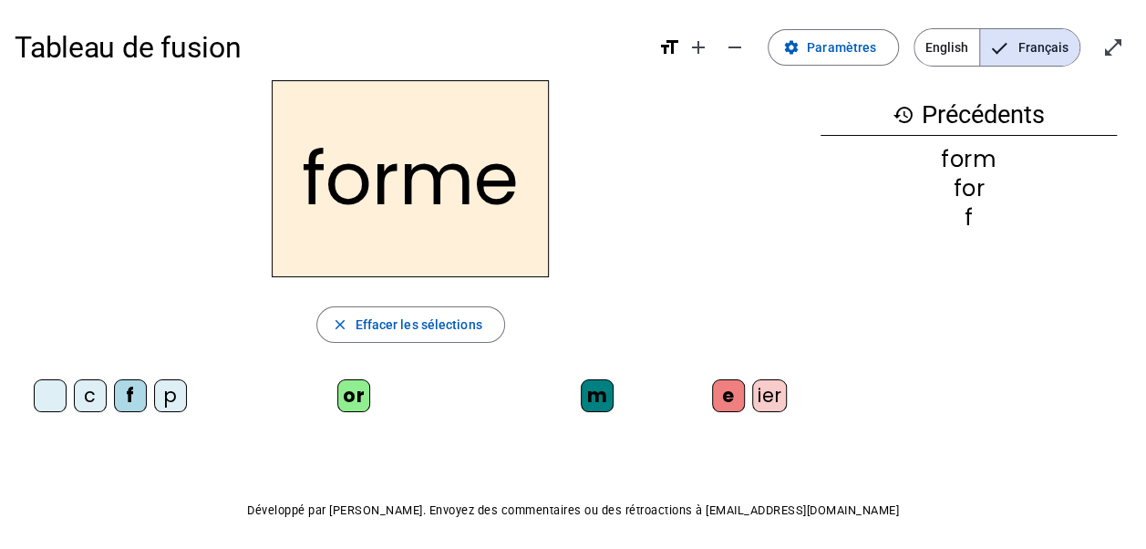
click at [47, 389] on div at bounding box center [50, 395] width 33 height 33
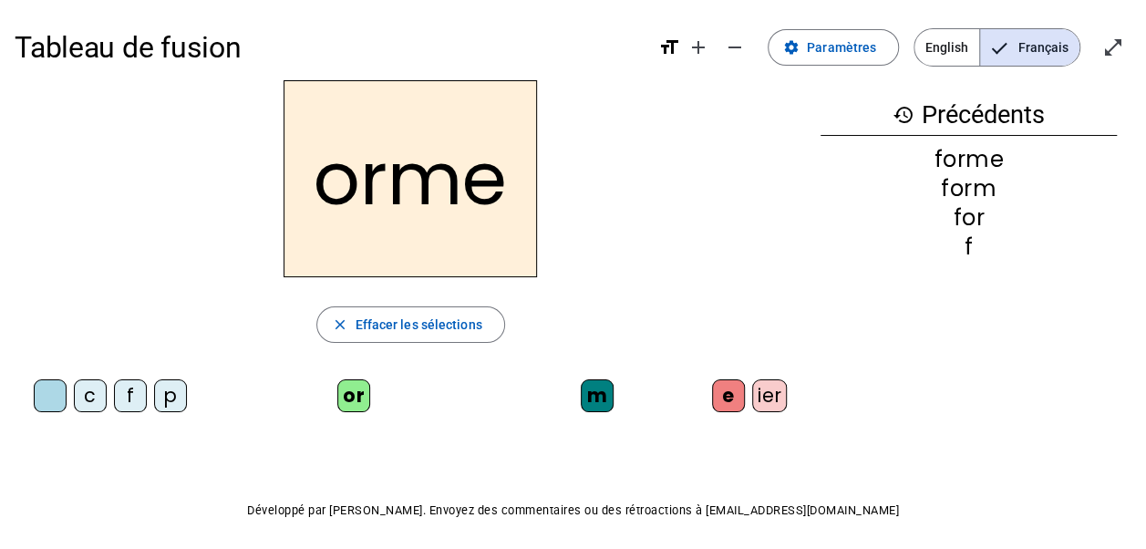
click at [771, 395] on div "ier" at bounding box center [770, 395] width 36 height 33
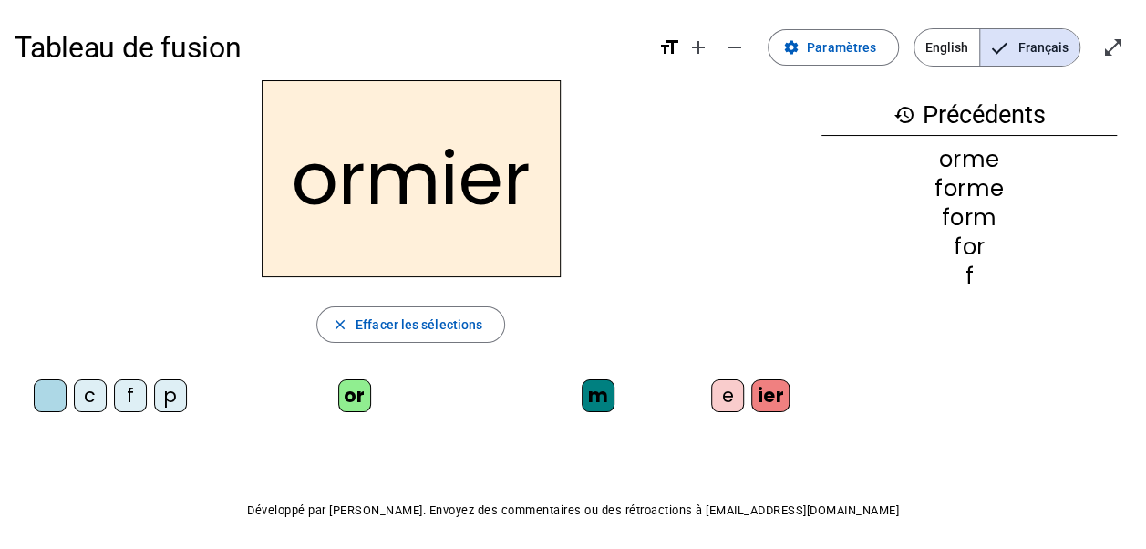
click at [85, 396] on div "c" at bounding box center [90, 395] width 33 height 33
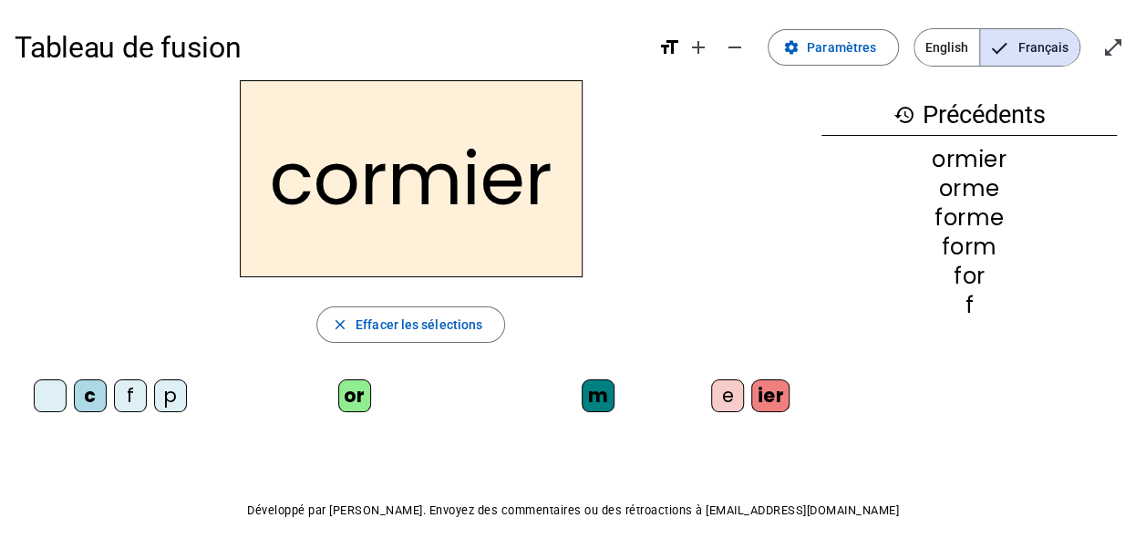
click at [730, 392] on div "e" at bounding box center [727, 395] width 33 height 33
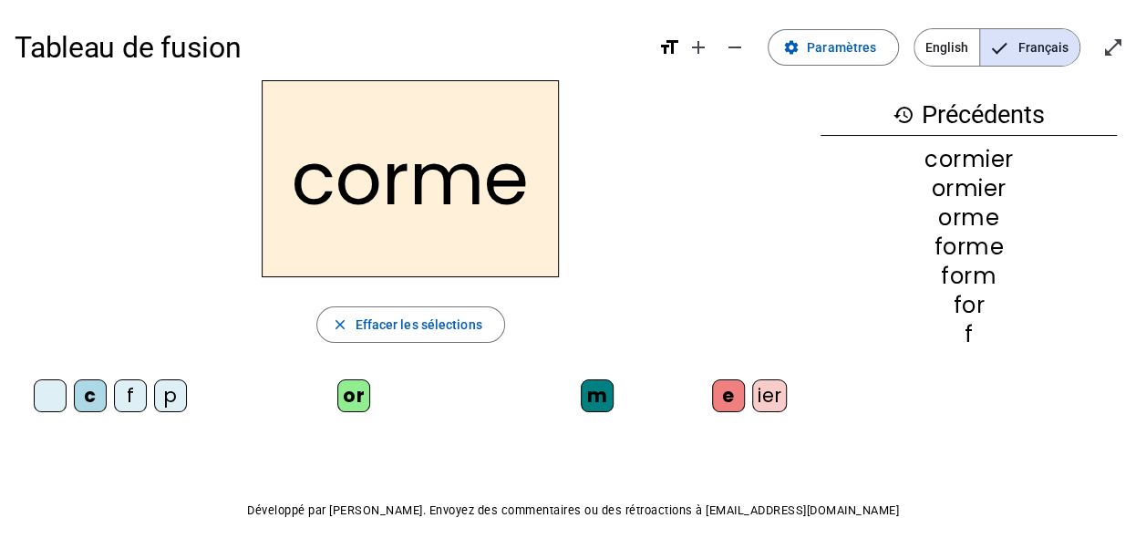
click at [602, 398] on div "m" at bounding box center [597, 395] width 33 height 33
click at [847, 57] on span "Paramètres" at bounding box center [841, 47] width 69 height 22
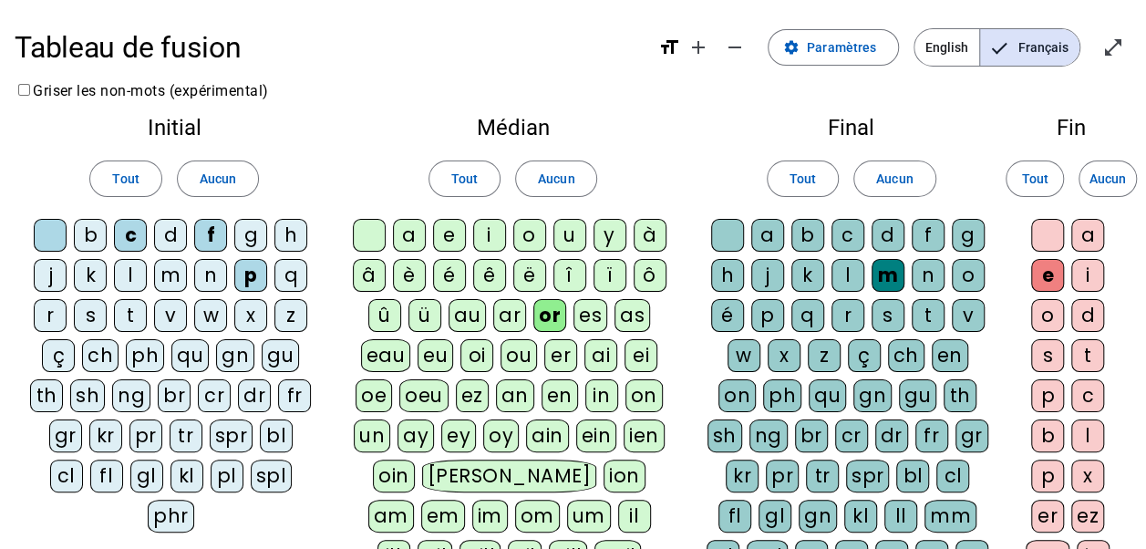
click at [925, 507] on div "mm" at bounding box center [951, 516] width 52 height 33
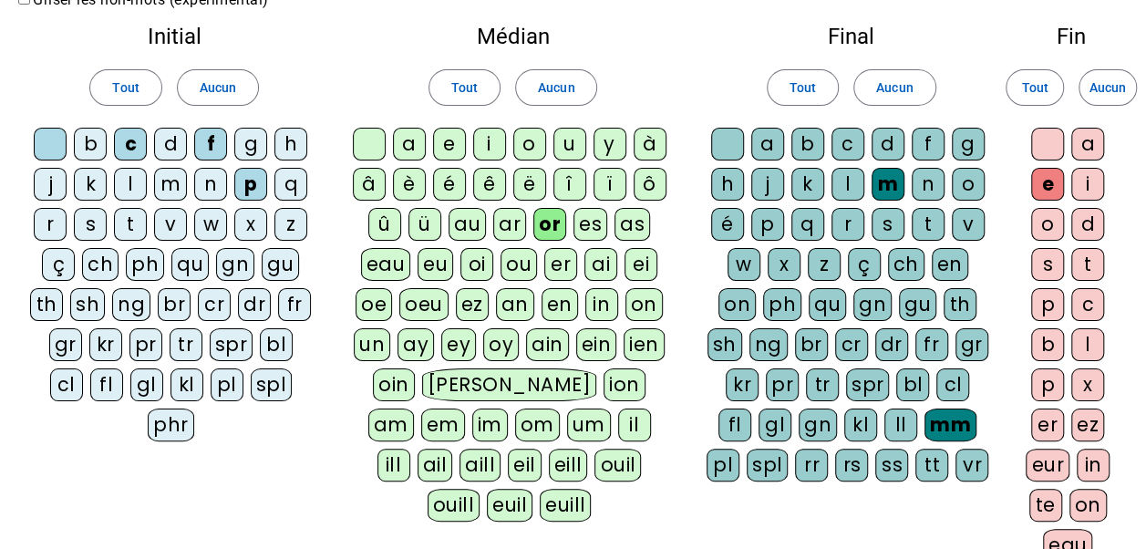
click at [515, 420] on div "om" at bounding box center [537, 425] width 45 height 33
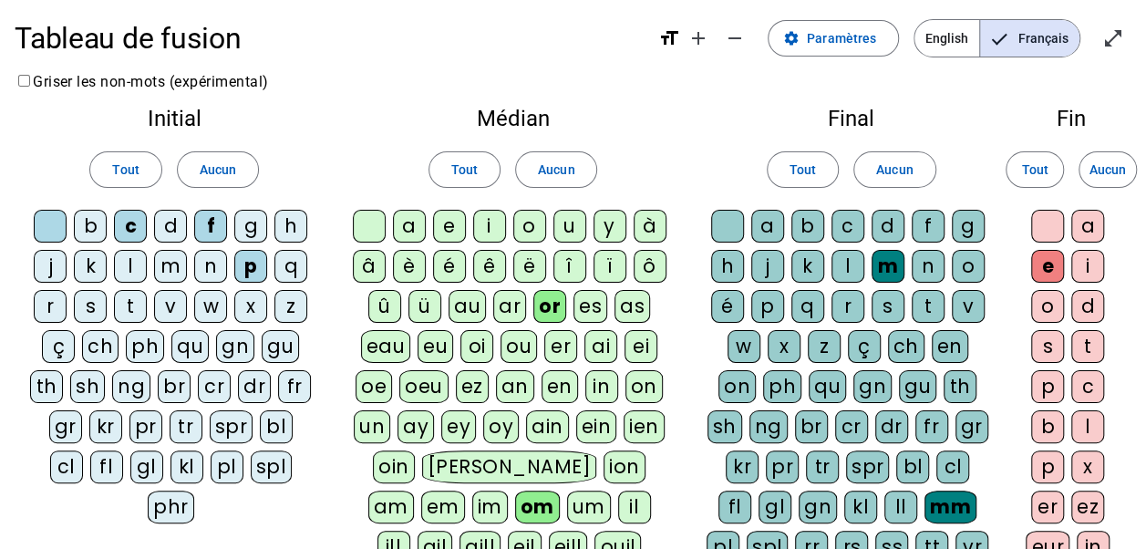
scroll to position [0, 0]
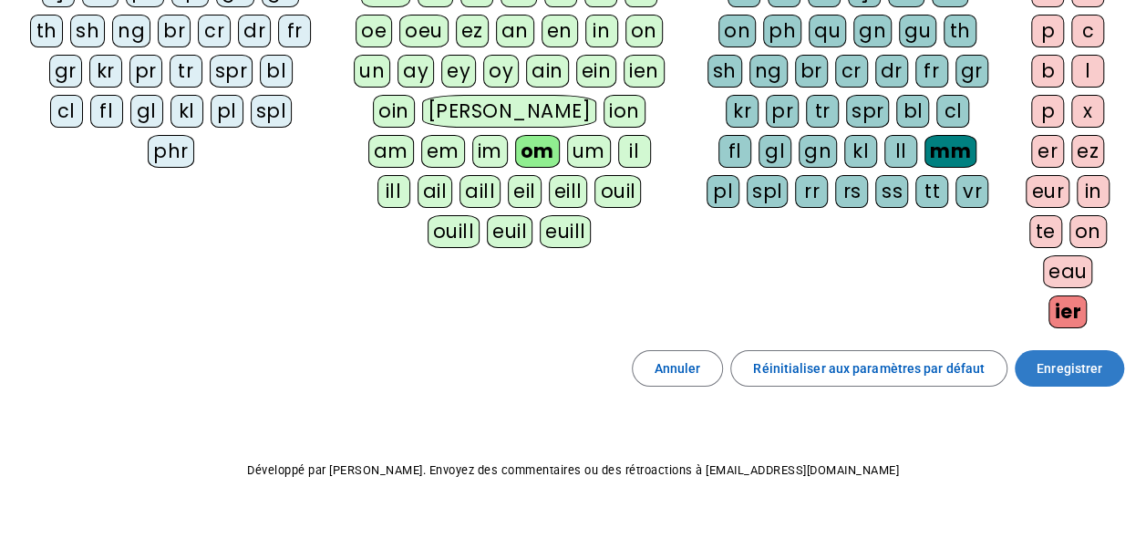
click at [1094, 361] on span "Enregistrer" at bounding box center [1070, 369] width 66 height 22
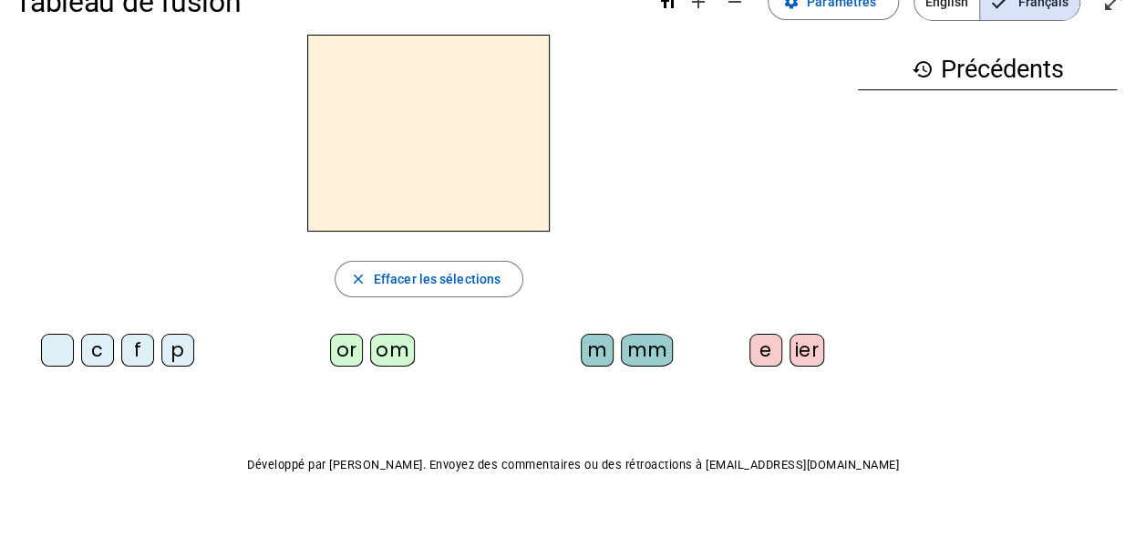
click at [100, 355] on div "c" at bounding box center [97, 350] width 33 height 33
click at [335, 356] on div "or" at bounding box center [346, 350] width 33 height 33
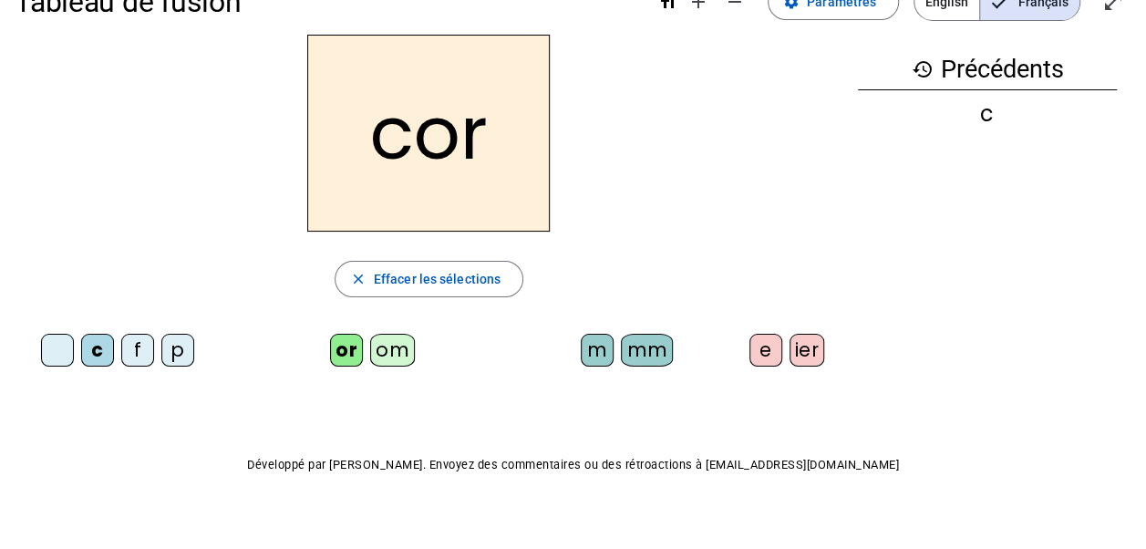
click at [602, 347] on div "m" at bounding box center [597, 350] width 33 height 33
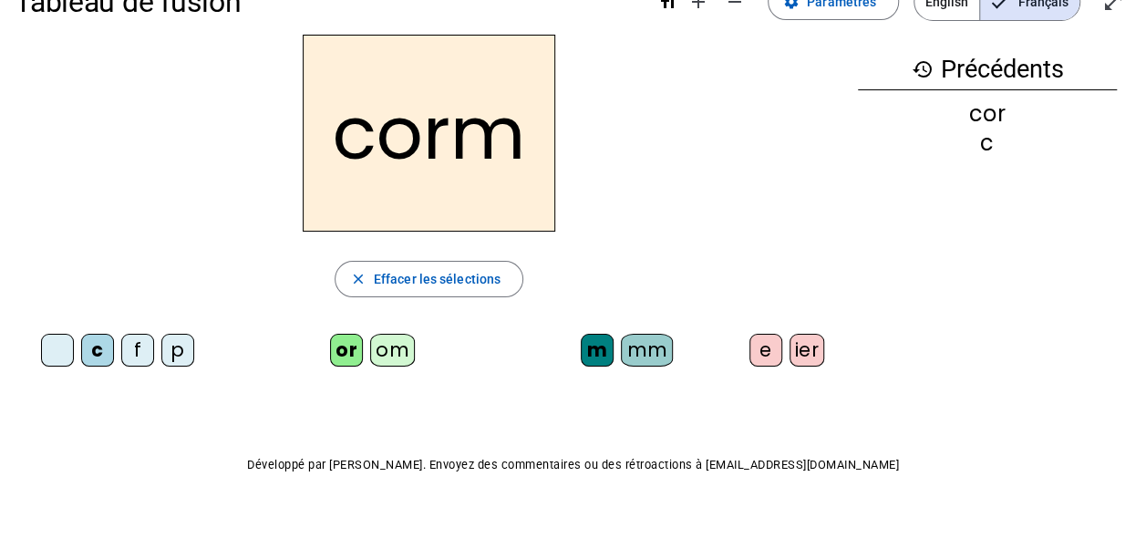
click at [758, 348] on div "e" at bounding box center [766, 350] width 33 height 33
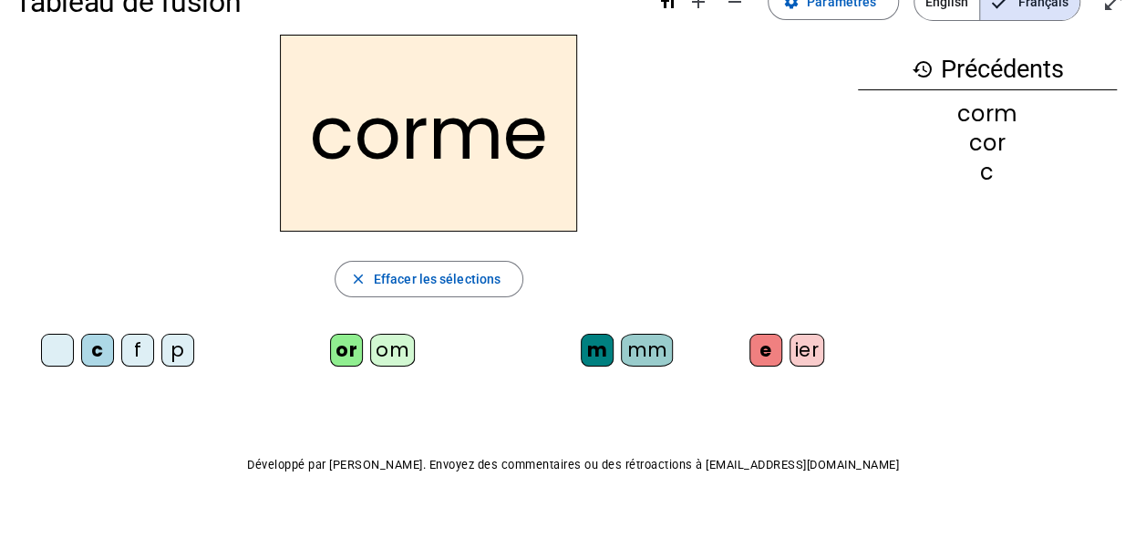
click at [639, 347] on div "mm" at bounding box center [647, 350] width 52 height 33
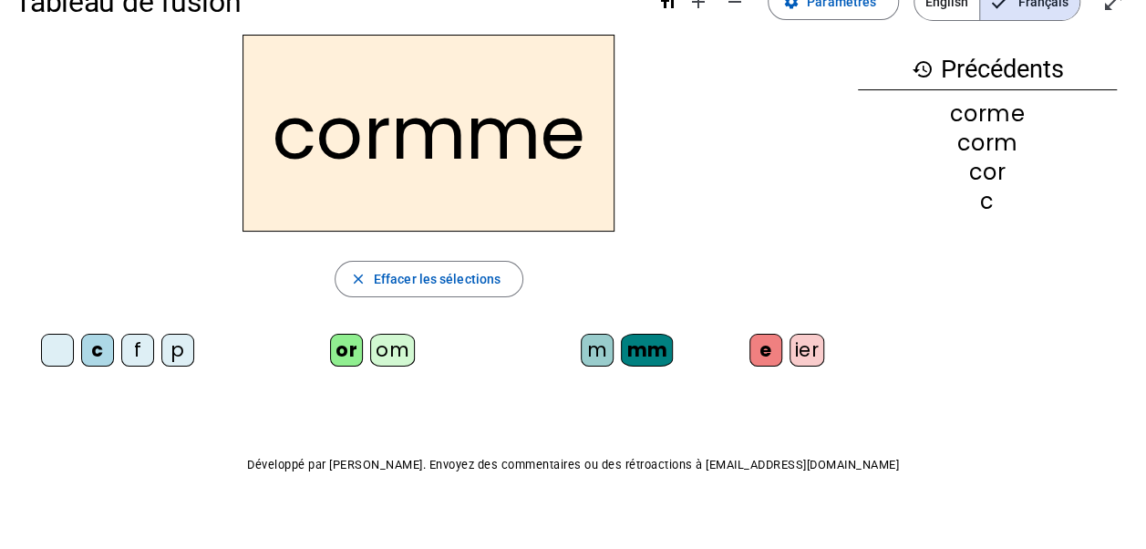
click at [634, 350] on div "mm" at bounding box center [647, 350] width 52 height 33
click at [425, 347] on div "or om" at bounding box center [376, 354] width 282 height 40
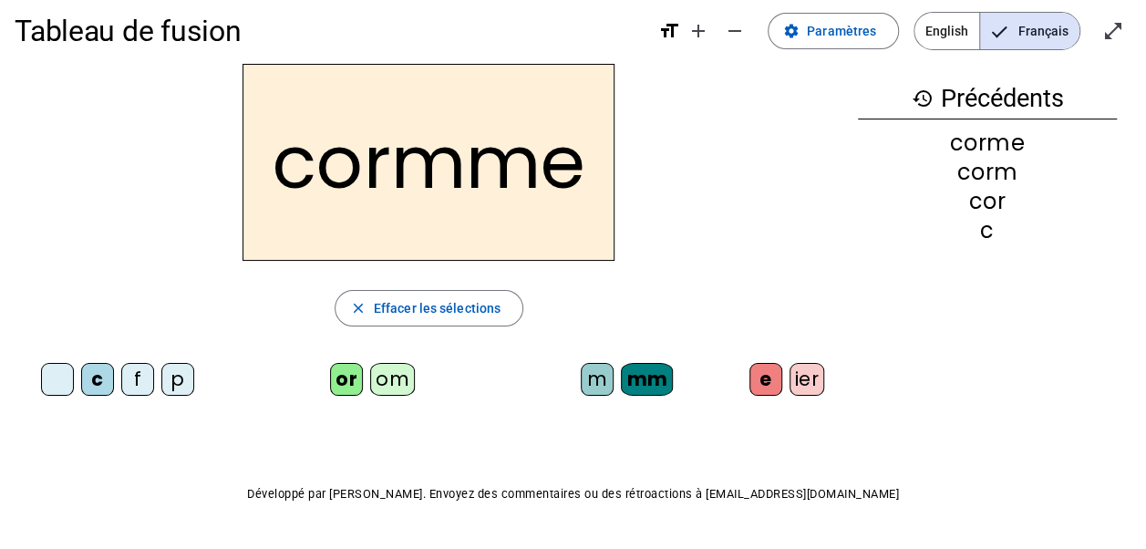
scroll to position [0, 0]
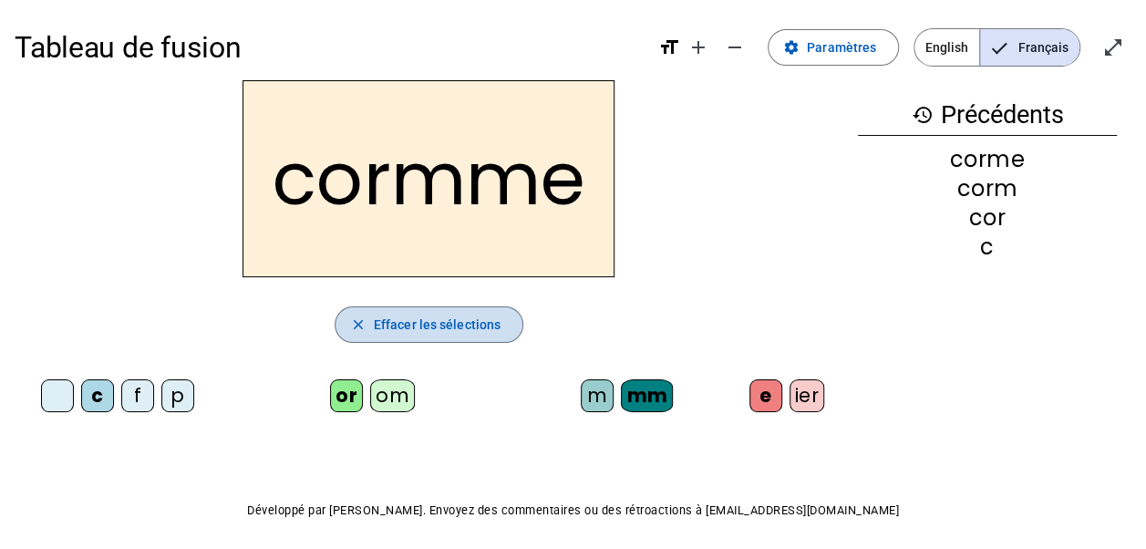
click at [440, 306] on span "button" at bounding box center [429, 325] width 187 height 44
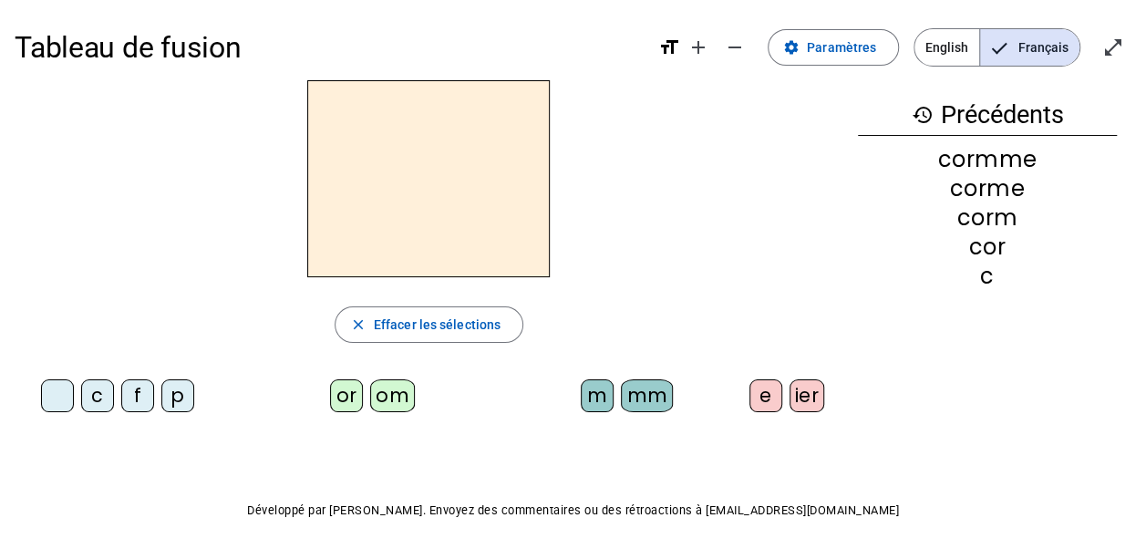
click at [103, 396] on div "c" at bounding box center [97, 395] width 33 height 33
click at [348, 392] on div "or" at bounding box center [346, 395] width 33 height 33
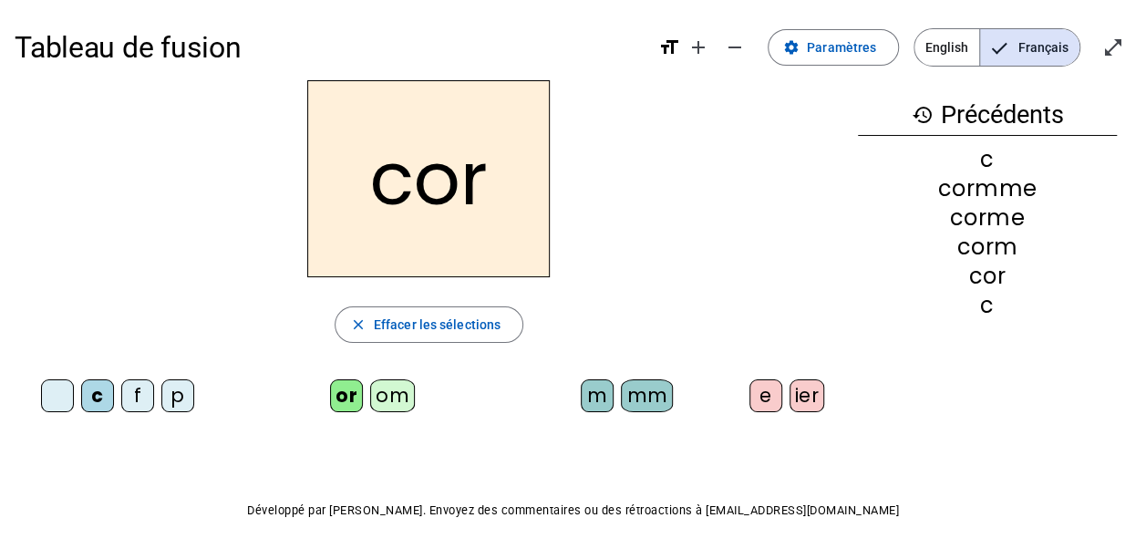
click at [594, 398] on div "m" at bounding box center [597, 395] width 33 height 33
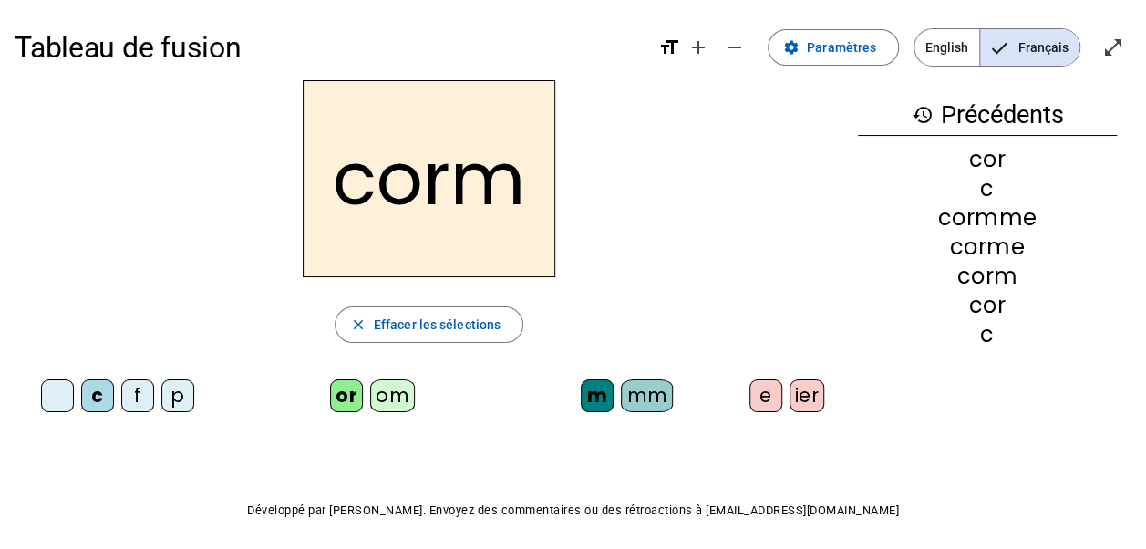
click at [814, 393] on div "ier" at bounding box center [808, 395] width 36 height 33
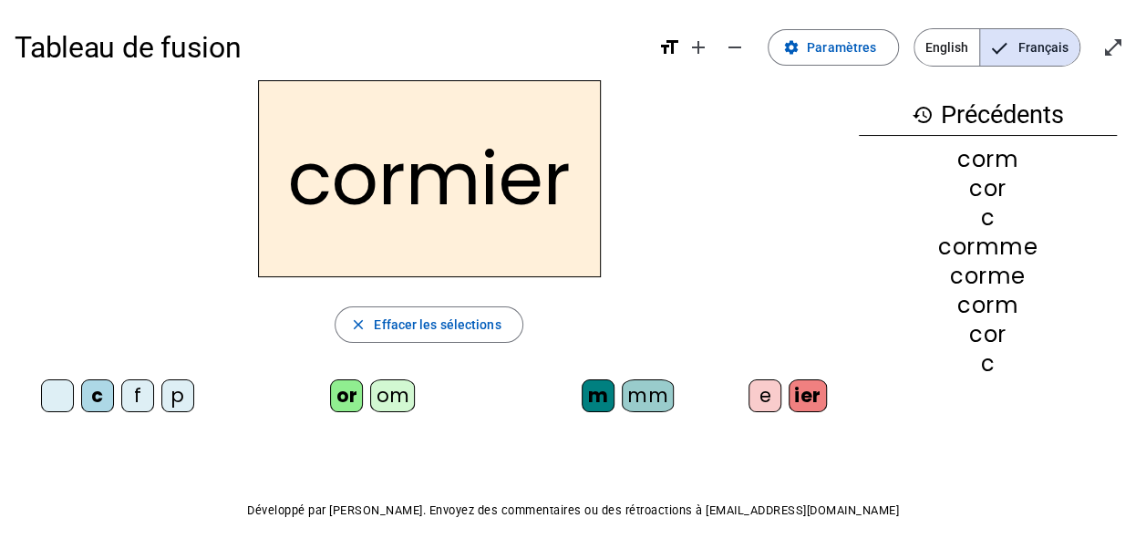
click at [764, 399] on div "e" at bounding box center [765, 395] width 33 height 33
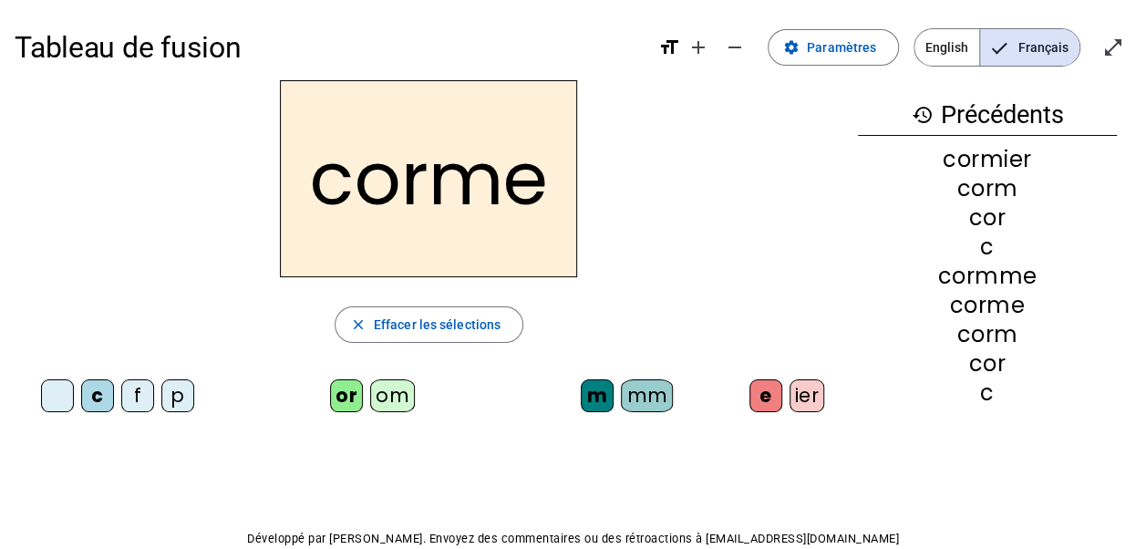
click at [405, 402] on div "om" at bounding box center [392, 395] width 45 height 33
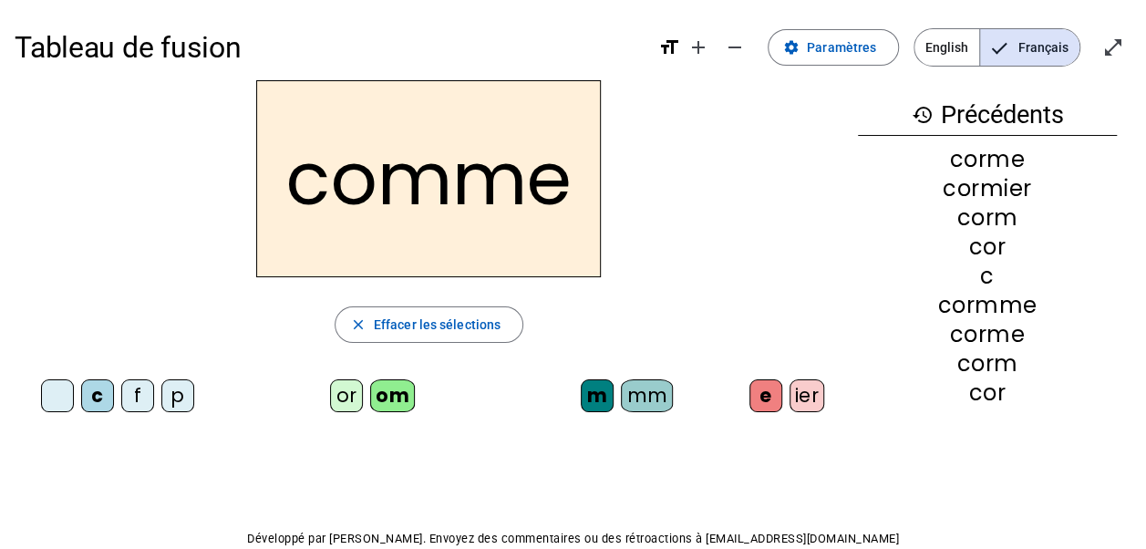
click at [181, 400] on div "p" at bounding box center [177, 395] width 33 height 33
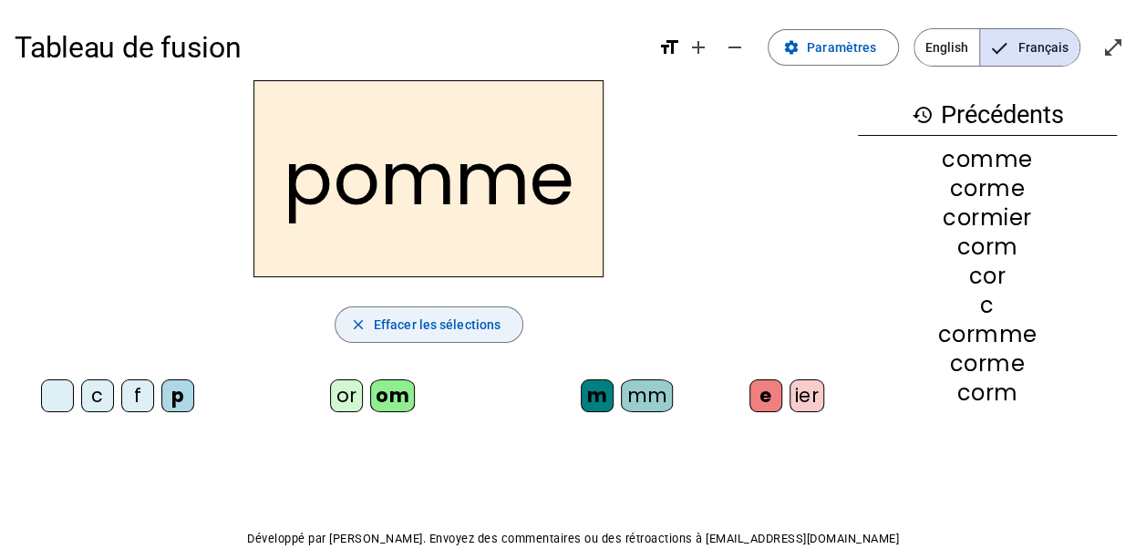
click at [386, 336] on span "button" at bounding box center [429, 325] width 187 height 44
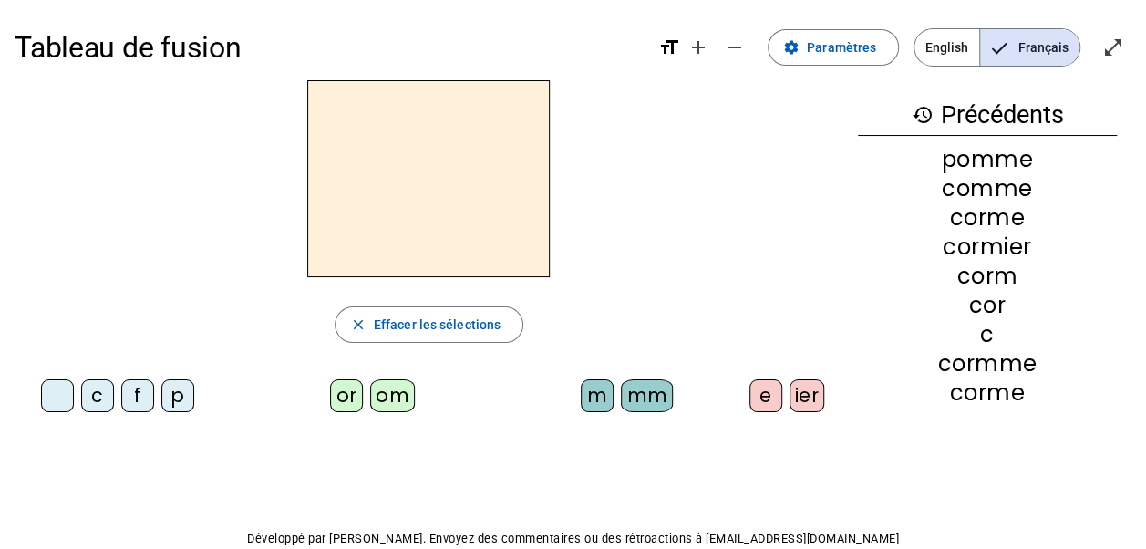
click at [148, 394] on div "f" at bounding box center [137, 395] width 33 height 33
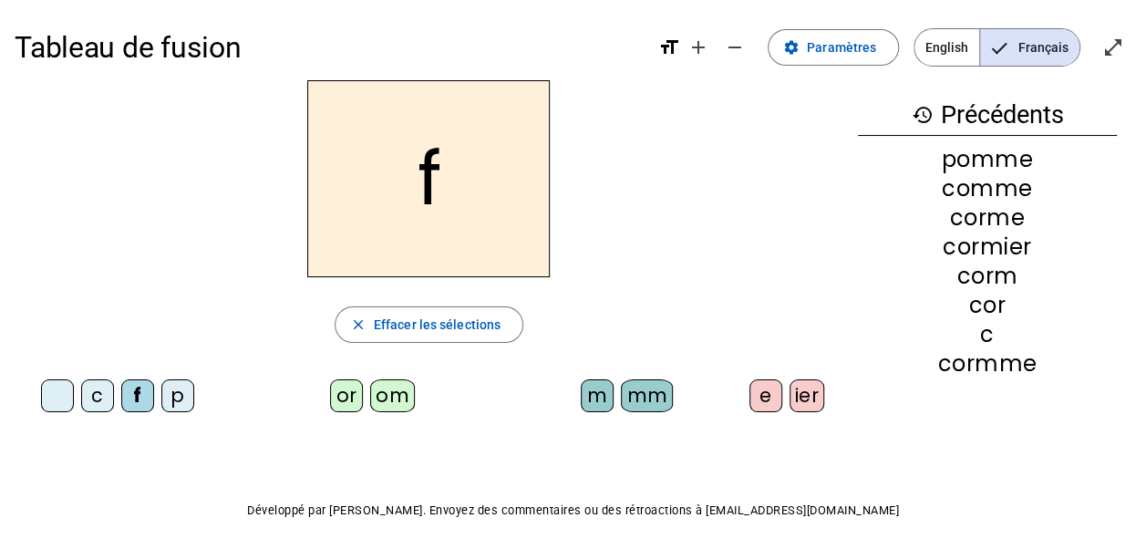
click at [338, 394] on div "or" at bounding box center [346, 395] width 33 height 33
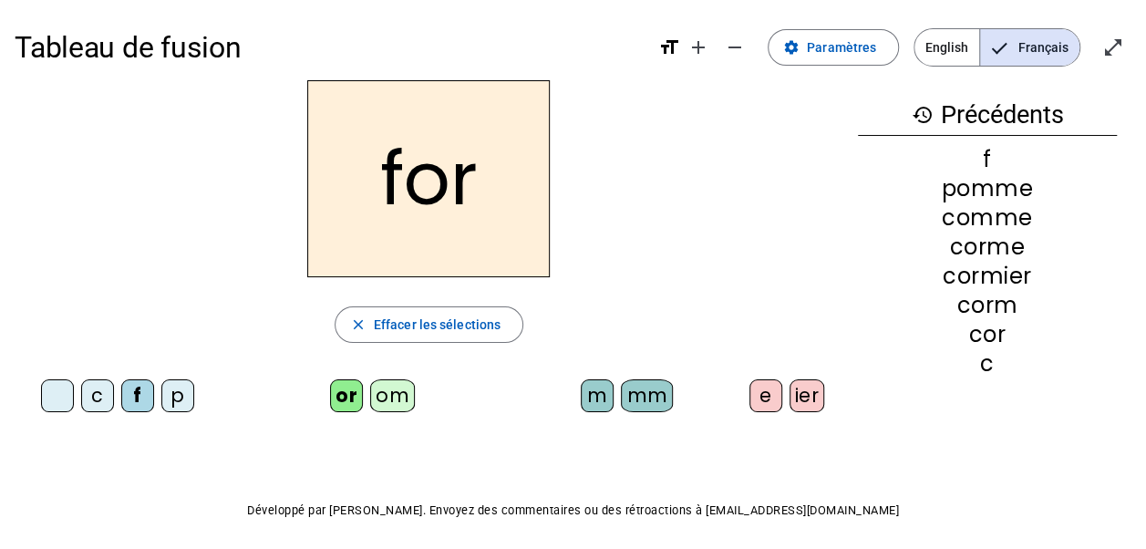
click at [596, 398] on div "m" at bounding box center [597, 395] width 33 height 33
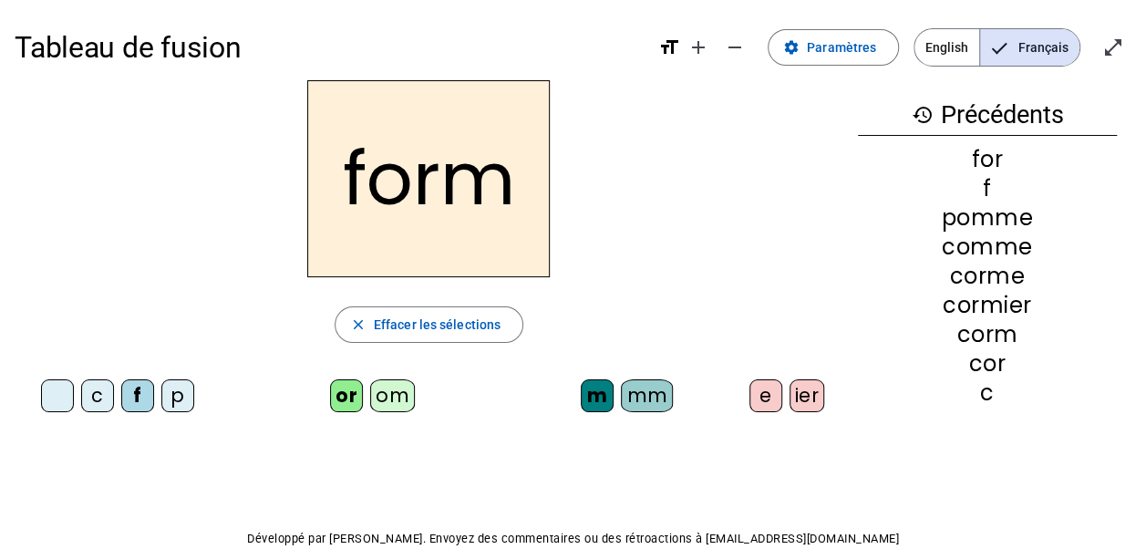
drag, startPoint x: 596, startPoint y: 398, endPoint x: 761, endPoint y: 394, distance: 164.2
click at [761, 394] on div "e" at bounding box center [766, 395] width 33 height 33
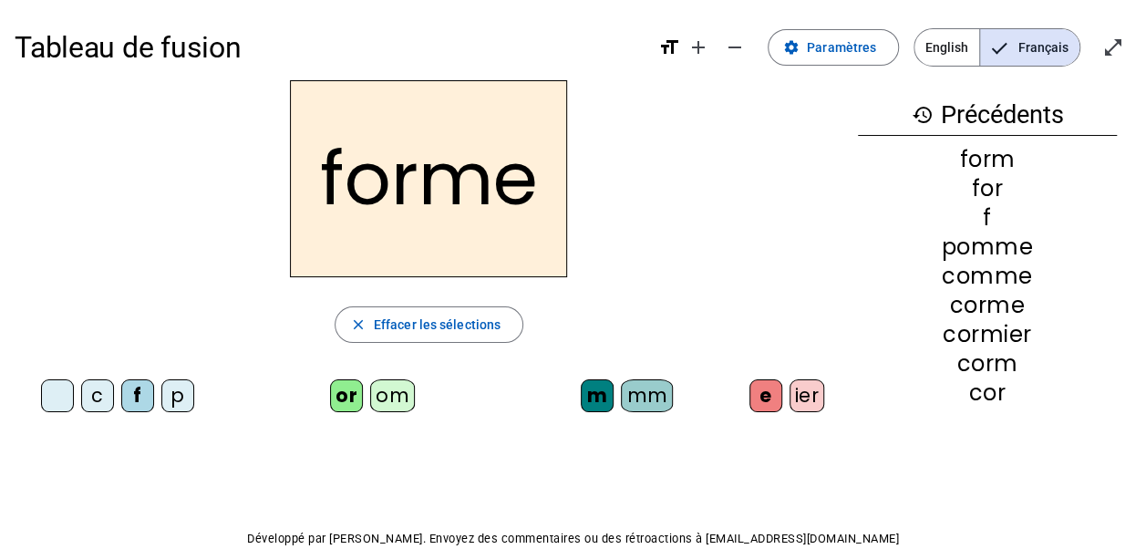
click at [49, 398] on div at bounding box center [57, 395] width 33 height 33
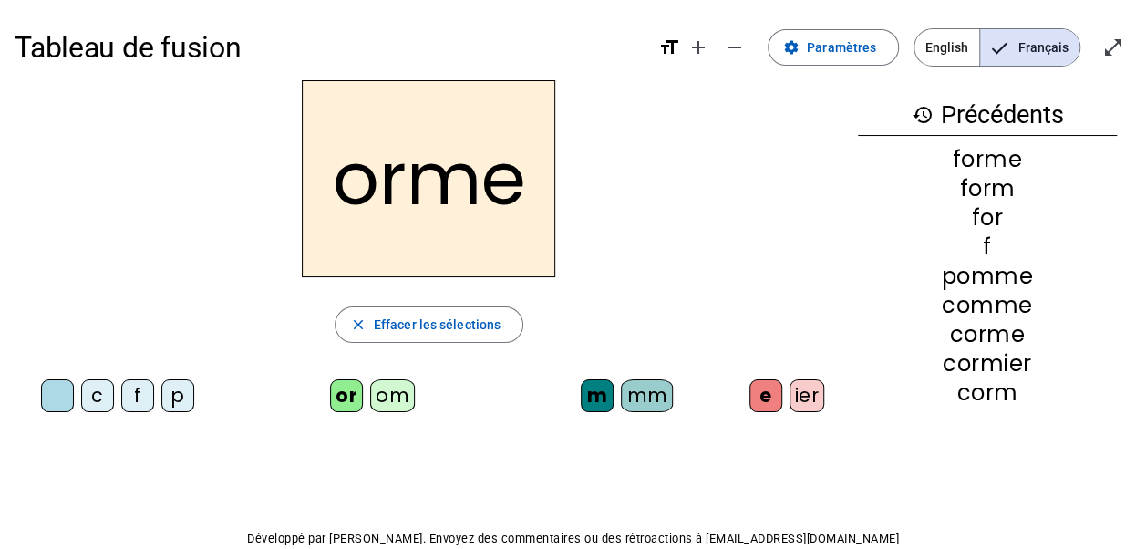
click at [799, 396] on div "ier" at bounding box center [808, 395] width 36 height 33
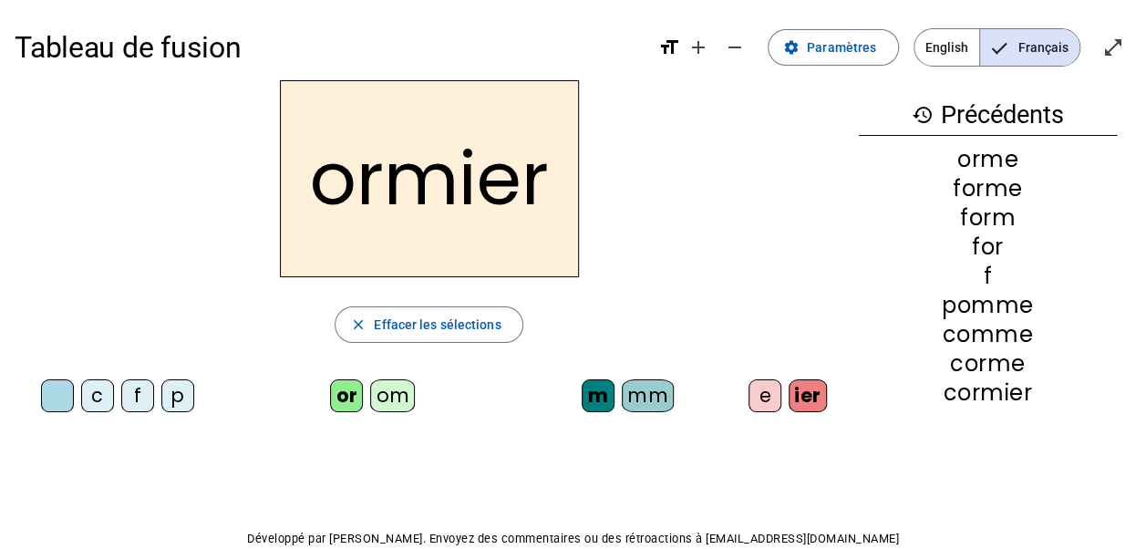
click at [755, 398] on div "e" at bounding box center [765, 395] width 33 height 33
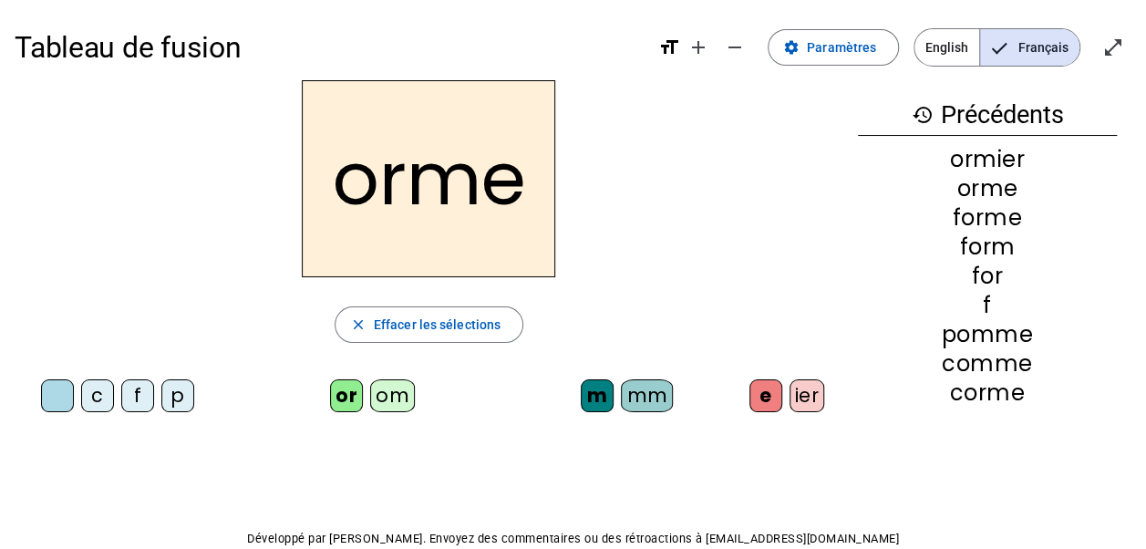
click at [793, 397] on div "ier" at bounding box center [808, 395] width 36 height 33
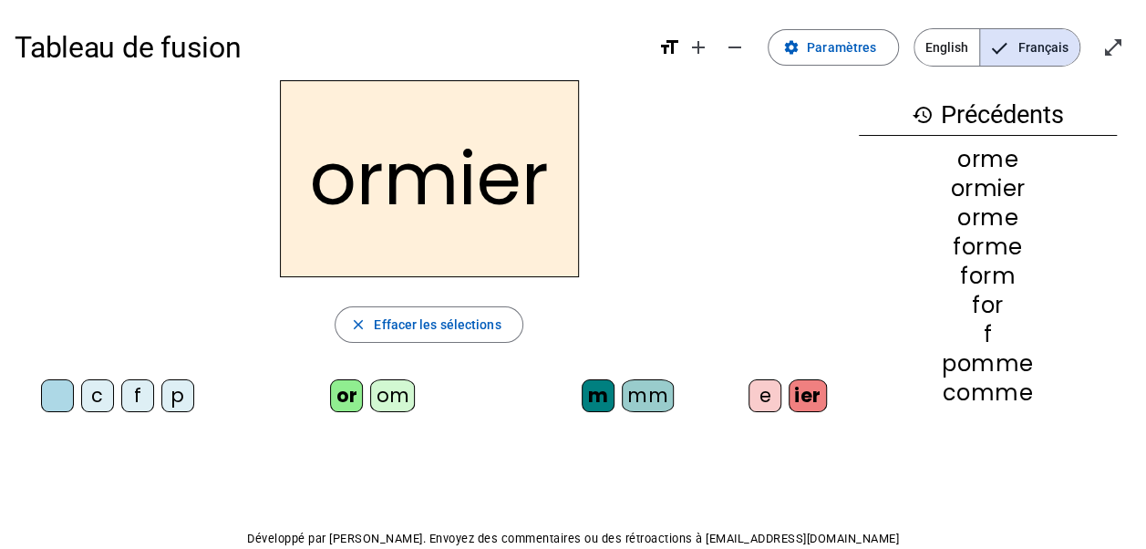
click at [106, 398] on div "c" at bounding box center [97, 395] width 33 height 33
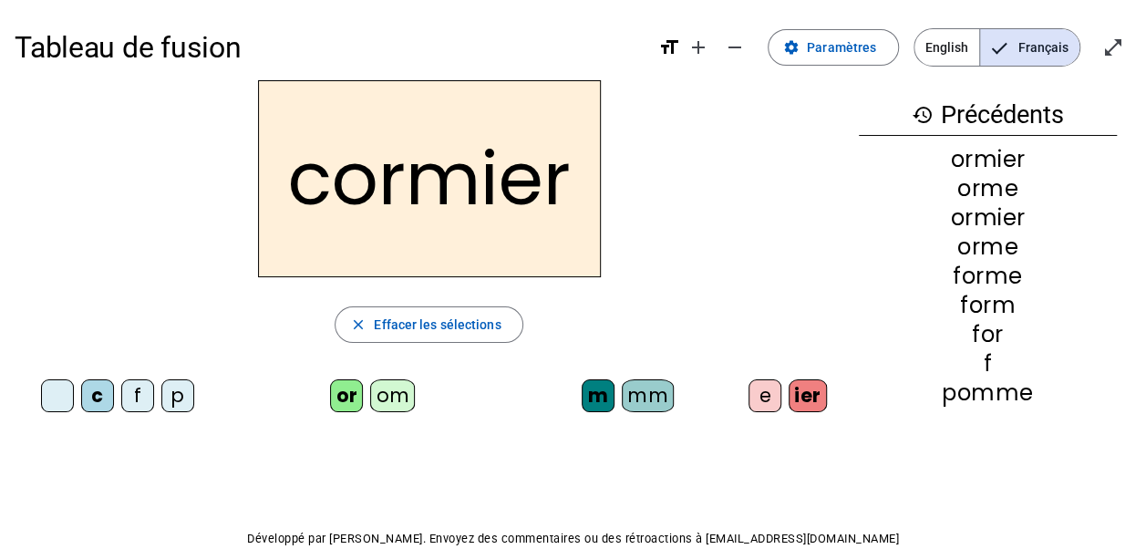
click at [773, 399] on div "e" at bounding box center [765, 395] width 33 height 33
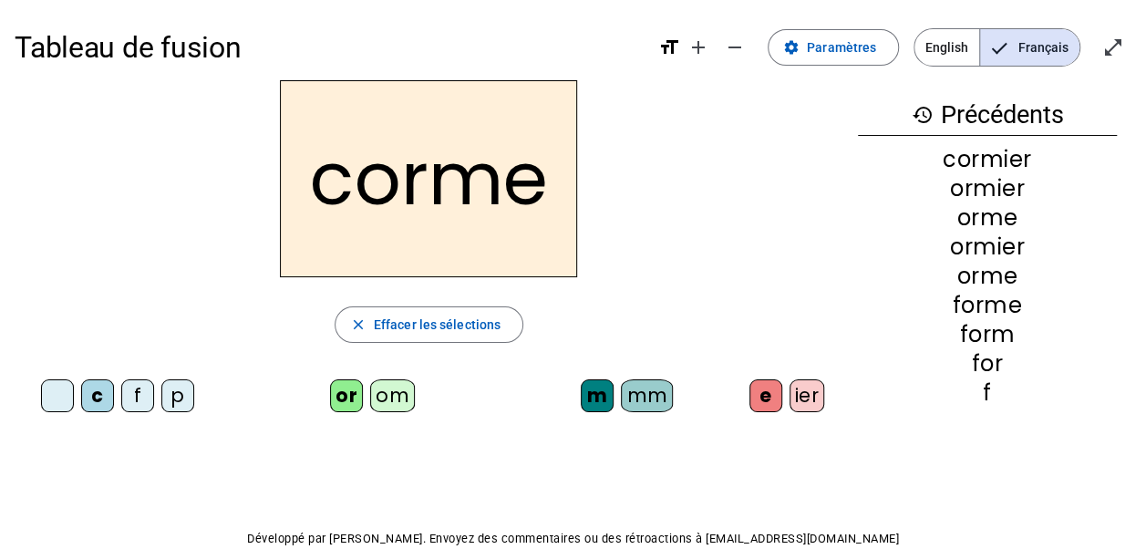
click at [652, 398] on div "mm" at bounding box center [647, 395] width 52 height 33
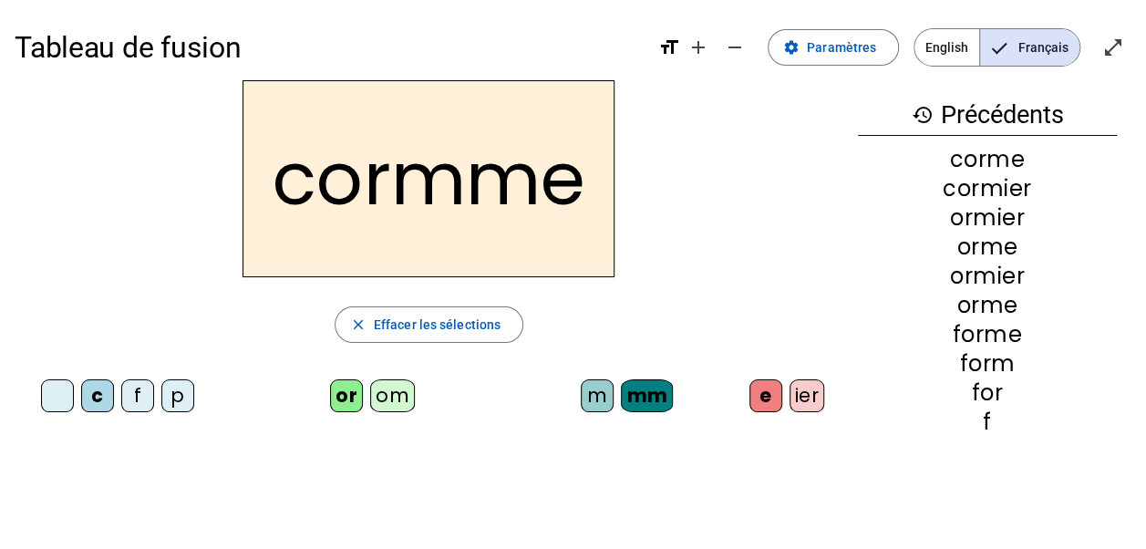
click at [399, 394] on div "om" at bounding box center [392, 395] width 45 height 33
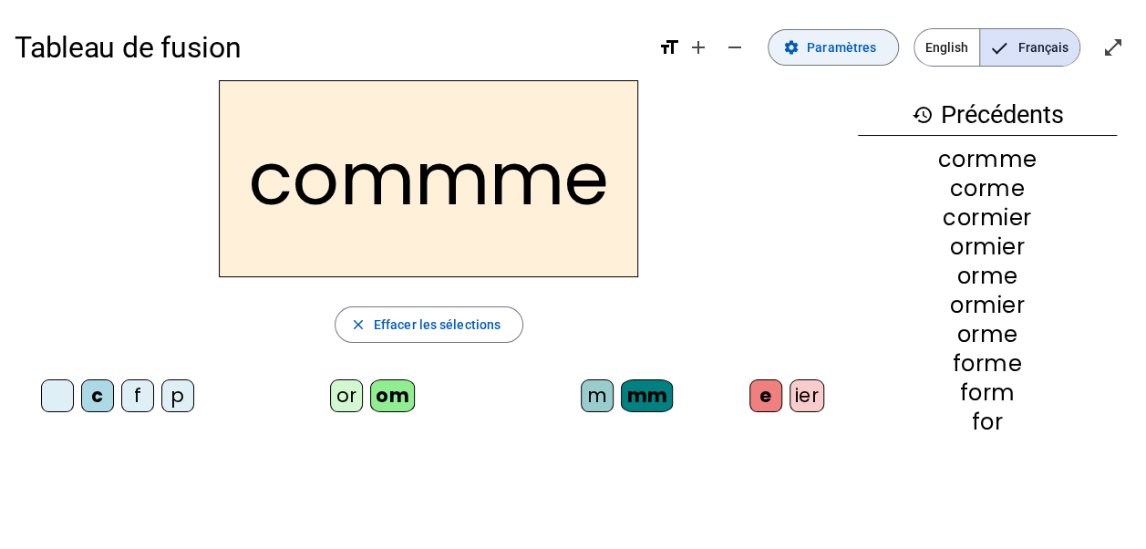
click at [828, 47] on span "Paramètres" at bounding box center [841, 47] width 69 height 22
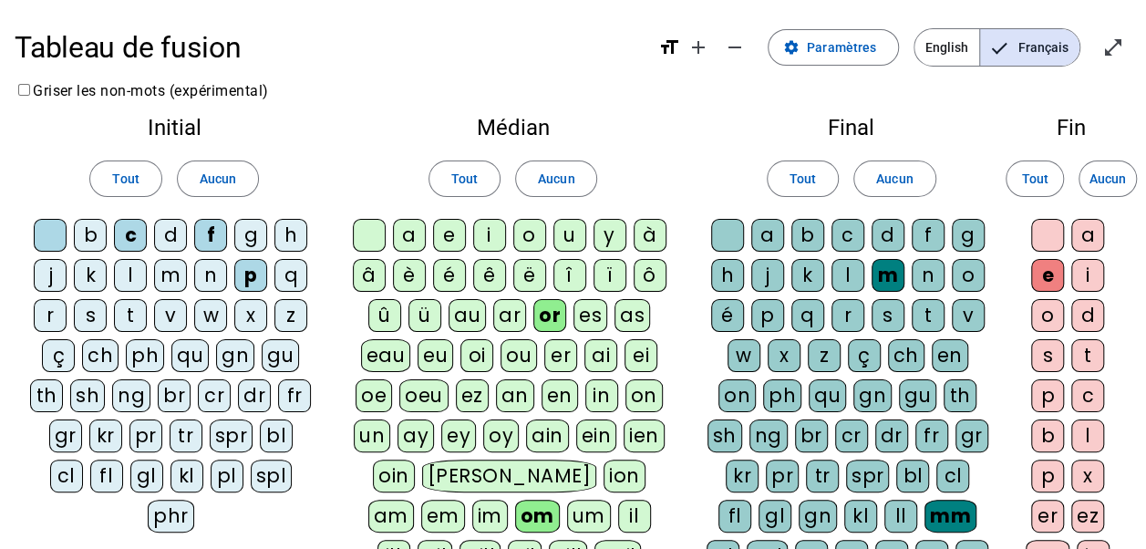
click at [925, 506] on div "mm" at bounding box center [951, 516] width 52 height 33
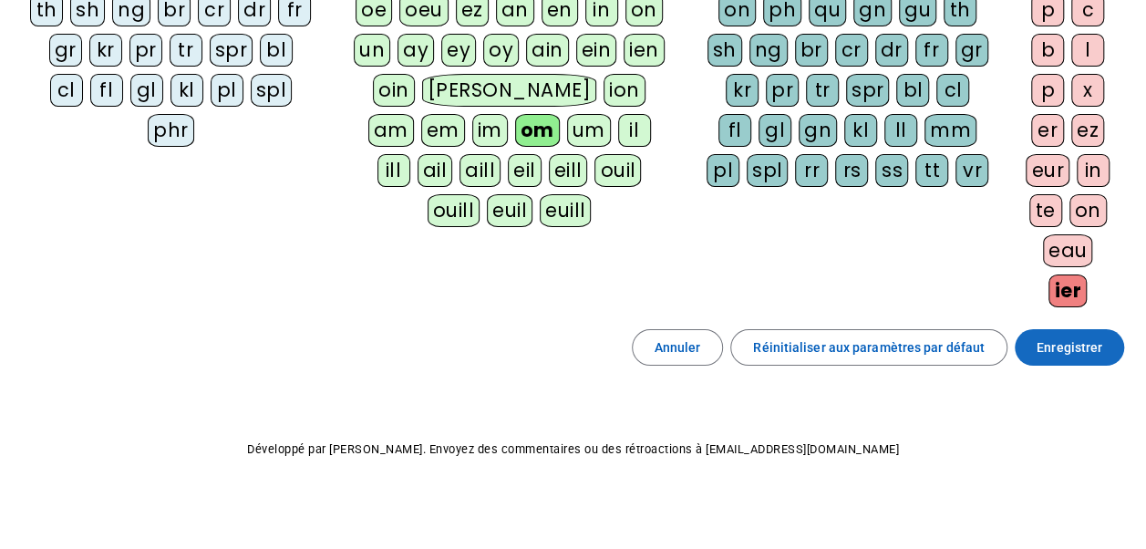
click at [1065, 344] on span "Enregistrer" at bounding box center [1070, 348] width 66 height 22
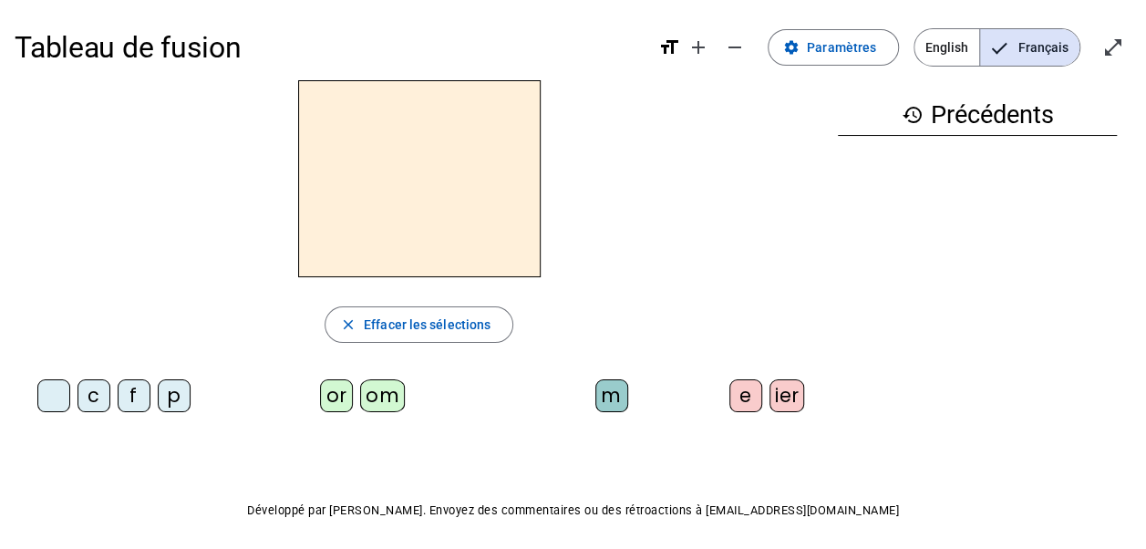
drag, startPoint x: 134, startPoint y: 389, endPoint x: 379, endPoint y: 381, distance: 245.5
click at [135, 389] on div "f" at bounding box center [134, 395] width 33 height 33
drag, startPoint x: 333, startPoint y: 393, endPoint x: 534, endPoint y: 391, distance: 200.7
click at [336, 394] on div "or" at bounding box center [336, 395] width 33 height 33
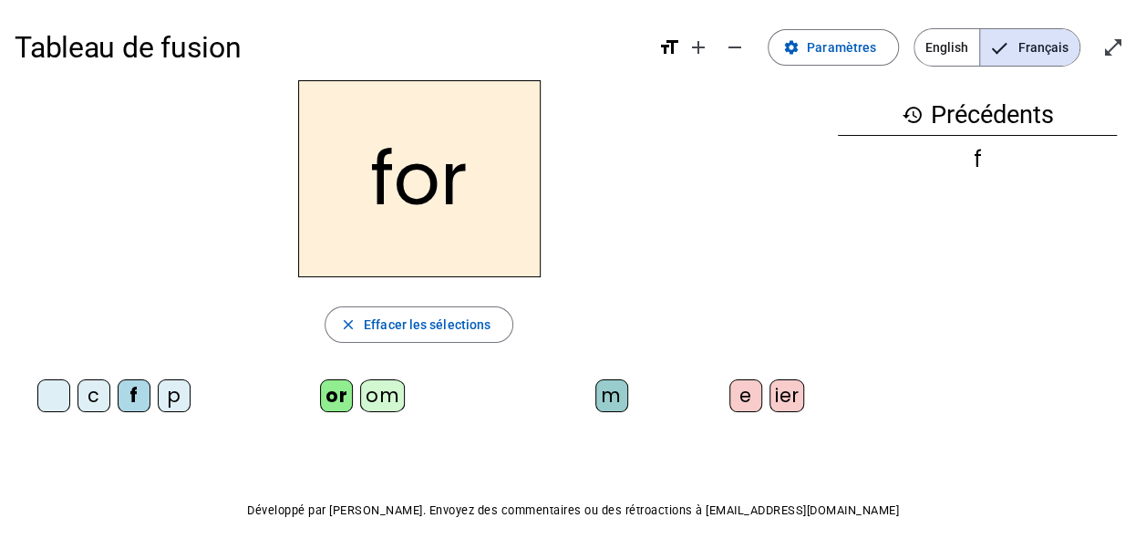
click at [623, 394] on div "m" at bounding box center [612, 395] width 33 height 33
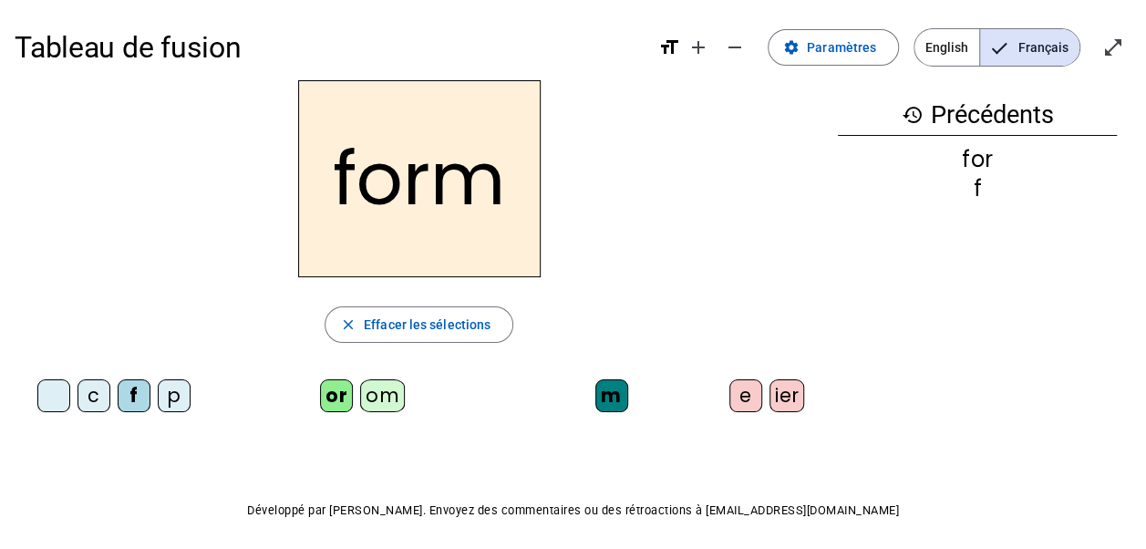
click at [751, 382] on div "e" at bounding box center [746, 395] width 33 height 33
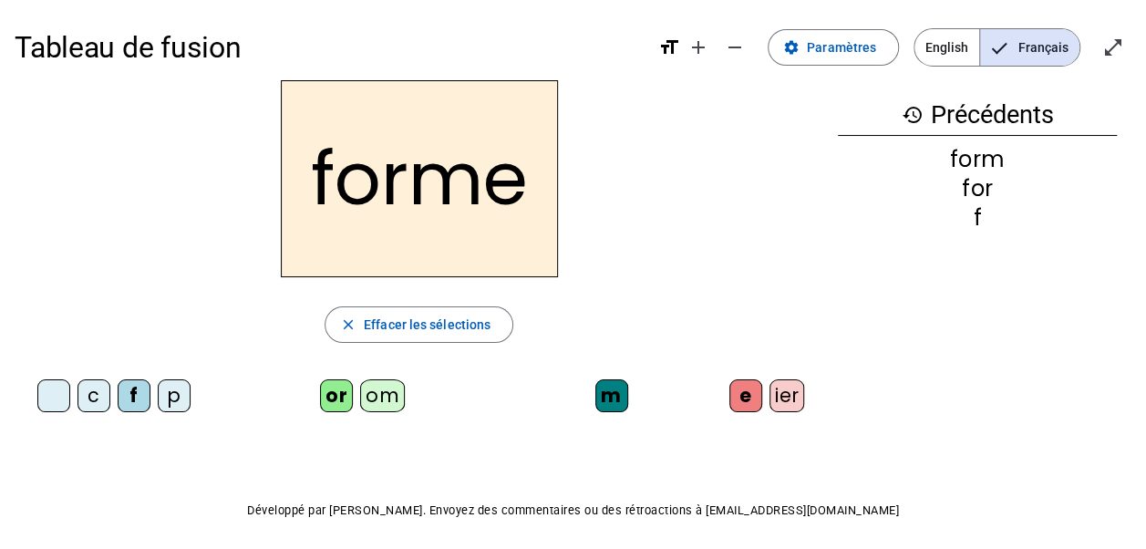
click at [40, 401] on div at bounding box center [53, 395] width 33 height 33
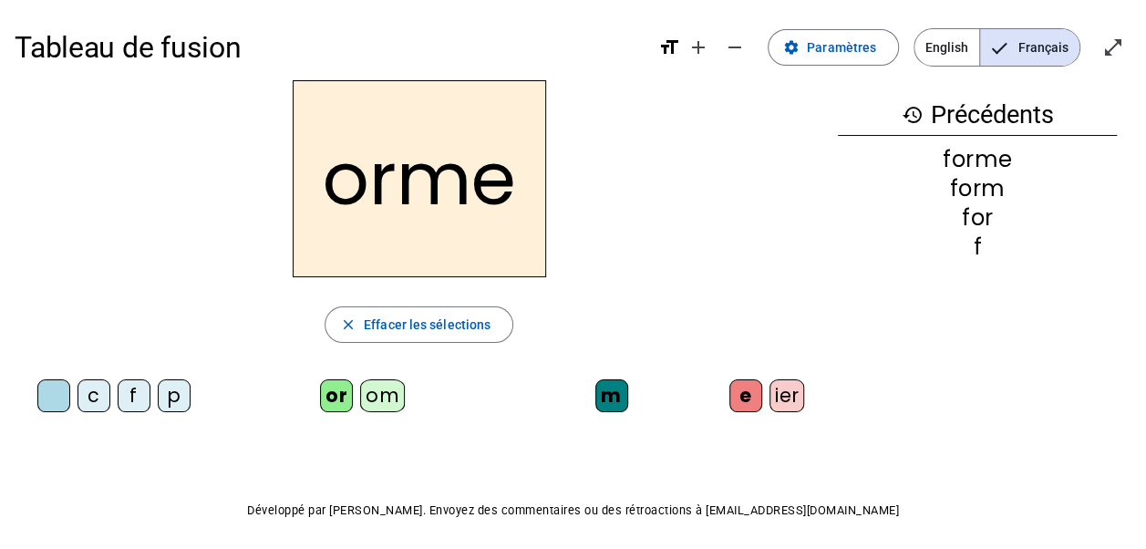
click at [783, 392] on div "ier" at bounding box center [788, 395] width 36 height 33
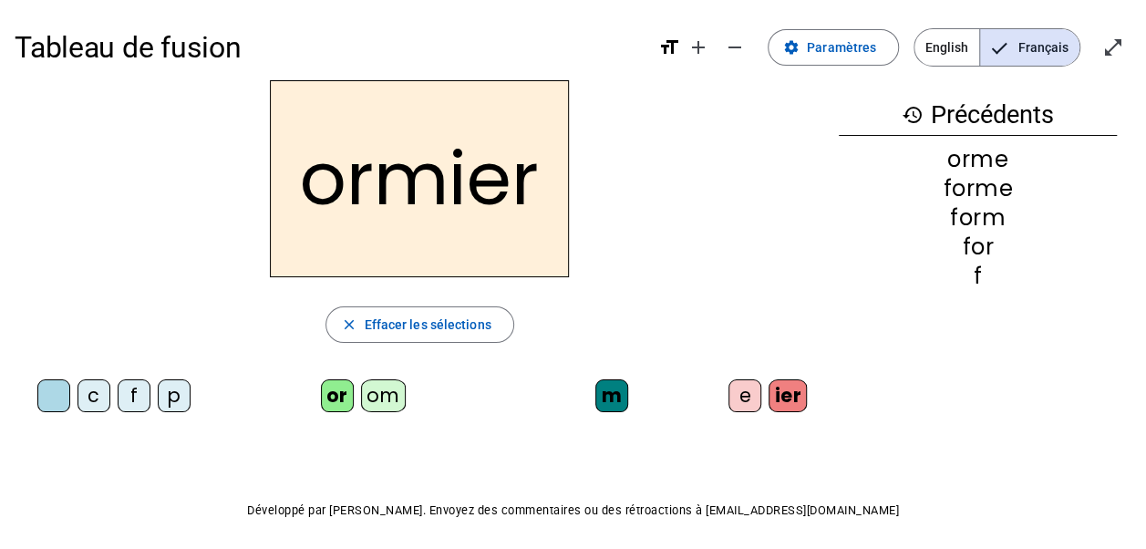
click at [99, 399] on div "c" at bounding box center [94, 395] width 33 height 33
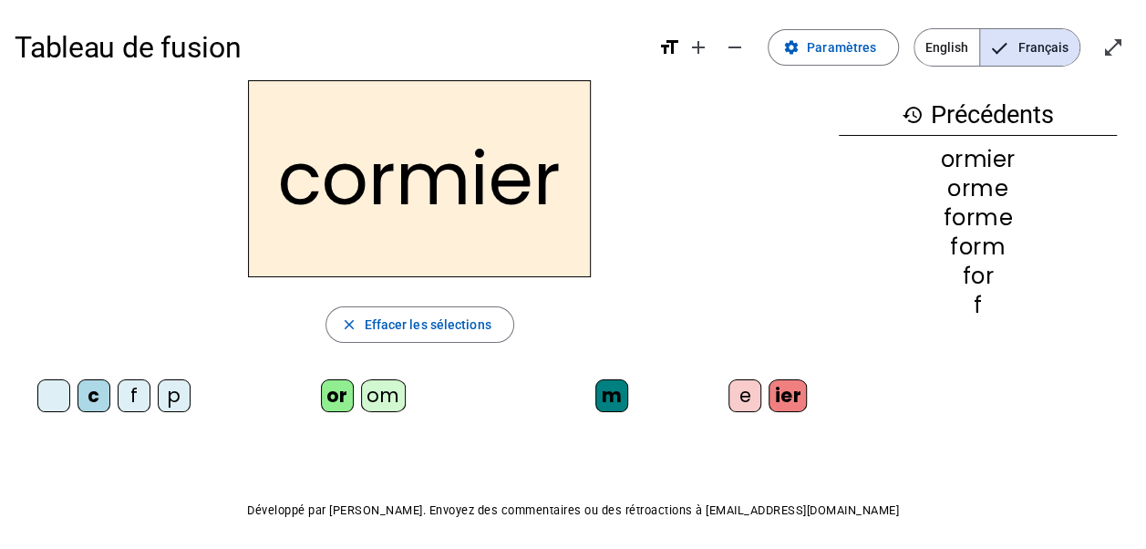
click at [746, 390] on div "e" at bounding box center [745, 395] width 33 height 33
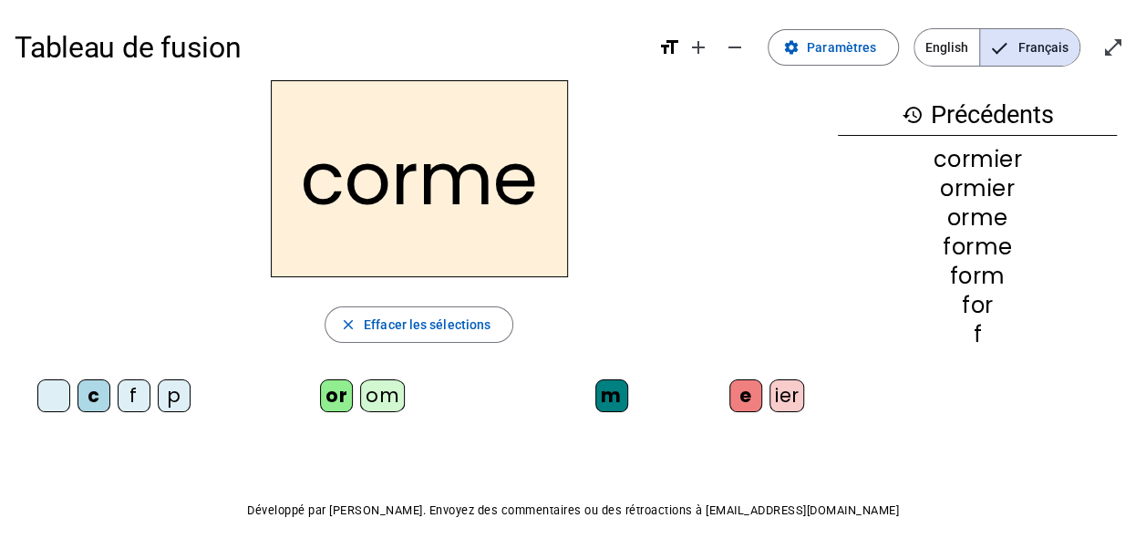
click at [383, 402] on div "om" at bounding box center [382, 395] width 45 height 33
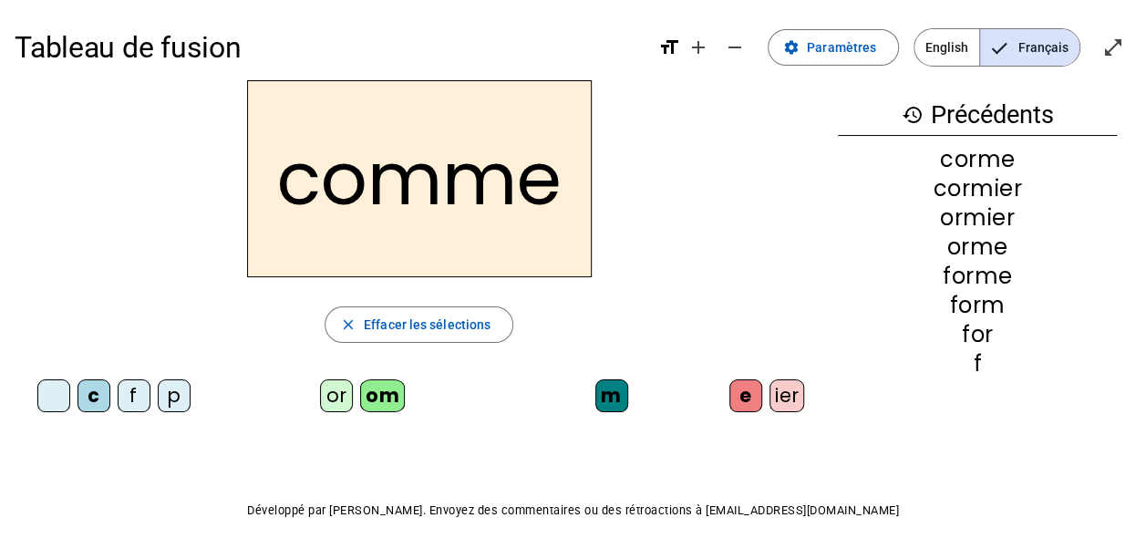
click at [175, 403] on div "p" at bounding box center [174, 395] width 33 height 33
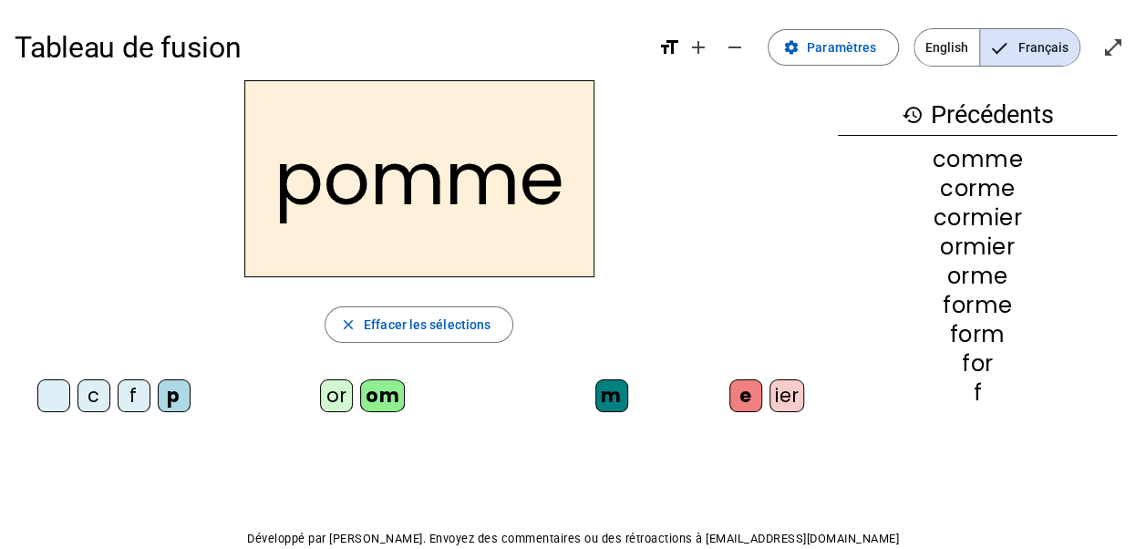
click at [788, 396] on div "ier" at bounding box center [788, 395] width 36 height 33
